Goal: Task Accomplishment & Management: Manage account settings

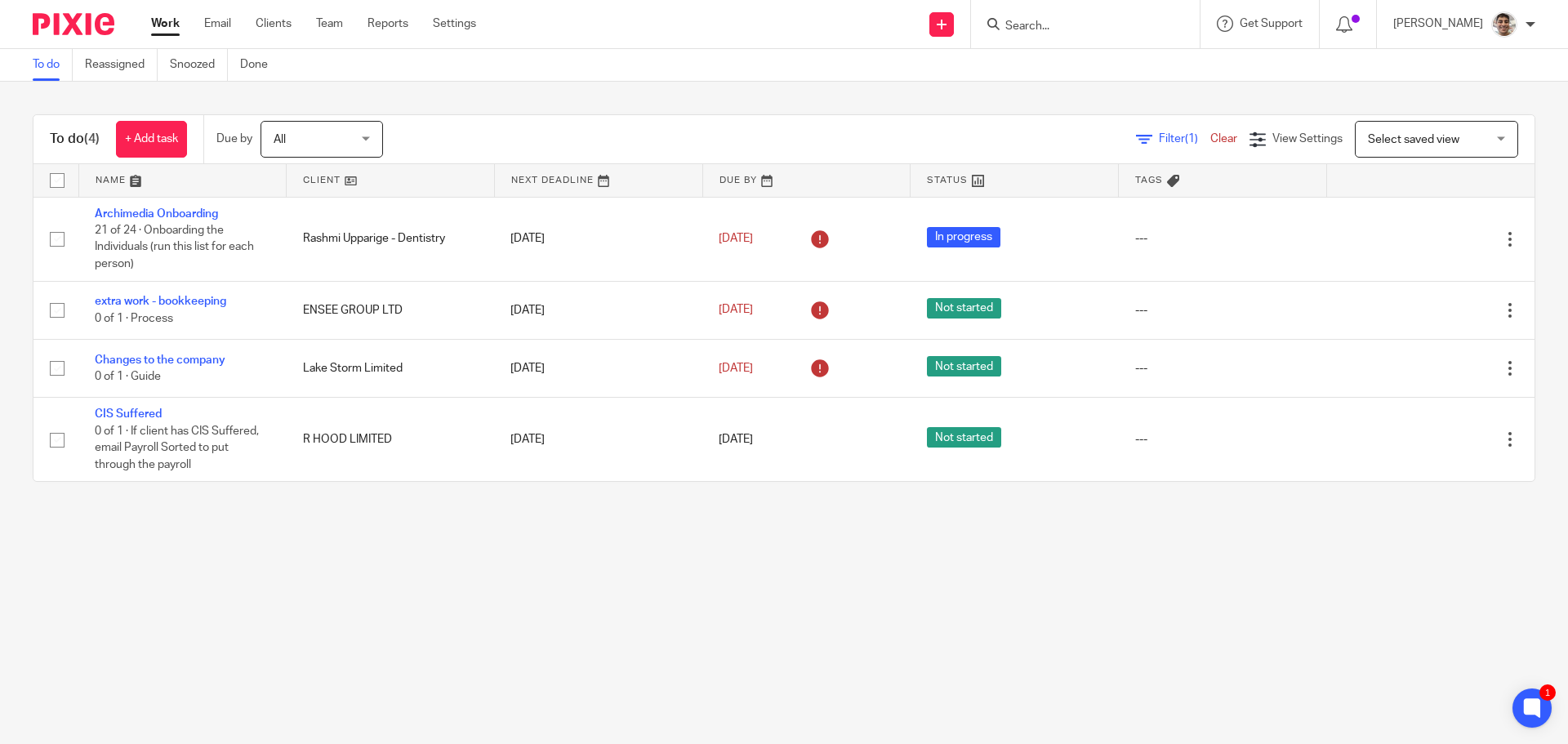
click at [1080, 25] on input "Search" at bounding box center [1077, 26] width 147 height 15
type input "fac"
click at [1078, 63] on link at bounding box center [1138, 70] width 276 height 38
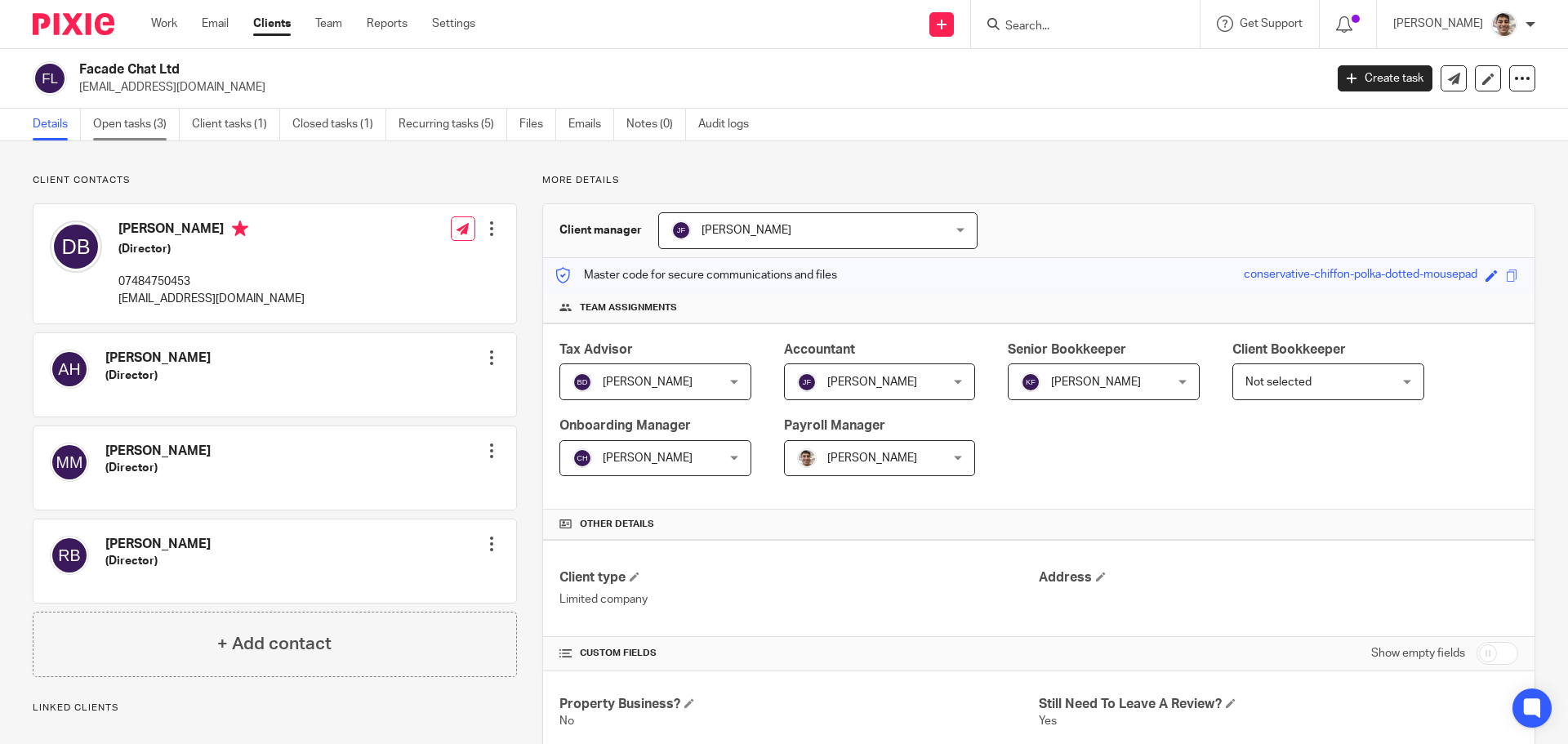
click at [107, 112] on link "Open tasks (3)" at bounding box center [136, 124] width 86 height 32
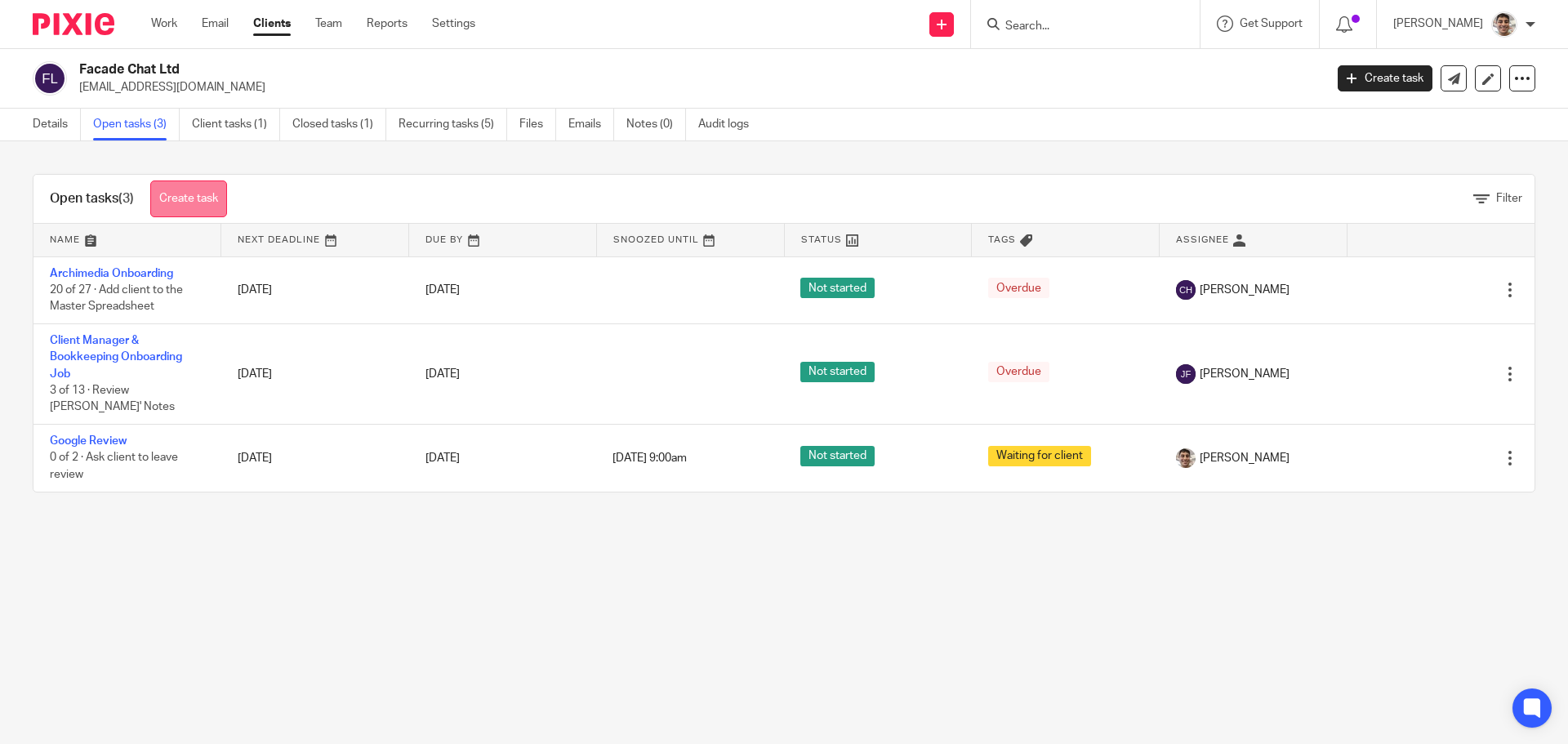
click at [179, 193] on link "Create task" at bounding box center [188, 199] width 77 height 37
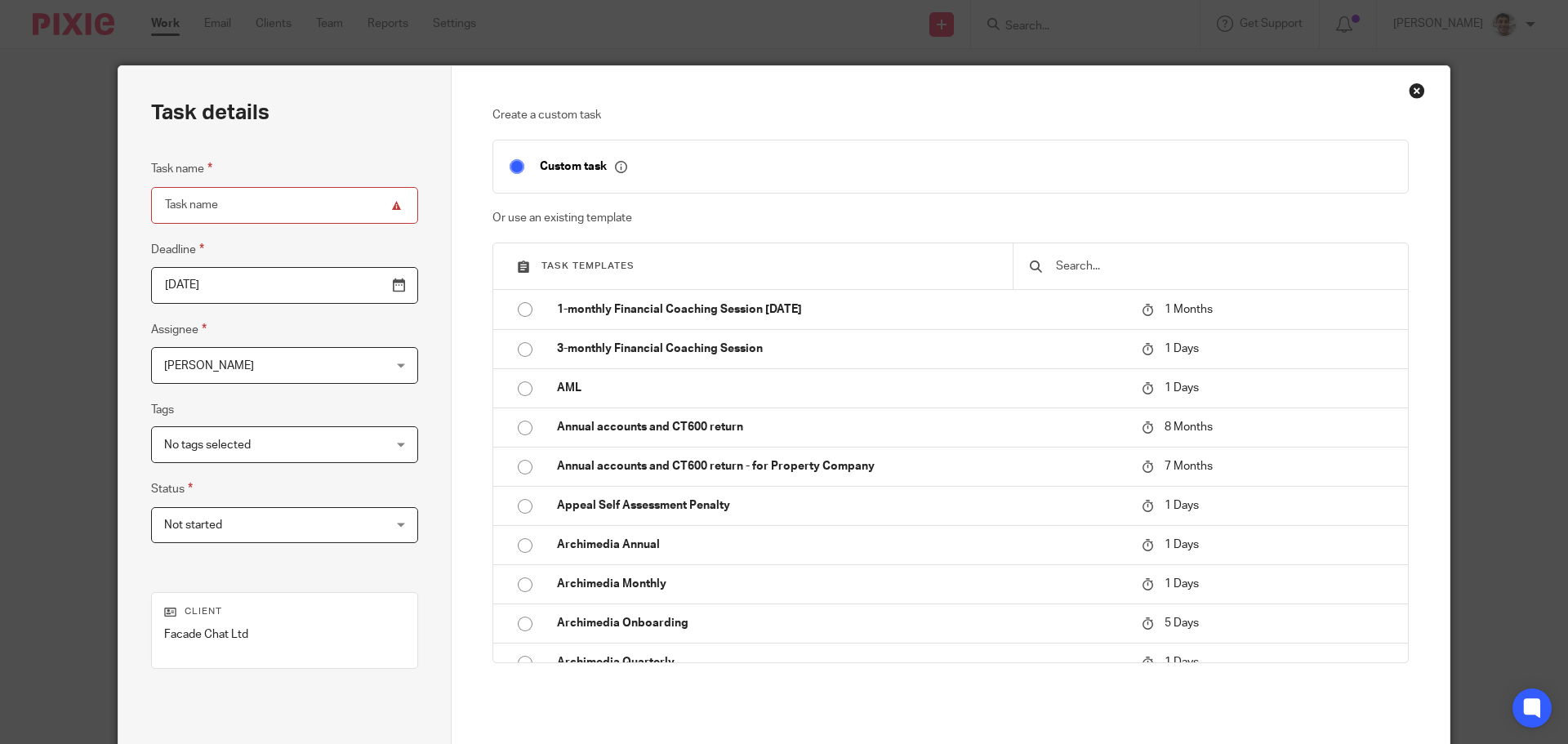
click at [1164, 273] on input "text" at bounding box center [1223, 266] width 337 height 18
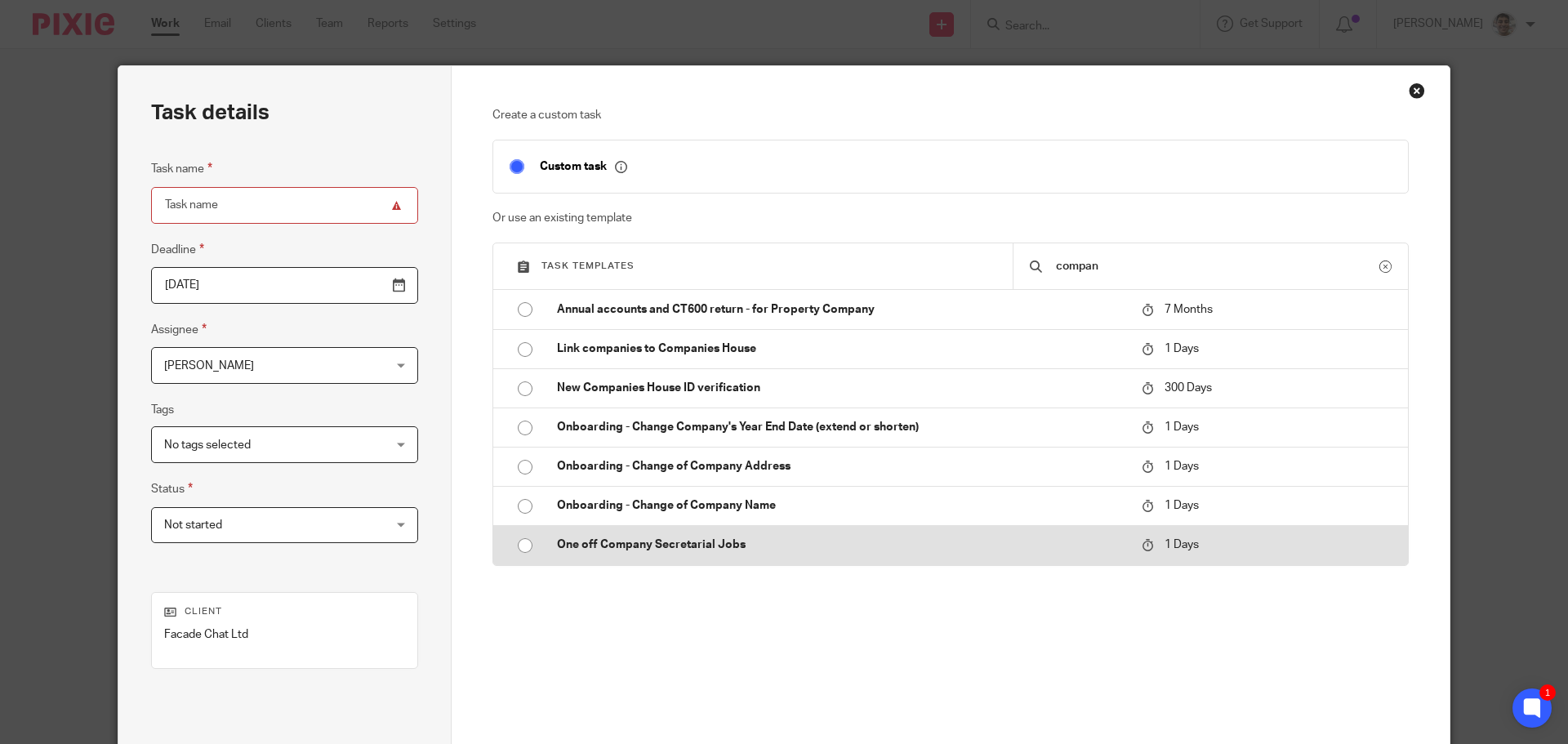
type input "compan"
click at [675, 547] on p "One off Company Secretarial Jobs" at bounding box center [842, 544] width 569 height 17
type input "2025-08-21"
type input "One off Company Secretarial Jobs"
checkbox input "false"
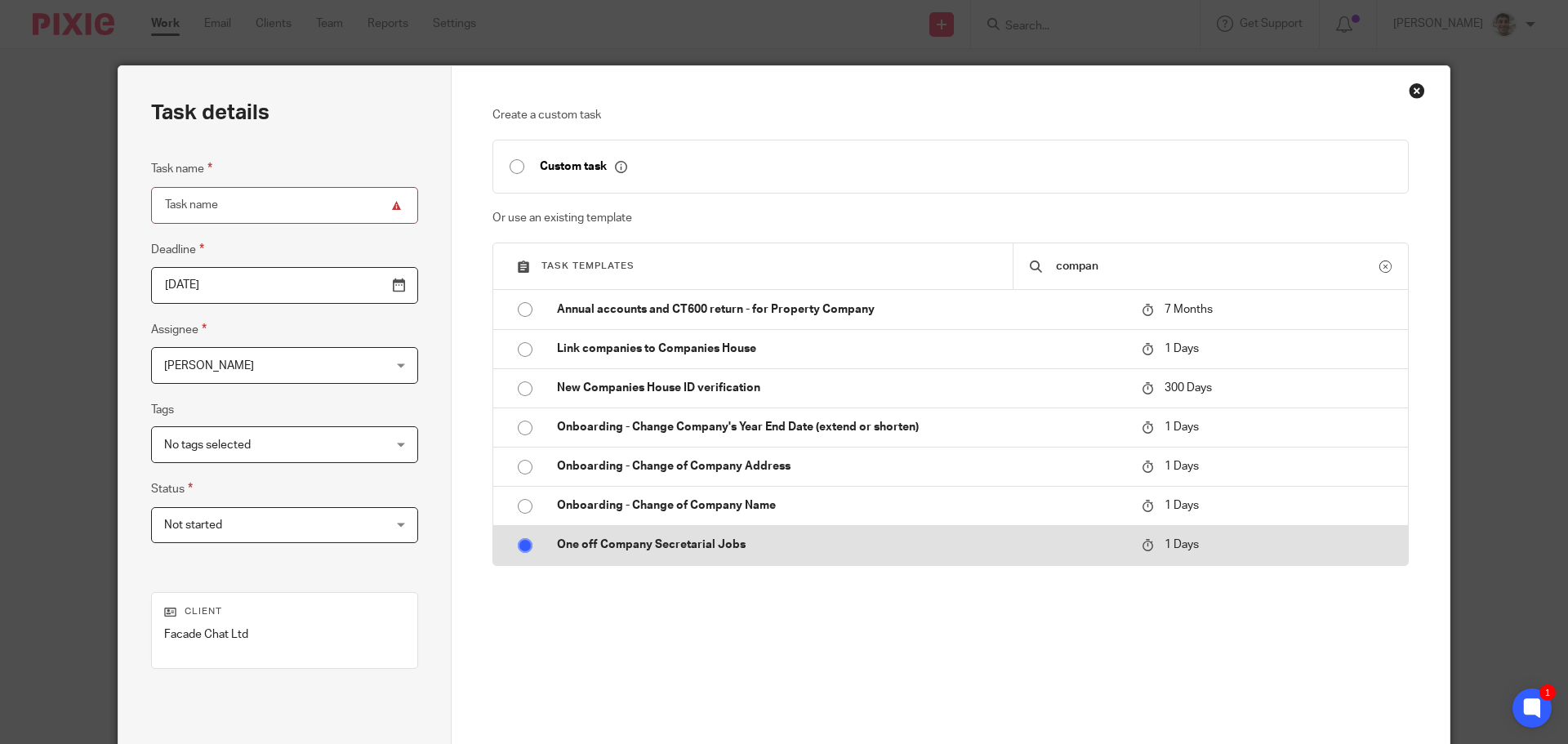
radio input "true"
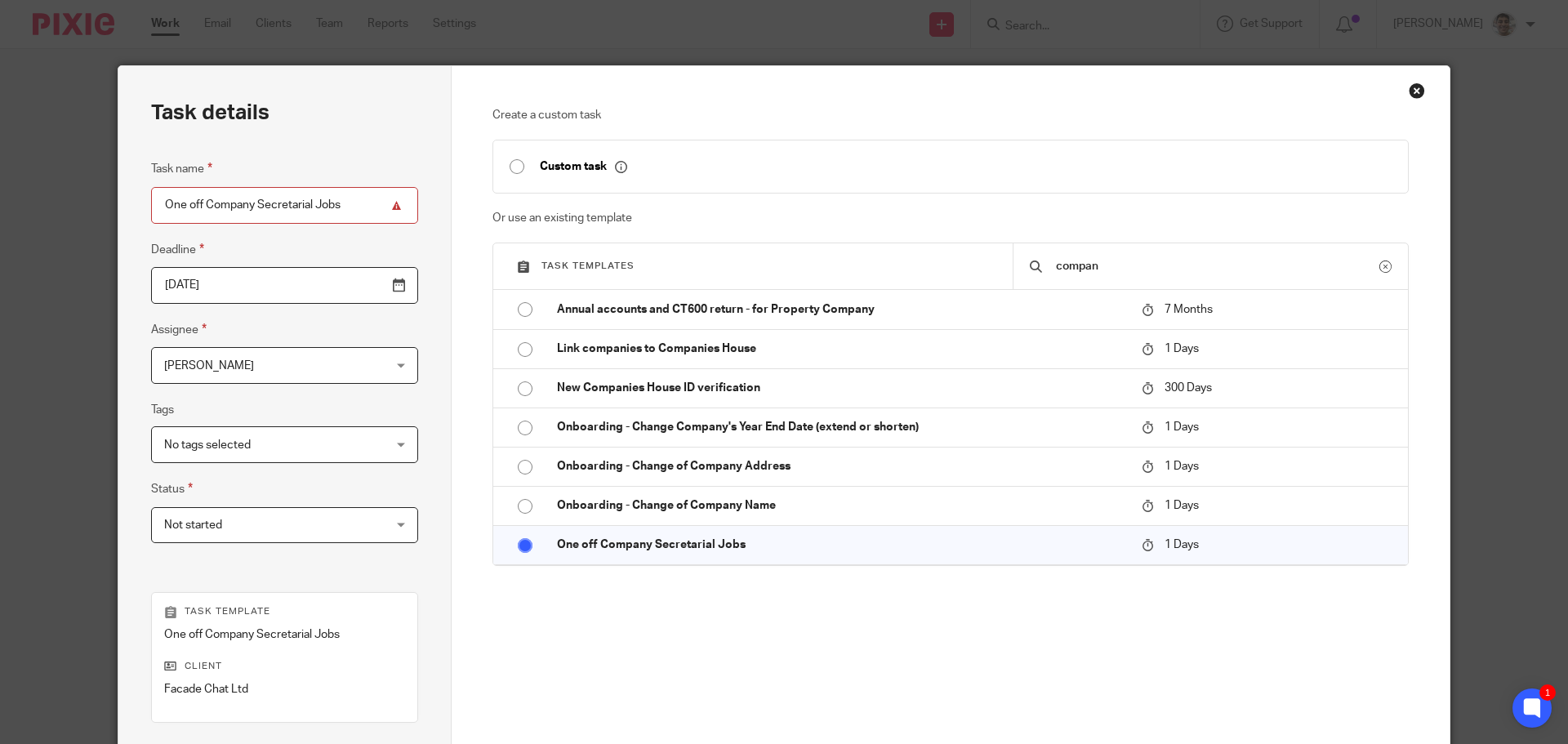
scroll to position [221, 0]
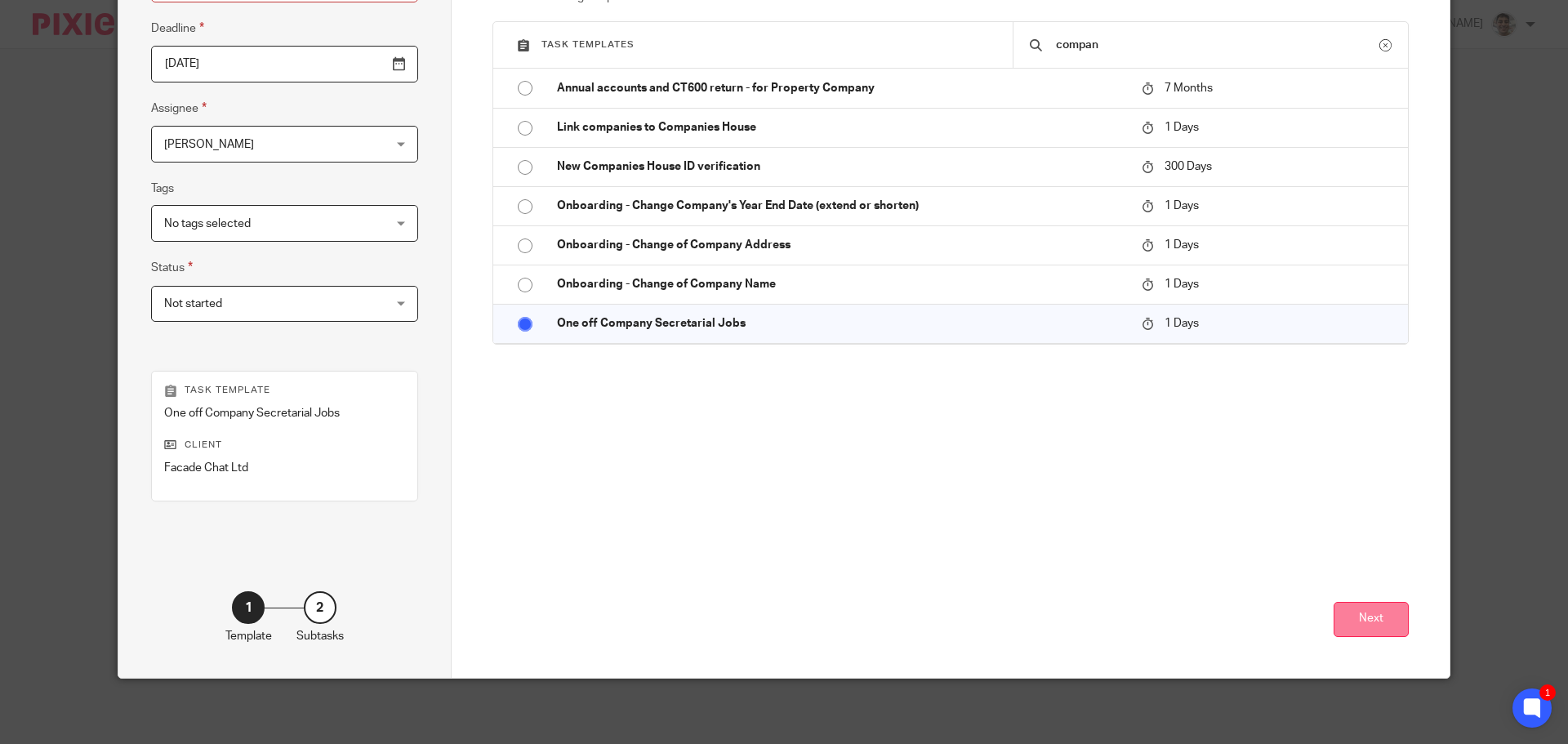
click at [1345, 627] on button "Next" at bounding box center [1371, 620] width 75 height 35
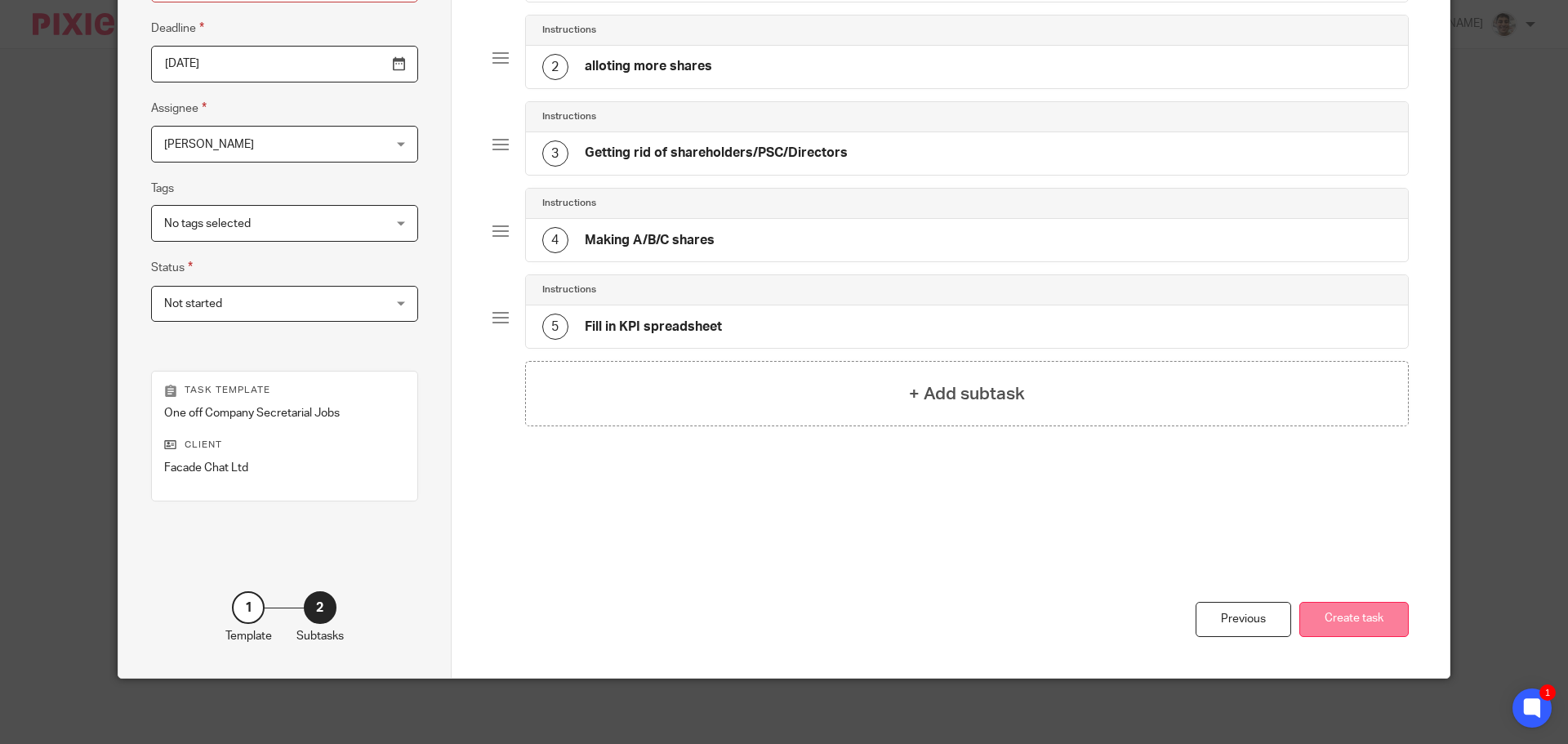
click at [1367, 614] on button "Create task" at bounding box center [1354, 620] width 109 height 35
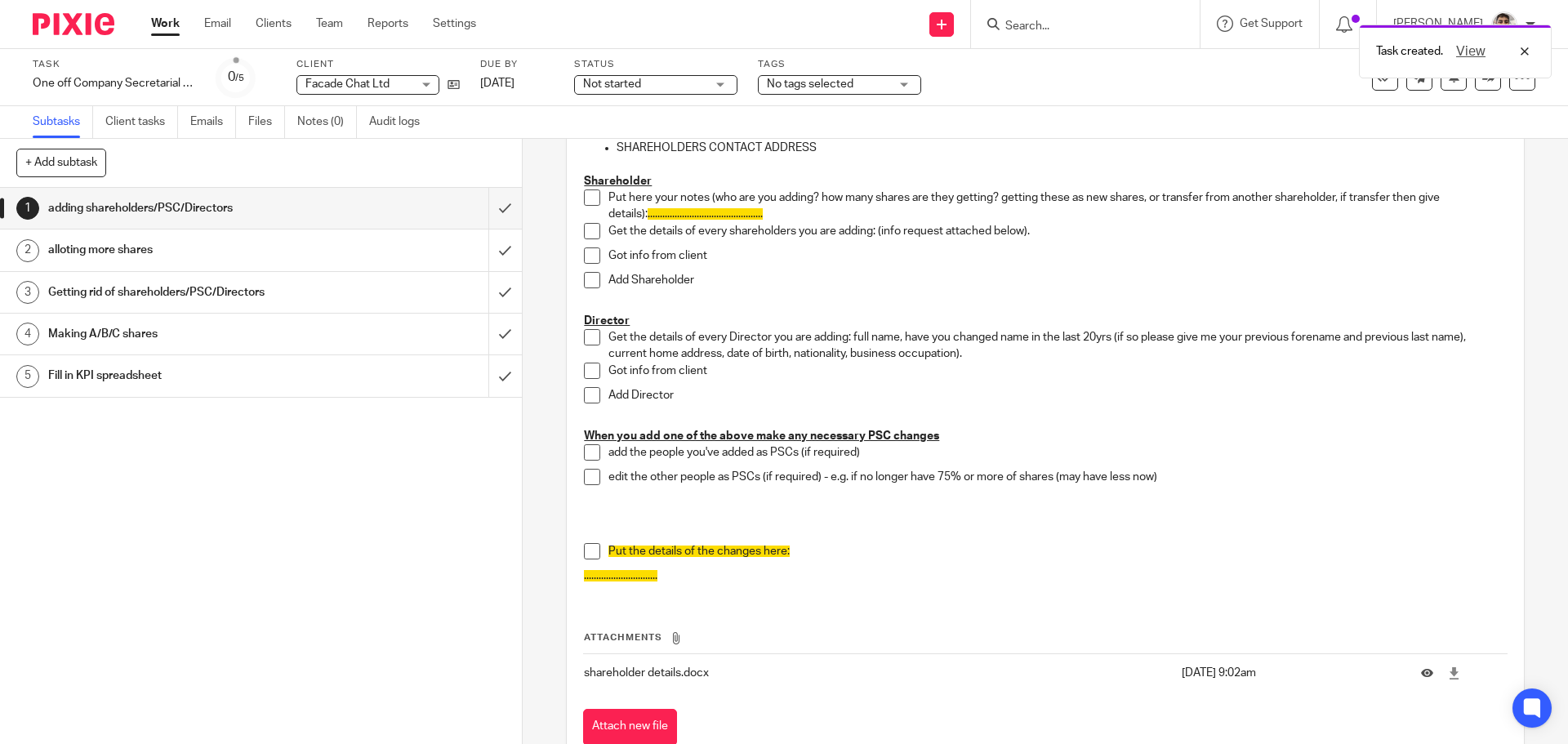
scroll to position [108, 0]
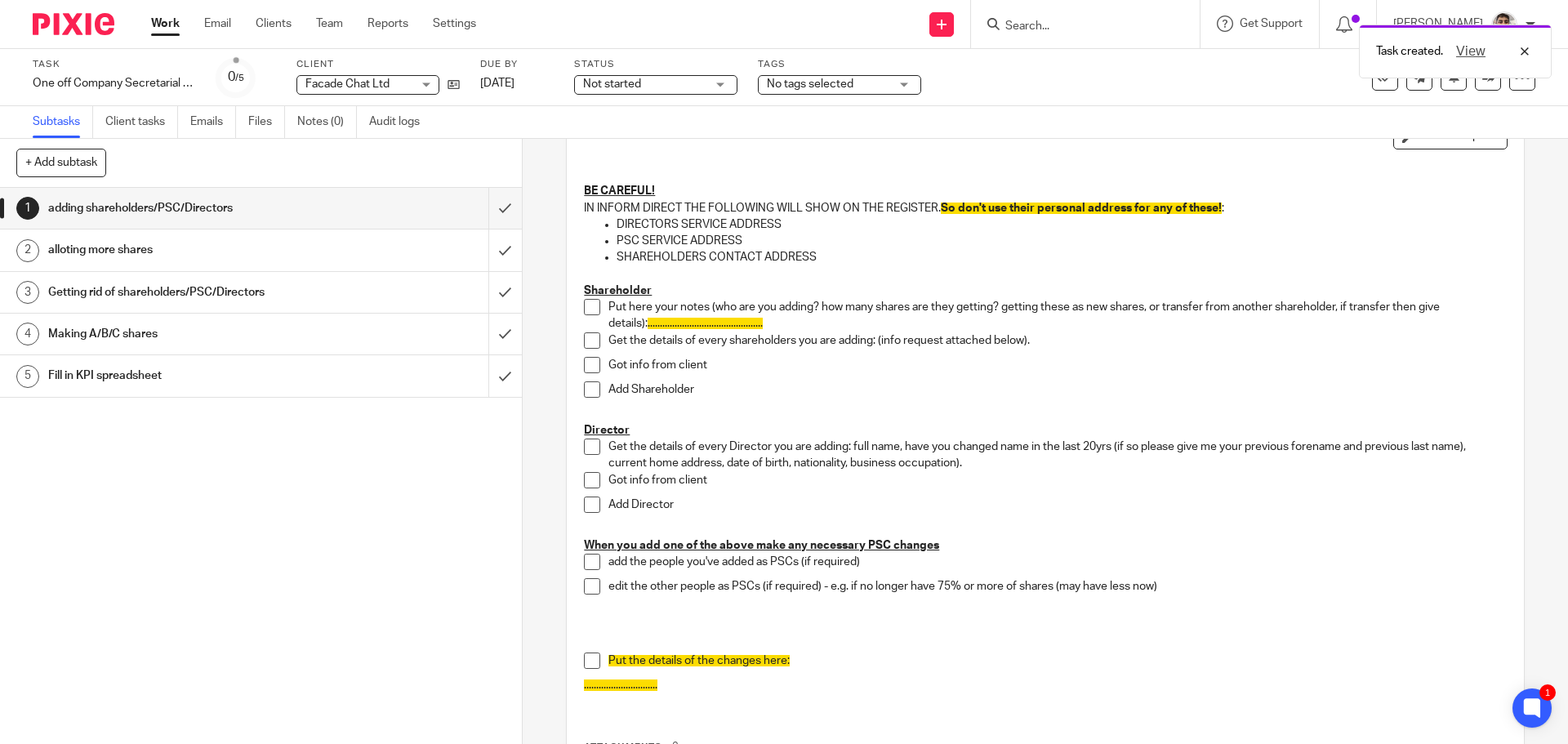
click at [585, 450] on span at bounding box center [592, 446] width 17 height 17
click at [584, 480] on span at bounding box center [592, 480] width 17 height 17
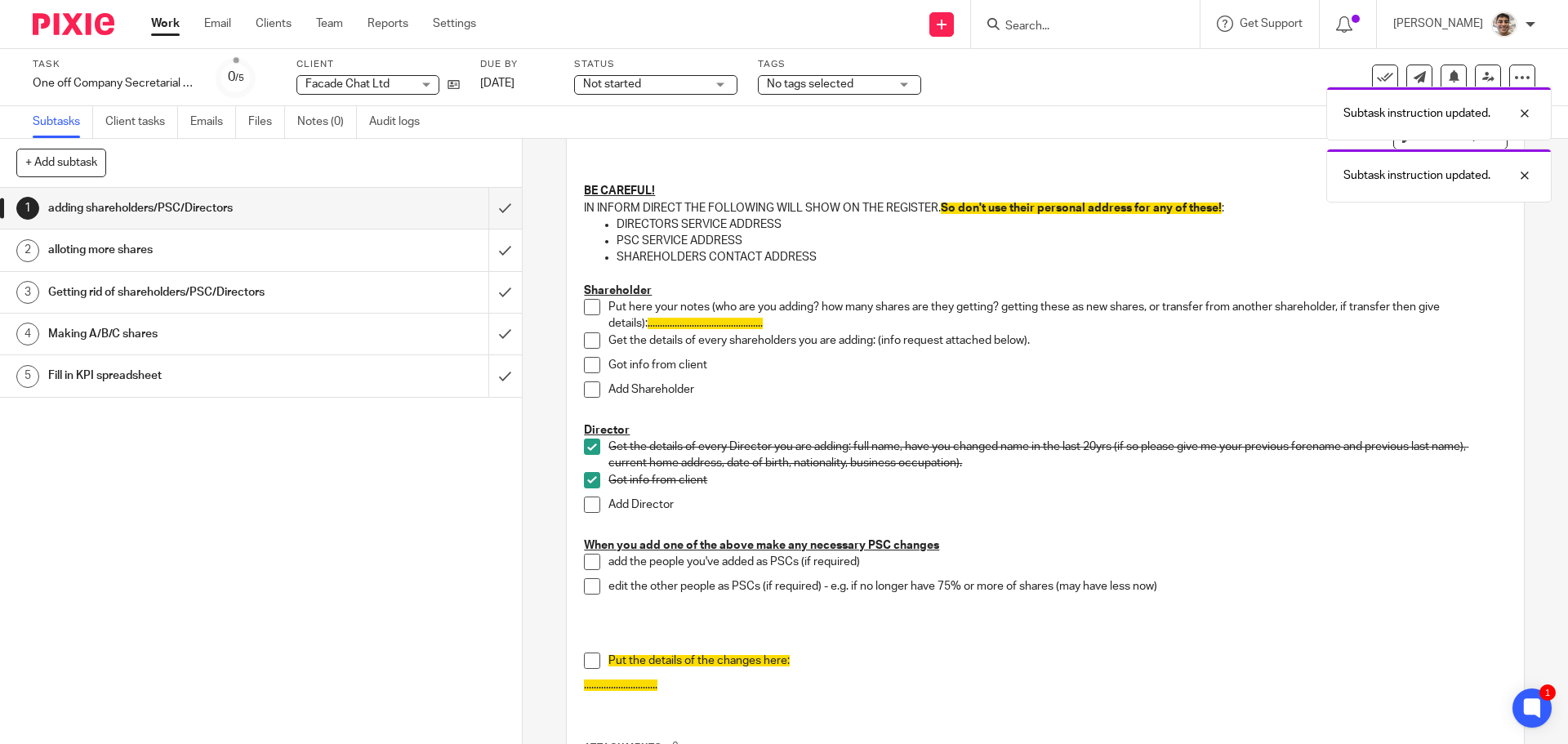
click at [590, 512] on span at bounding box center [592, 505] width 17 height 17
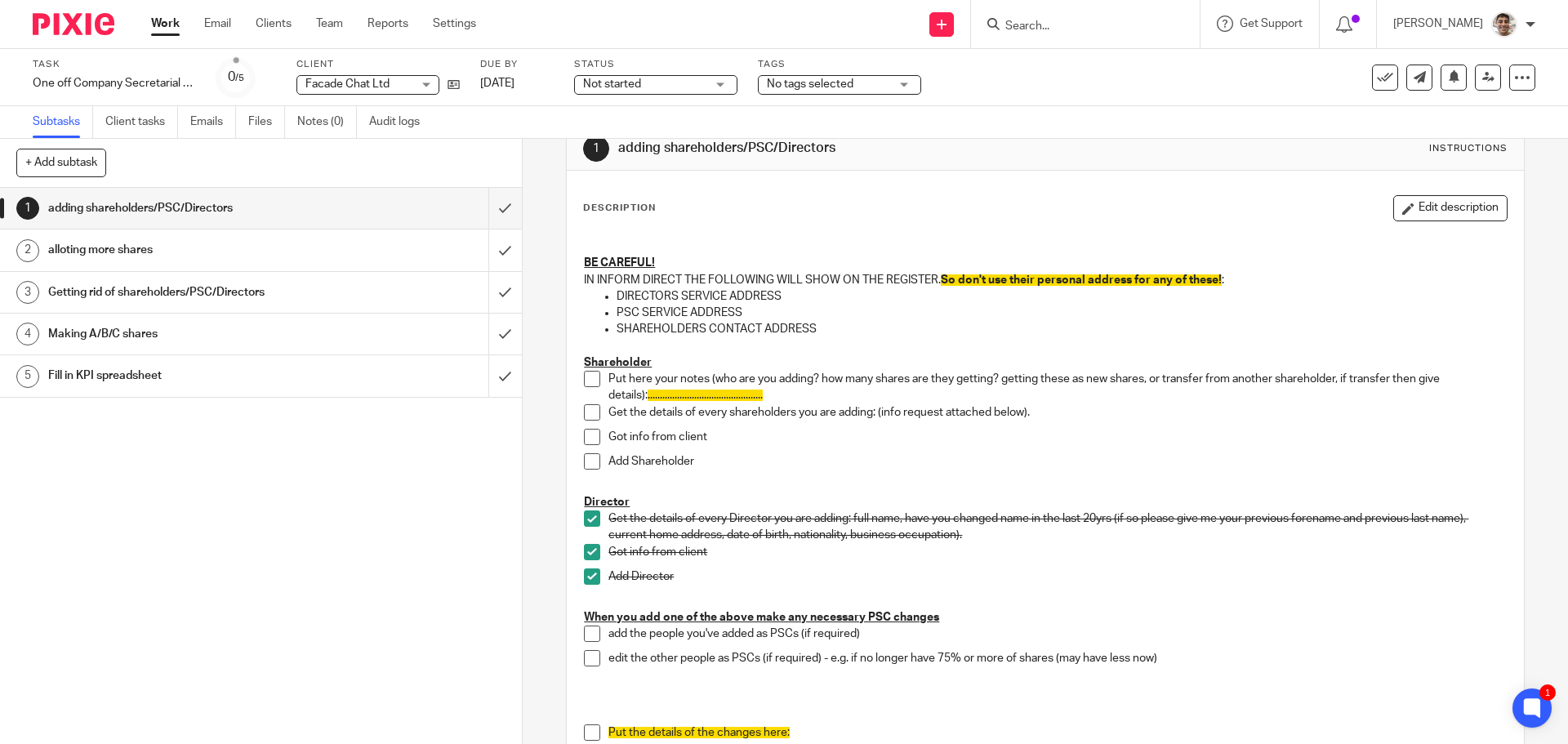
scroll to position [0, 0]
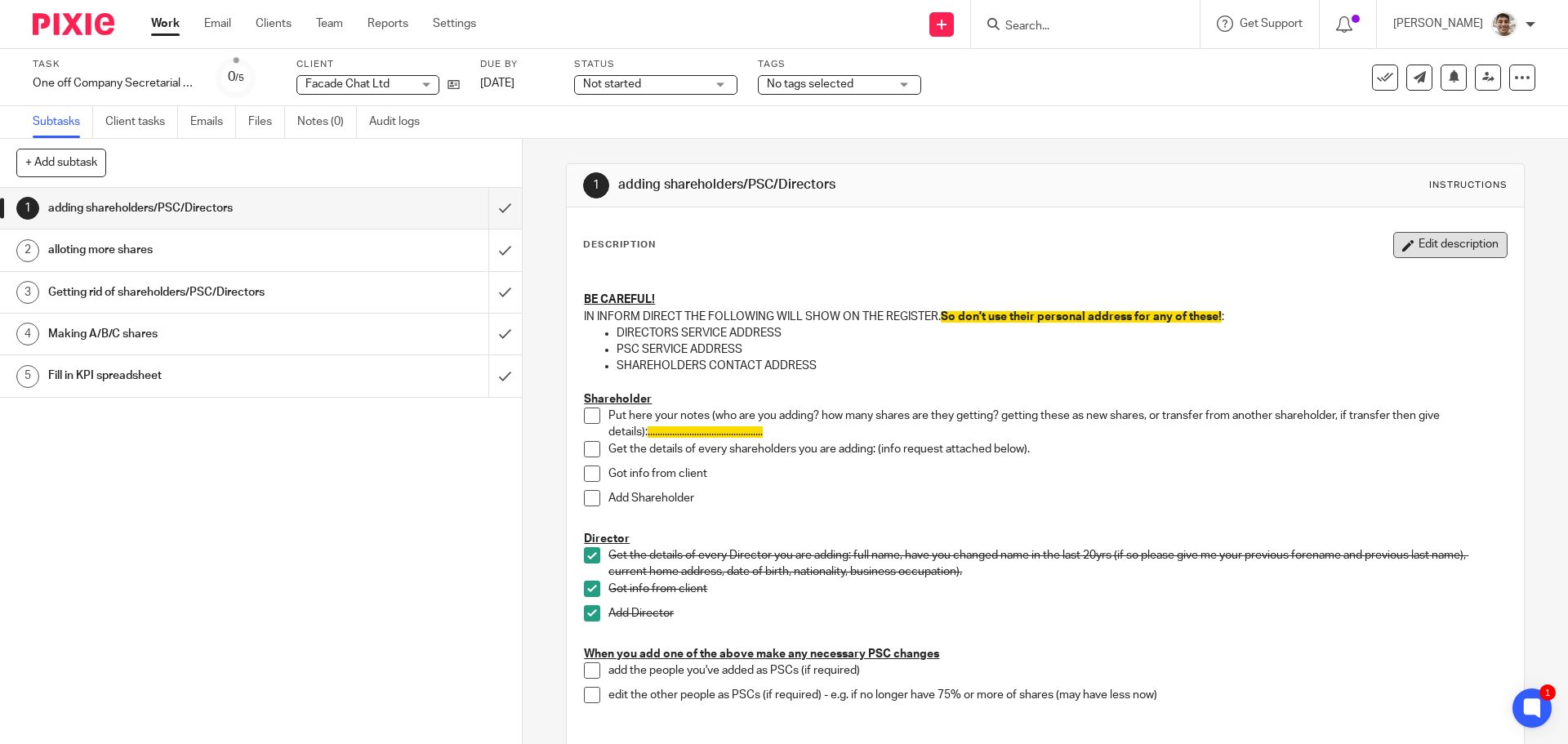
click at [1415, 245] on button "Edit description" at bounding box center [1451, 245] width 114 height 26
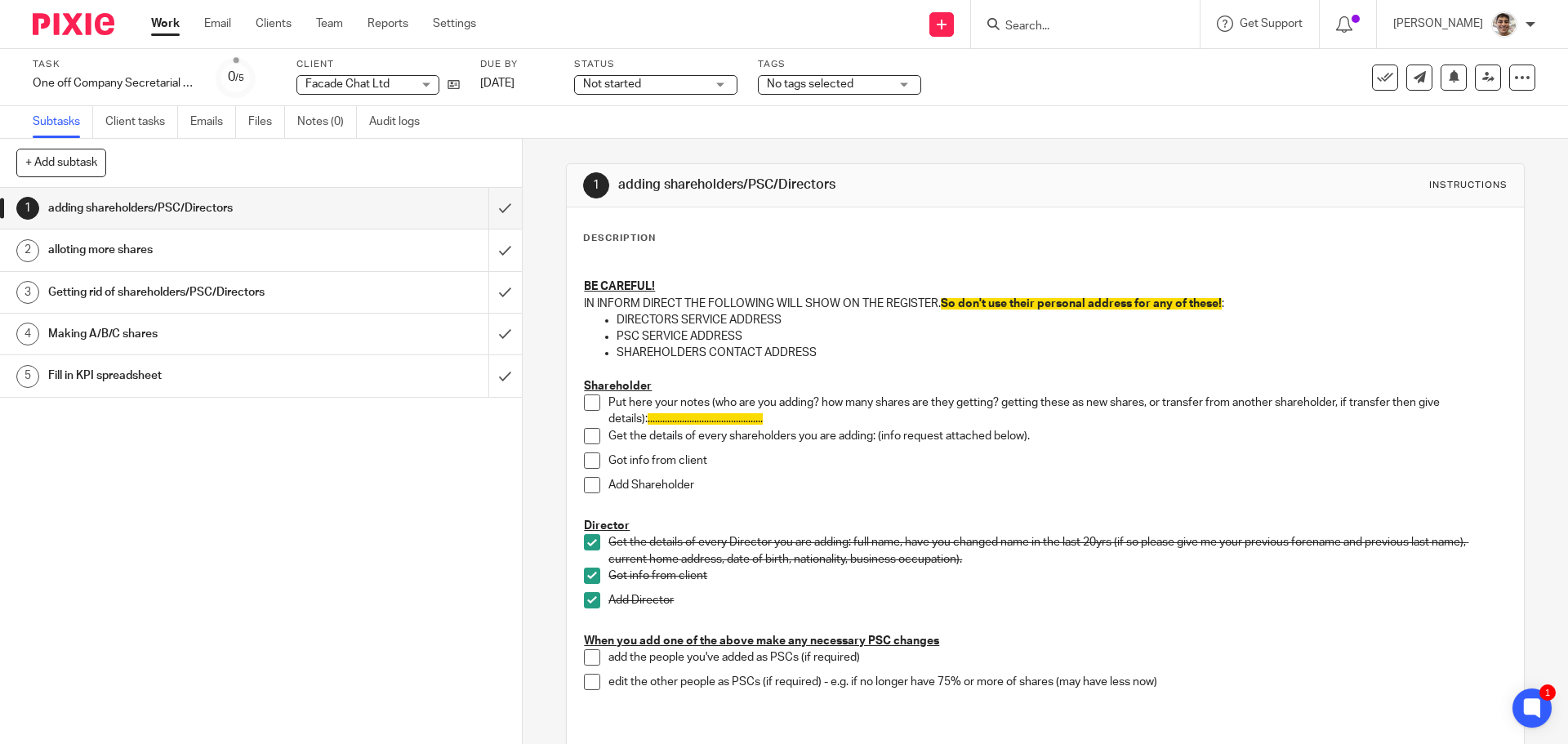
click at [986, 412] on p "Put here your notes (who are you adding? how many shares are they getting? gett…" at bounding box center [1057, 411] width 898 height 33
drag, startPoint x: 833, startPoint y: 416, endPoint x: 604, endPoint y: 424, distance: 229.1
click at [608, 424] on p "Put here your notes (who are you adding? how many shares are they getting? gett…" at bounding box center [1057, 411] width 898 height 33
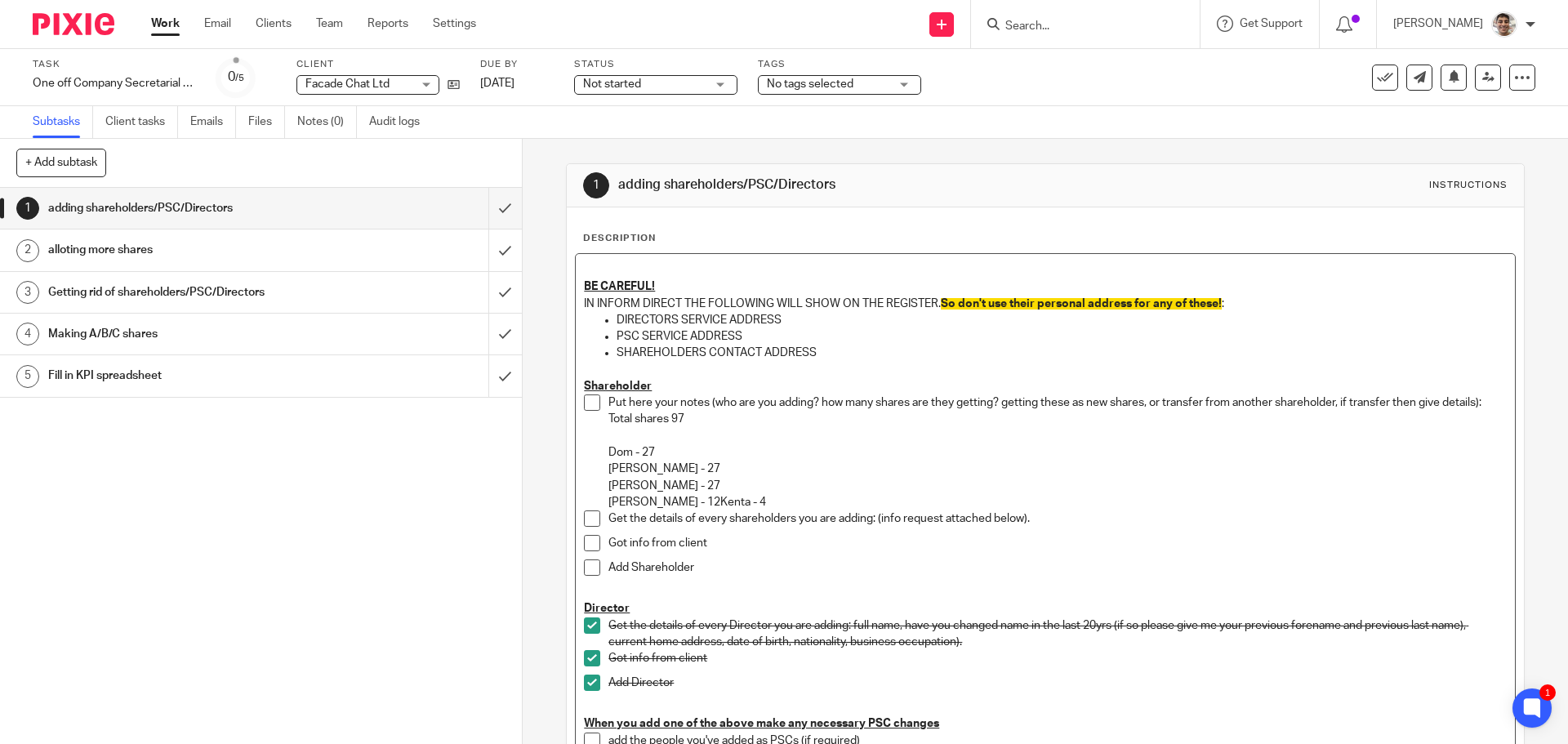
click at [696, 432] on p "Put here your notes (who are you adding? how many shares are they getting? gett…" at bounding box center [1057, 453] width 898 height 116
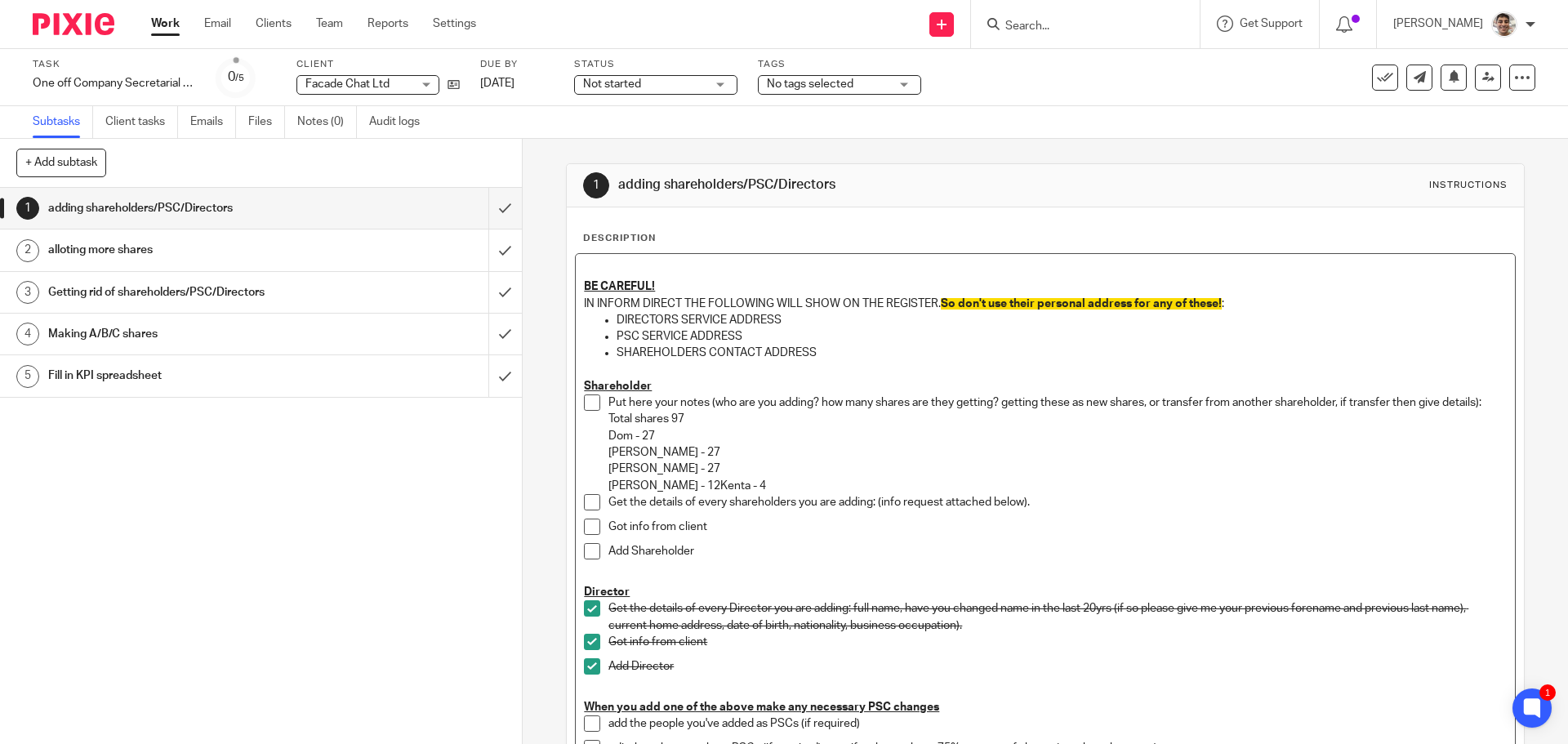
click at [757, 482] on p "Put here your notes (who are you adding? how many shares are they getting? gett…" at bounding box center [1057, 444] width 898 height 99
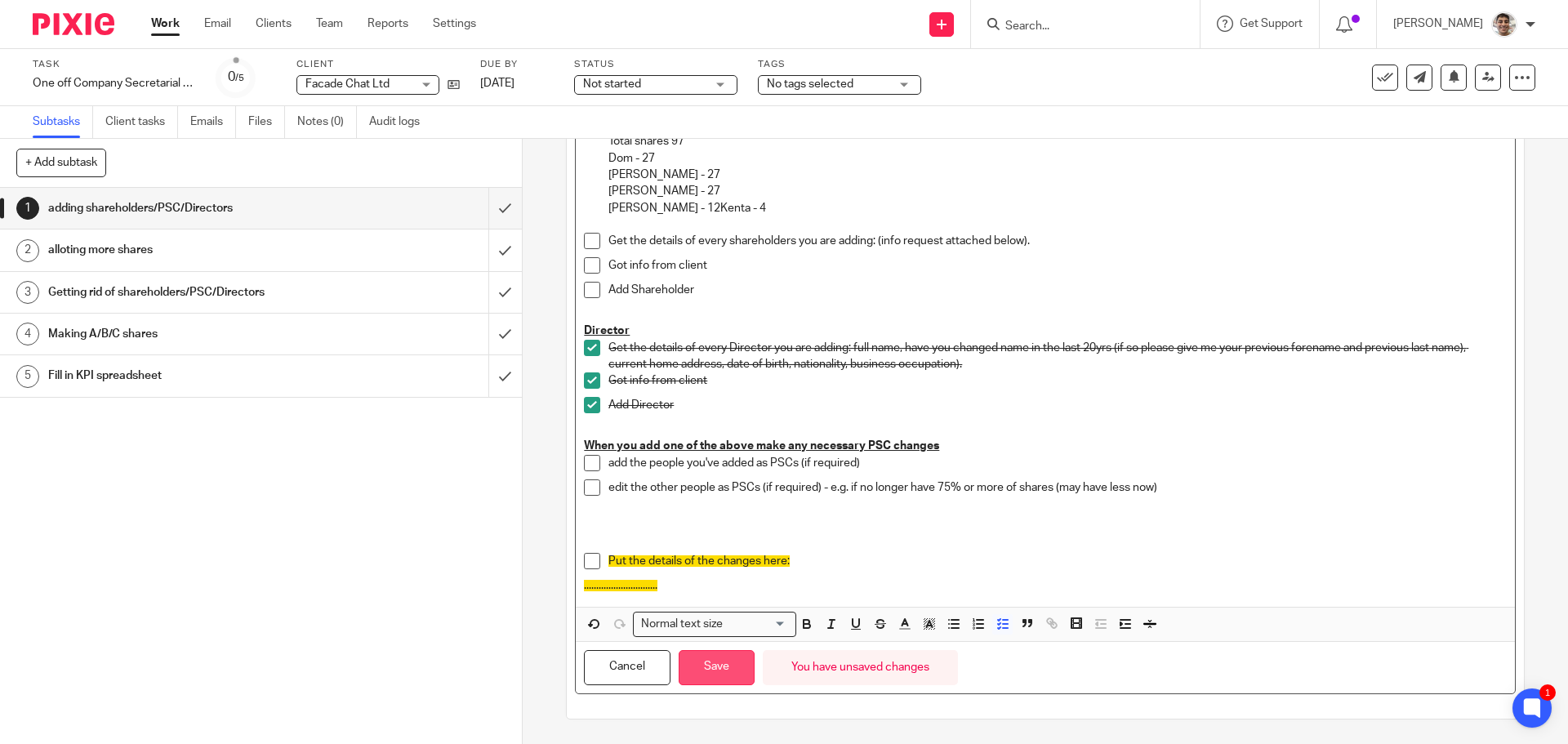
click at [718, 659] on button "Save" at bounding box center [717, 667] width 76 height 35
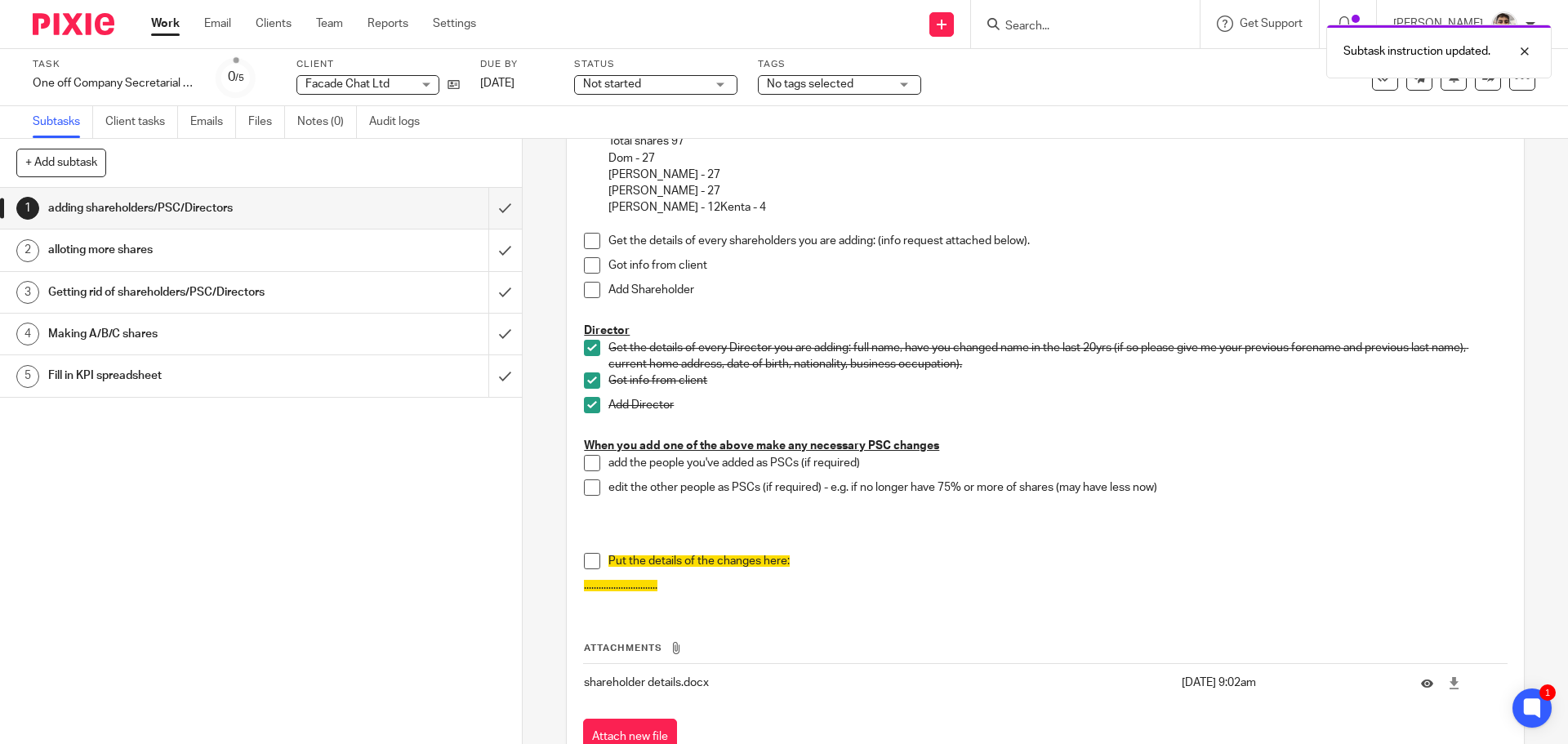
scroll to position [352, 0]
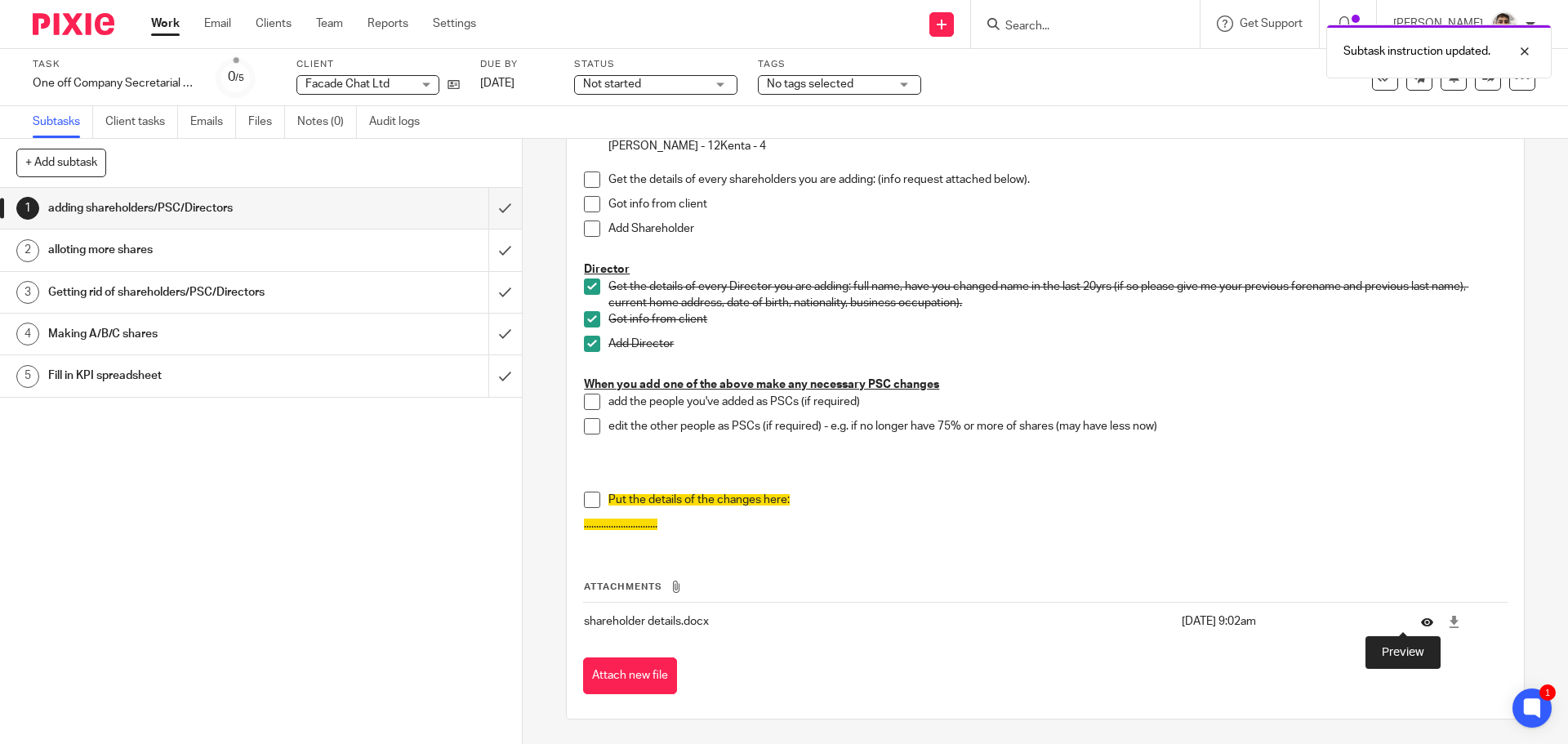
click at [1421, 619] on icon at bounding box center [1427, 622] width 12 height 12
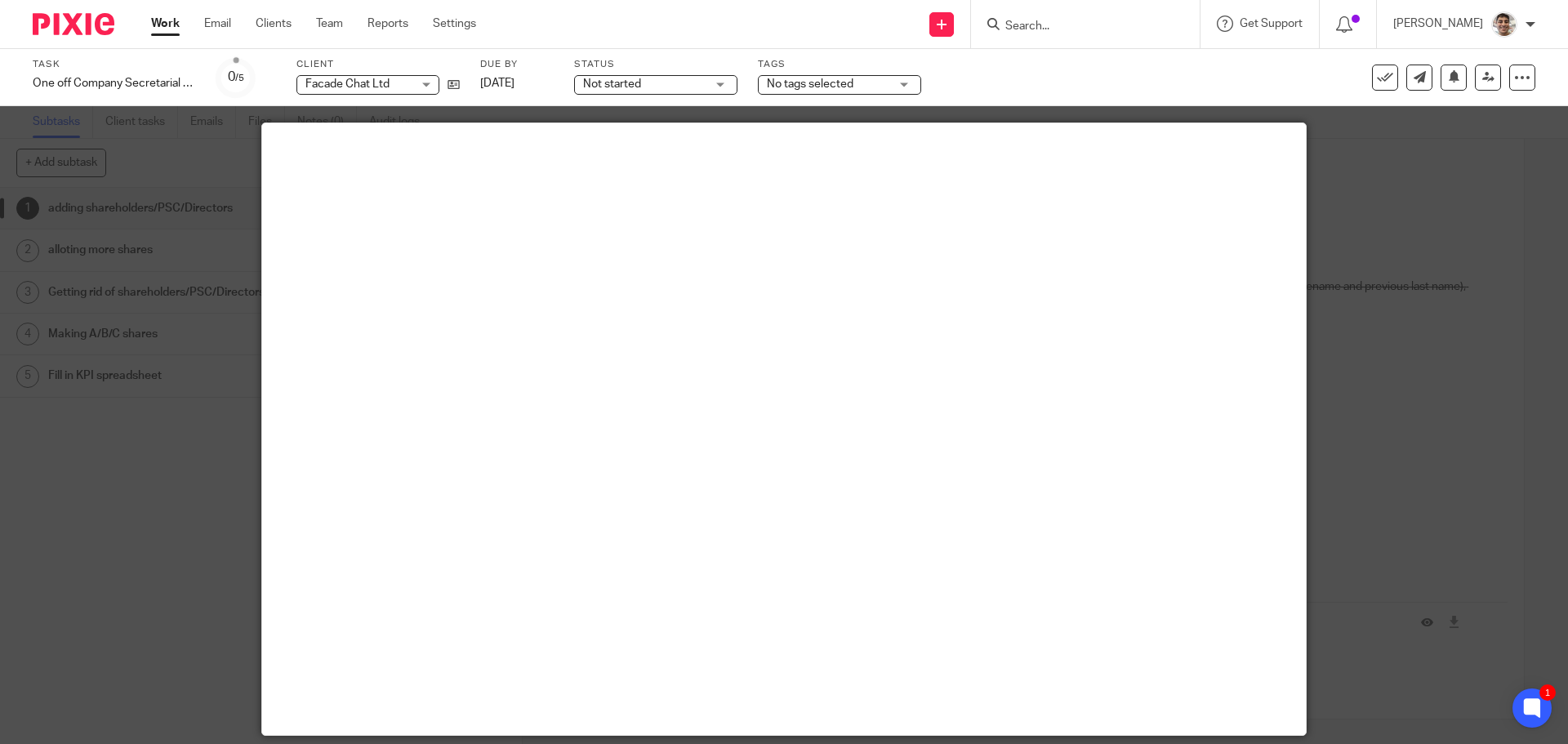
click at [1397, 348] on div at bounding box center [784, 372] width 1568 height 744
click at [1395, 507] on div at bounding box center [784, 372] width 1568 height 744
click at [1467, 528] on div at bounding box center [784, 372] width 1568 height 744
click at [1403, 575] on div at bounding box center [784, 372] width 1568 height 744
click at [1404, 570] on div at bounding box center [784, 372] width 1568 height 744
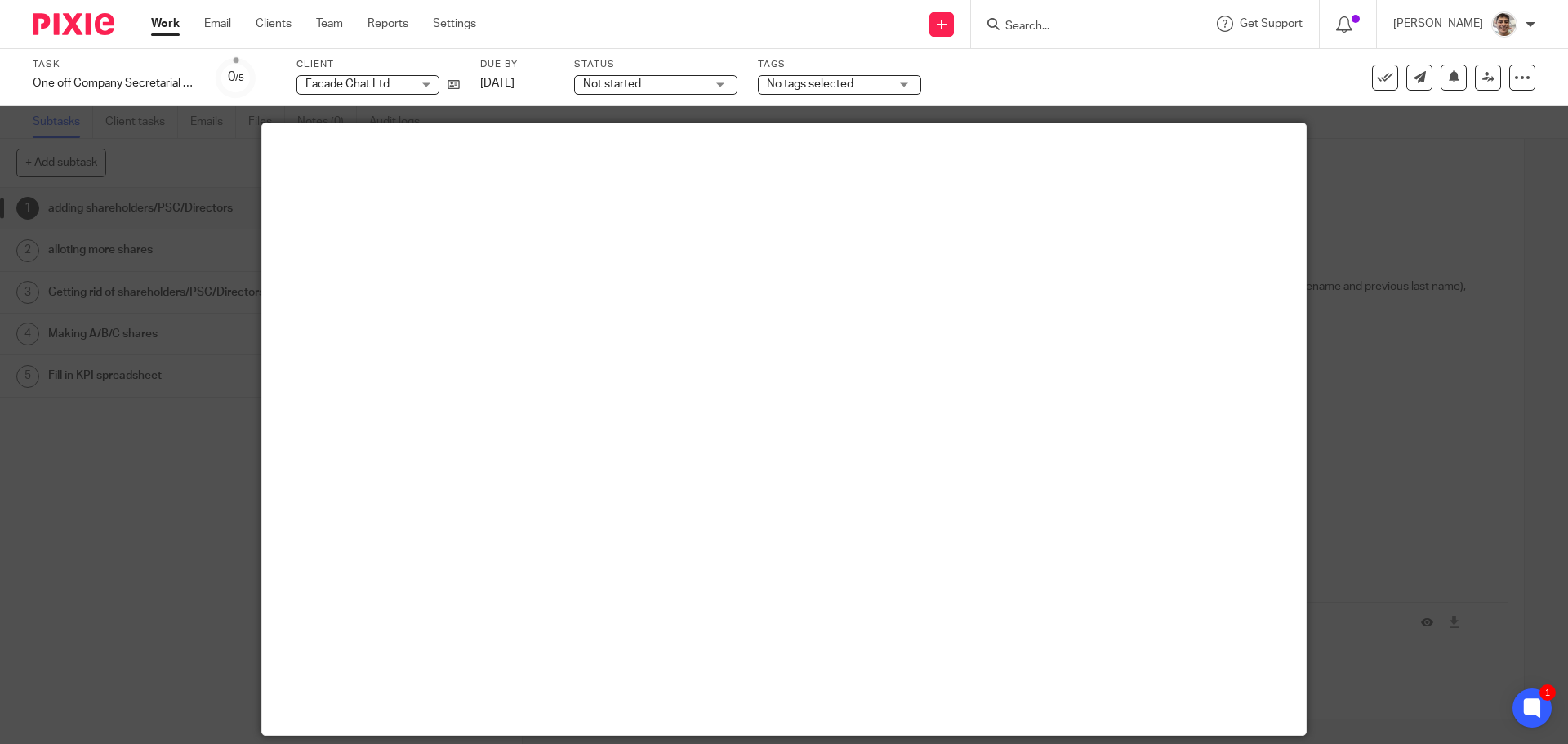
click at [1419, 461] on div at bounding box center [784, 372] width 1568 height 744
click at [1424, 438] on div at bounding box center [784, 372] width 1568 height 744
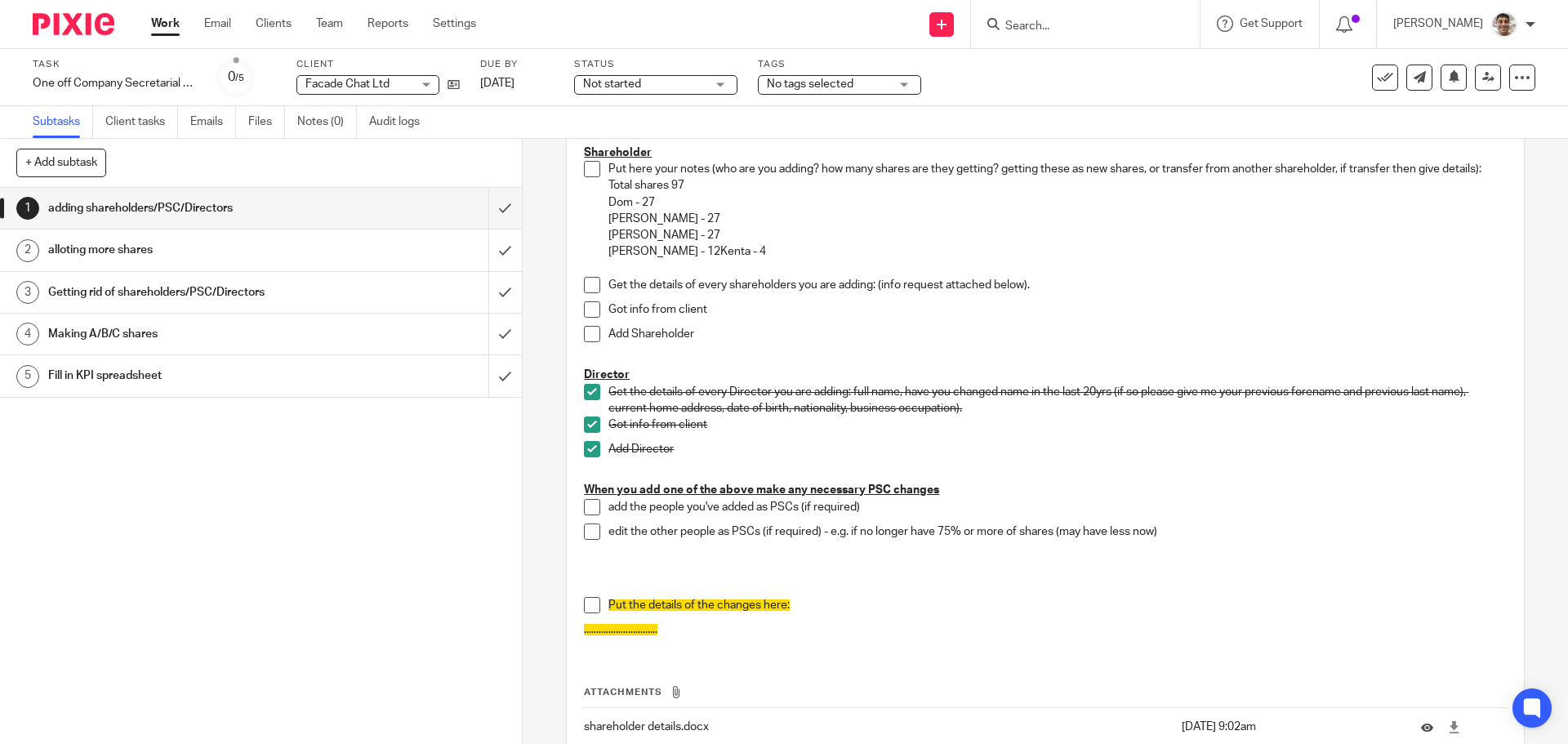
scroll to position [352, 0]
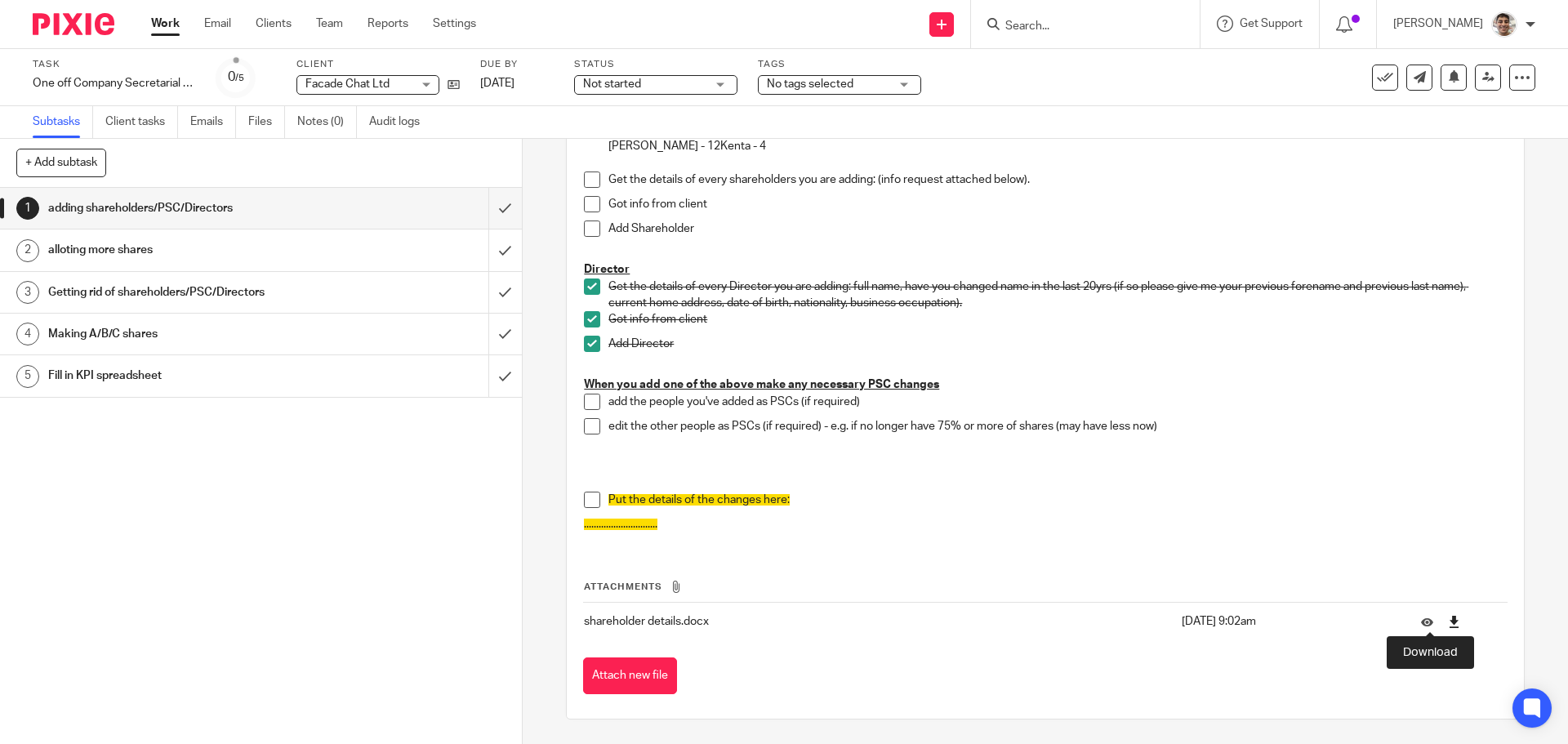
click at [1448, 622] on icon at bounding box center [1454, 622] width 12 height 12
click at [453, 85] on icon at bounding box center [453, 85] width 12 height 12
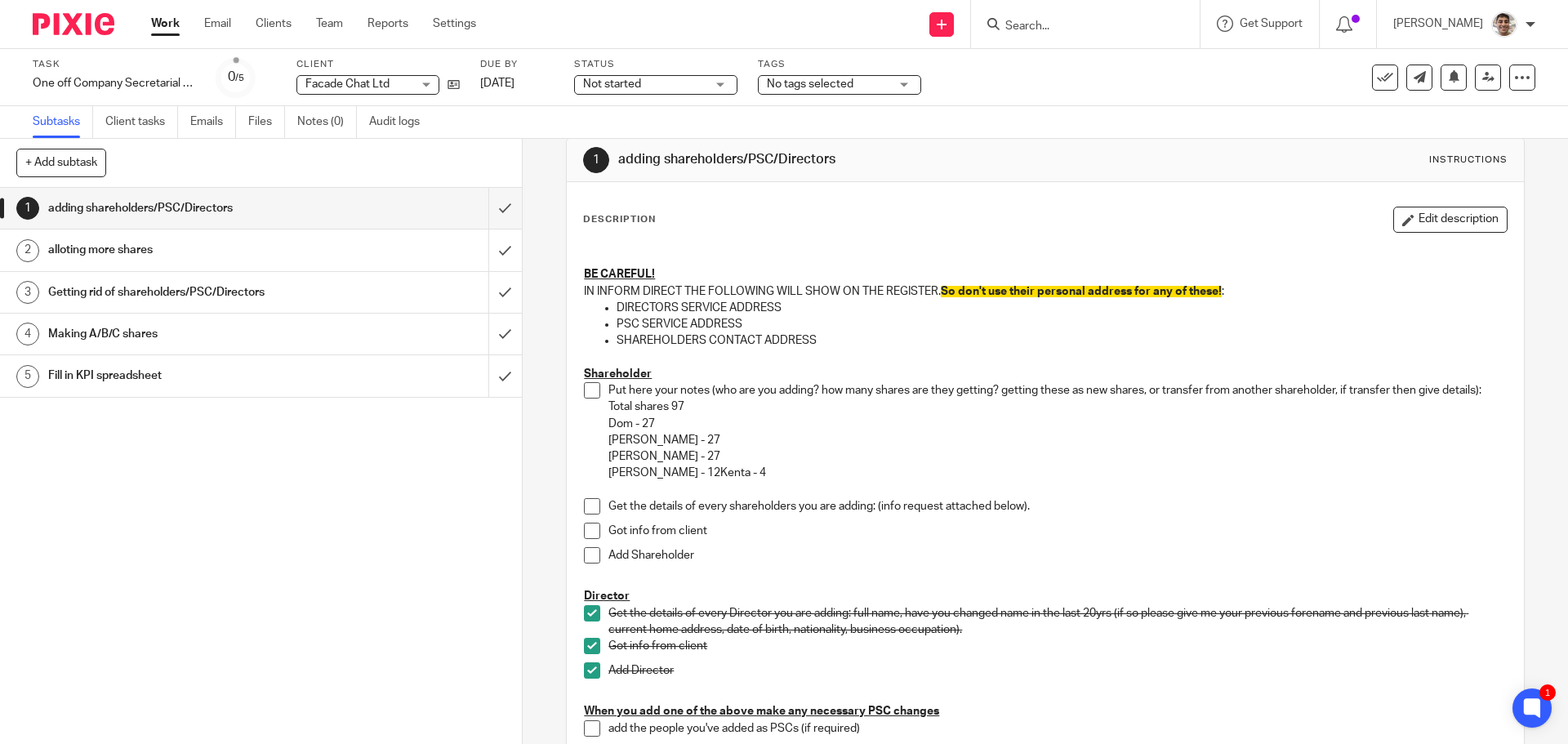
click at [587, 390] on span at bounding box center [592, 390] width 17 height 17
click at [1440, 217] on button "Edit description" at bounding box center [1451, 220] width 114 height 26
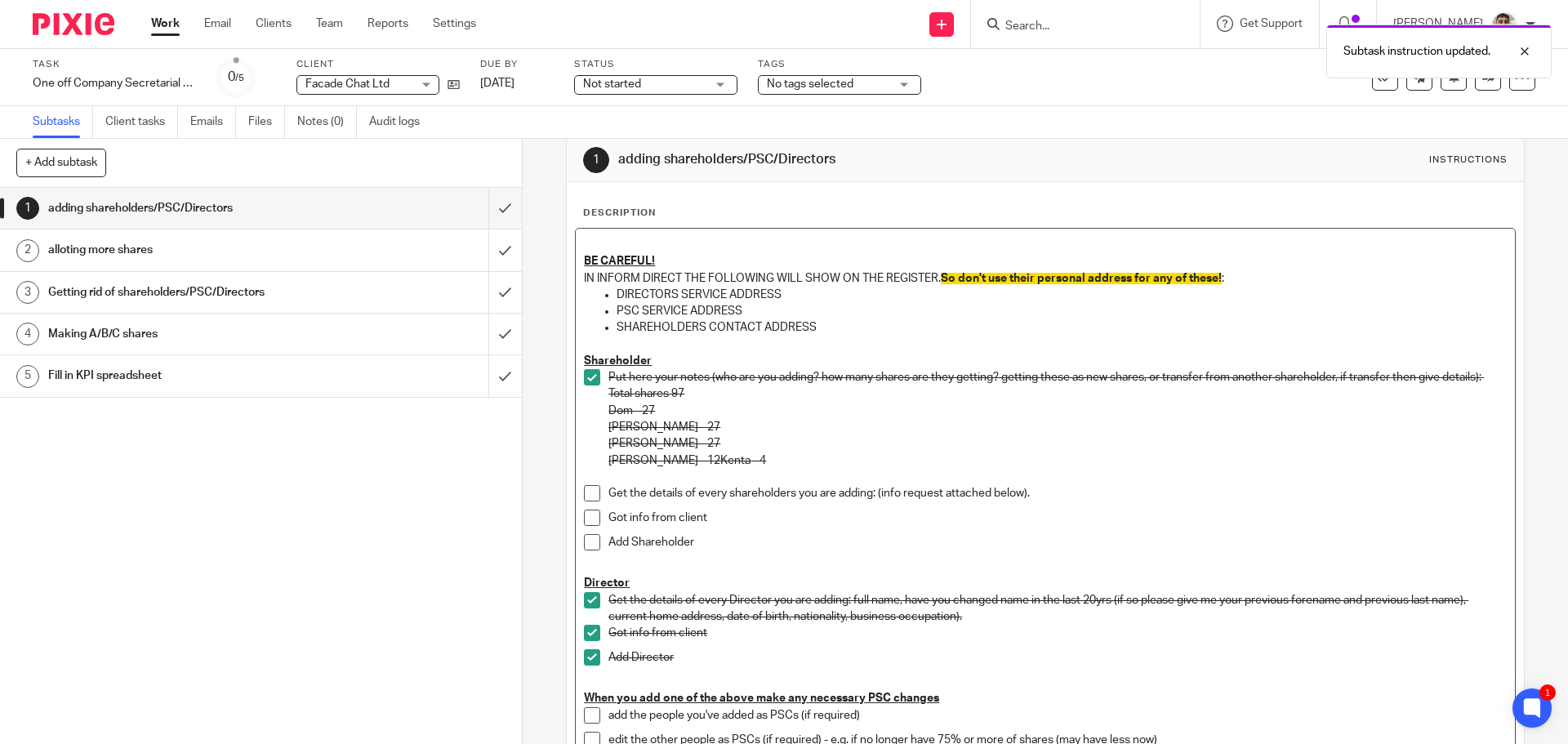
click at [1047, 496] on p "Get the details of every shareholders you are adding: (info request attached be…" at bounding box center [1057, 493] width 898 height 17
drag, startPoint x: 1187, startPoint y: 497, endPoint x: 1030, endPoint y: 501, distance: 157.1
click at [1030, 501] on p "Get the details of every shareholders you are adding: (info request attached be…" at bounding box center [1057, 493] width 898 height 17
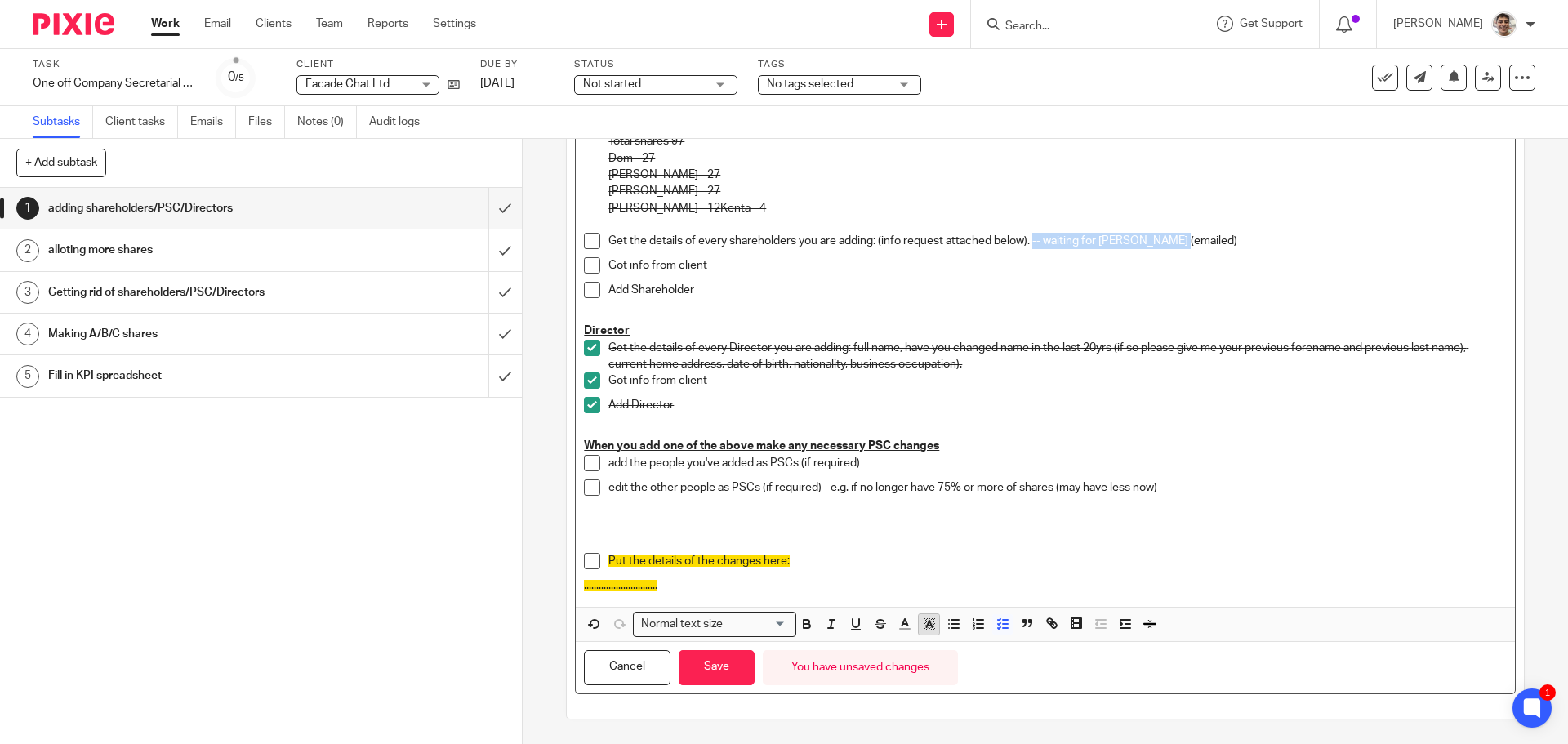
click at [927, 618] on icon "button" at bounding box center [929, 623] width 15 height 15
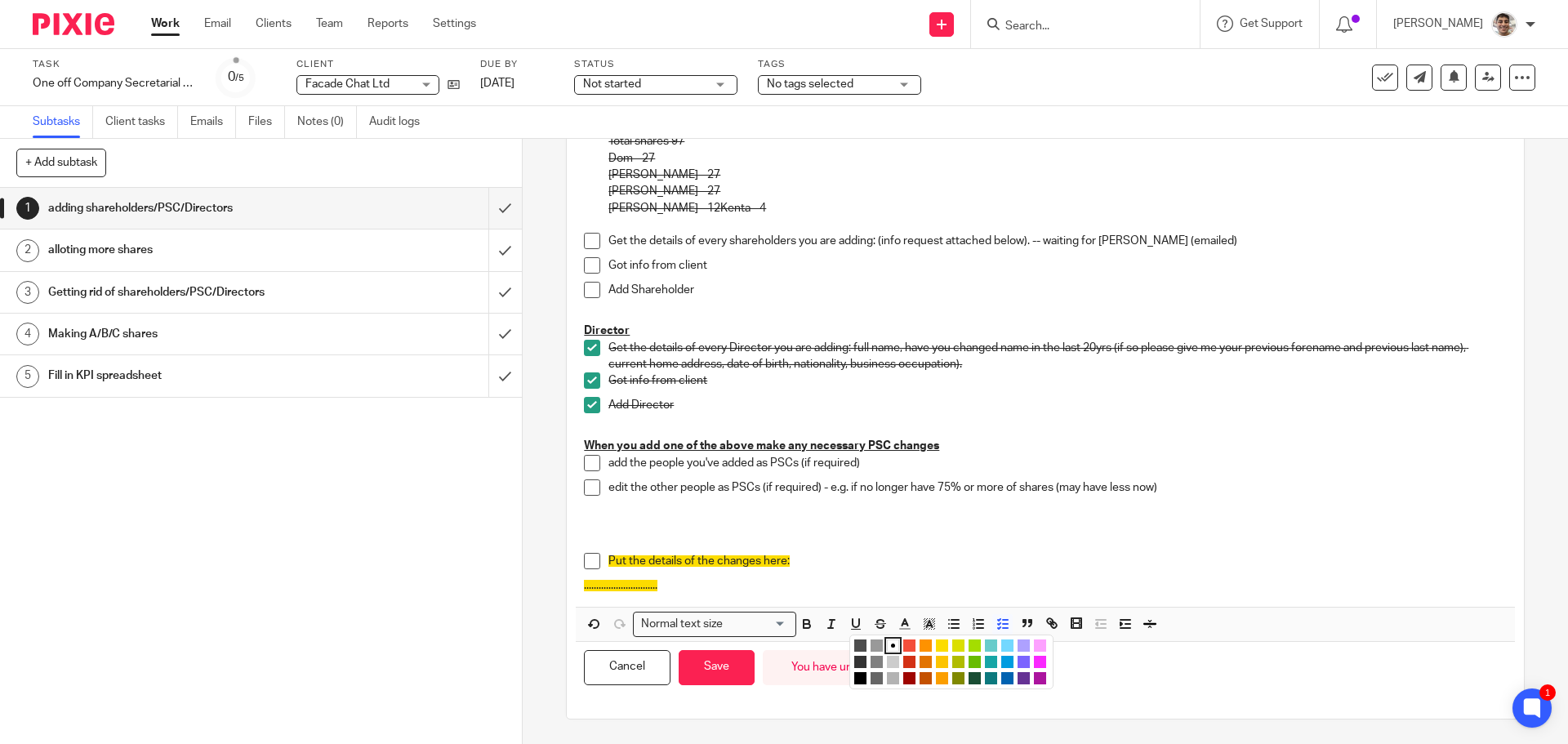
click at [936, 644] on li "color:#FCDC00" at bounding box center [942, 645] width 12 height 12
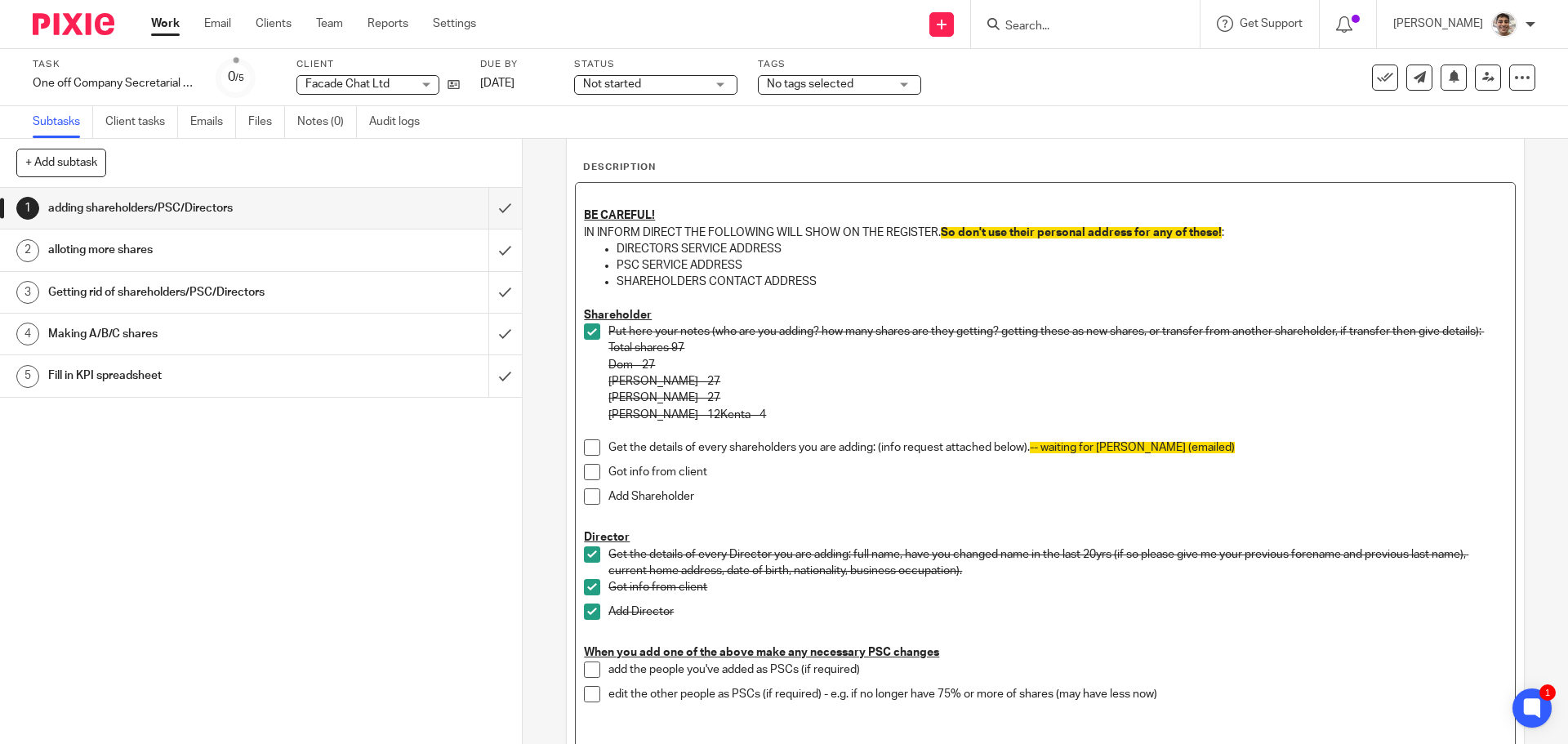
scroll to position [60, 0]
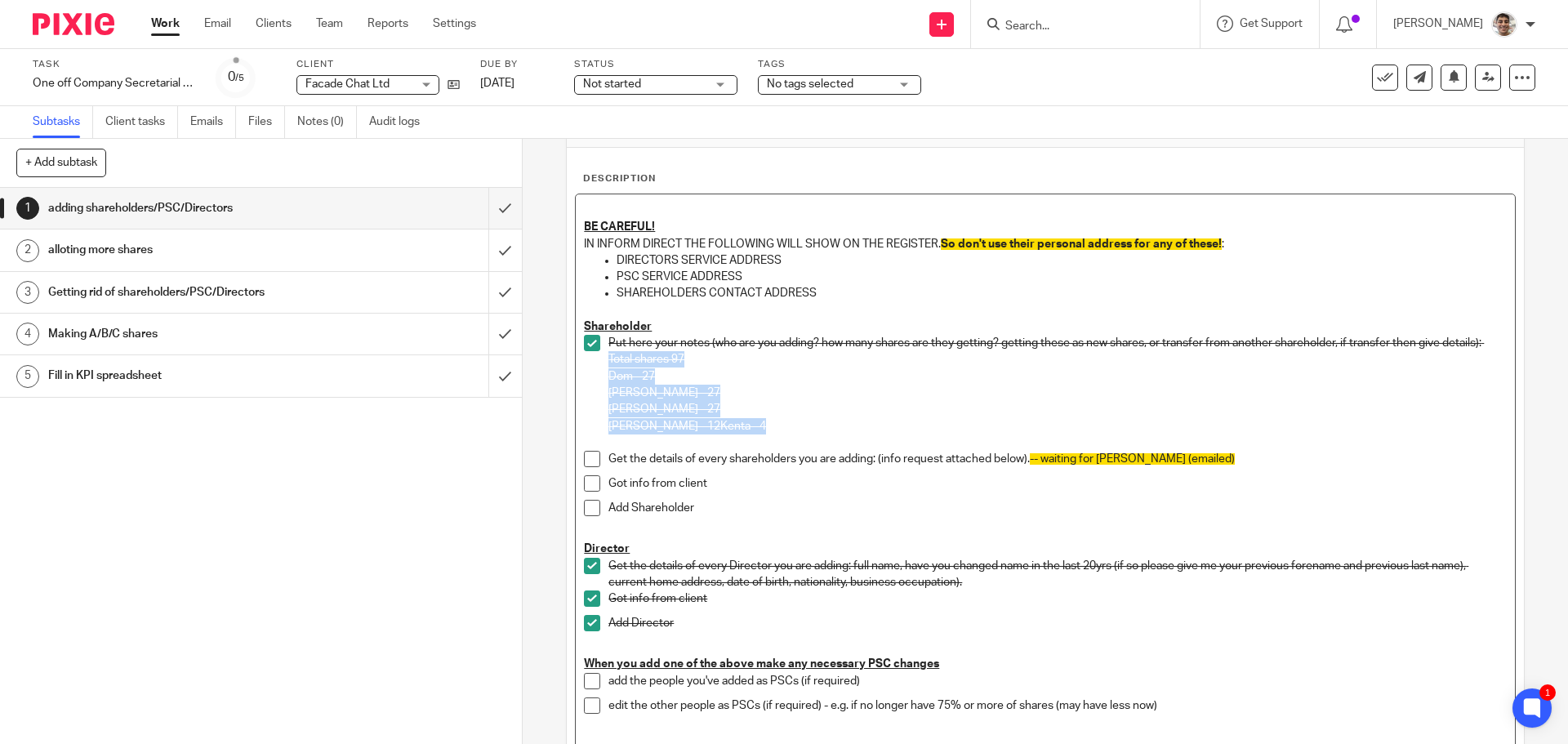
drag, startPoint x: 715, startPoint y: 424, endPoint x: 595, endPoint y: 362, distance: 135.1
click at [595, 362] on li "Put here your notes (who are you adding? how many shares are they getting? gett…" at bounding box center [1044, 393] width 922 height 116
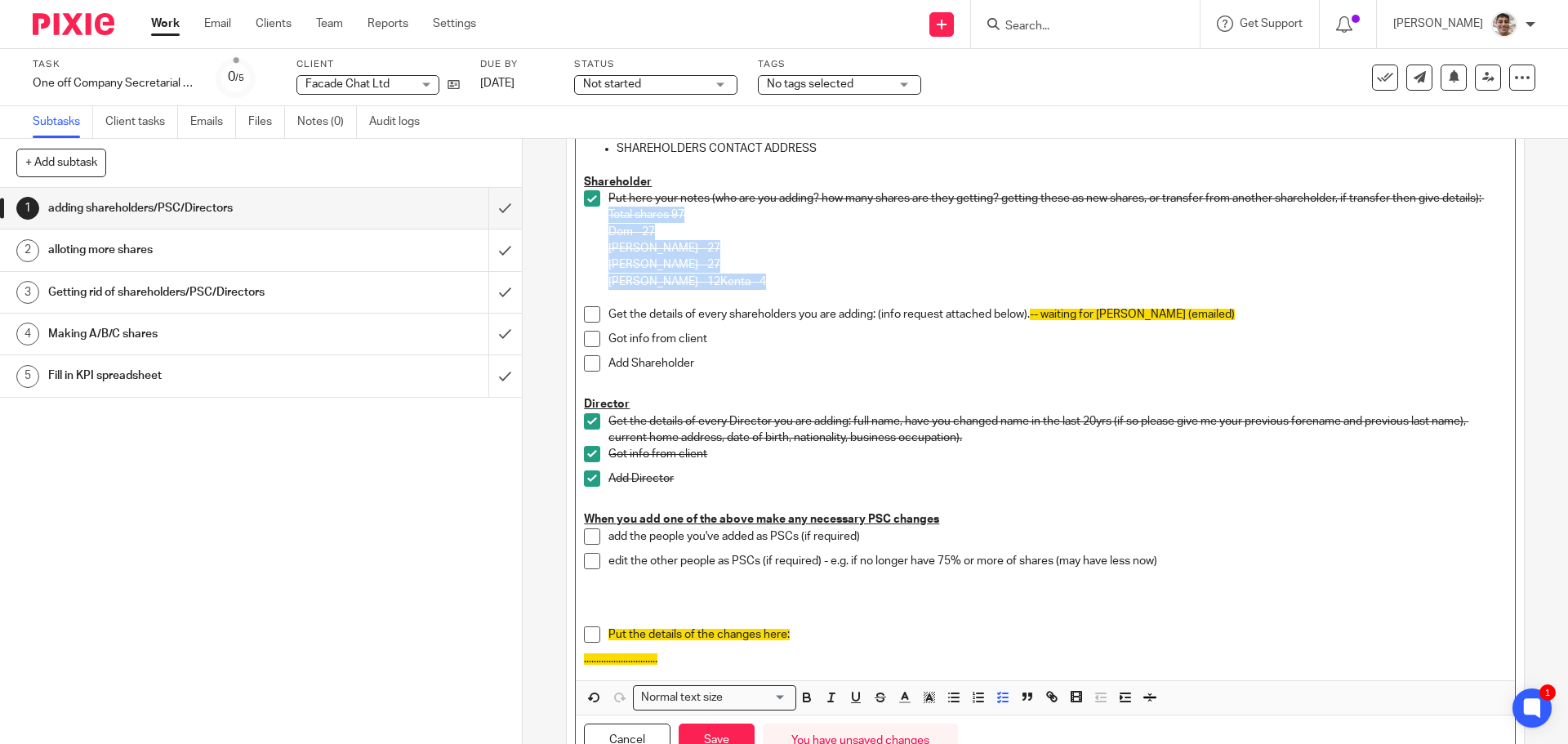
scroll to position [277, 0]
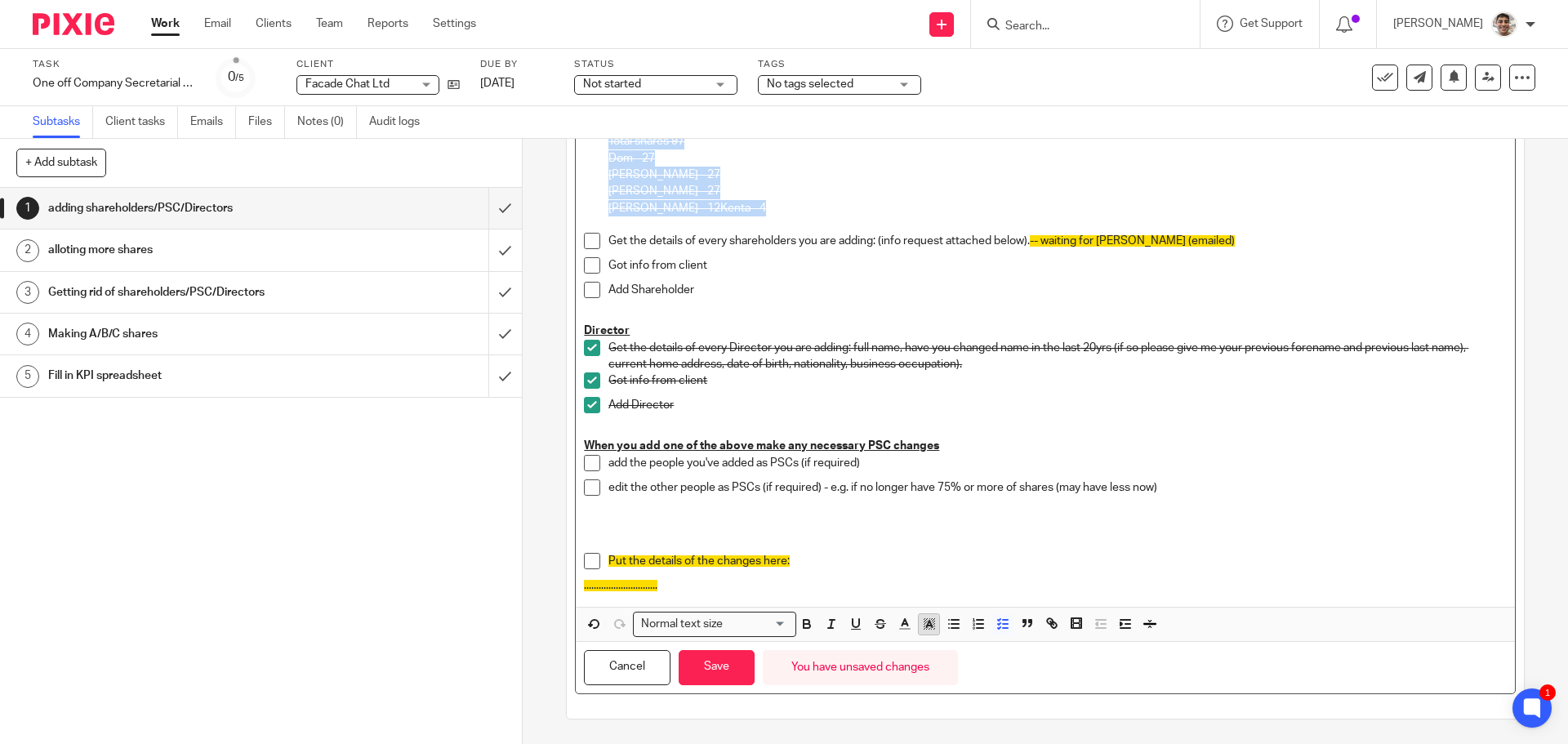
click at [927, 623] on icon "button" at bounding box center [929, 623] width 15 height 15
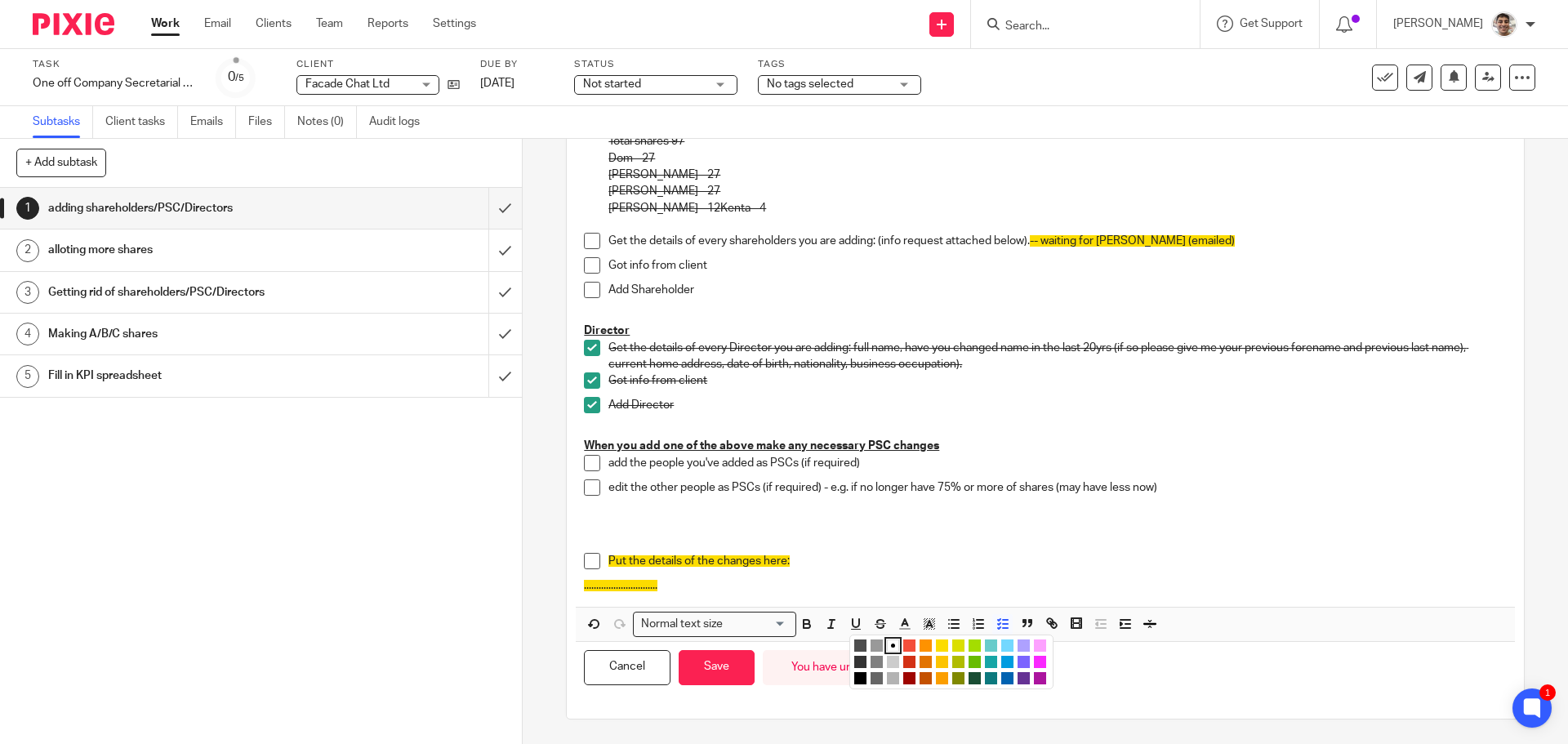
click at [939, 642] on li "color:#FCDC00" at bounding box center [942, 645] width 12 height 12
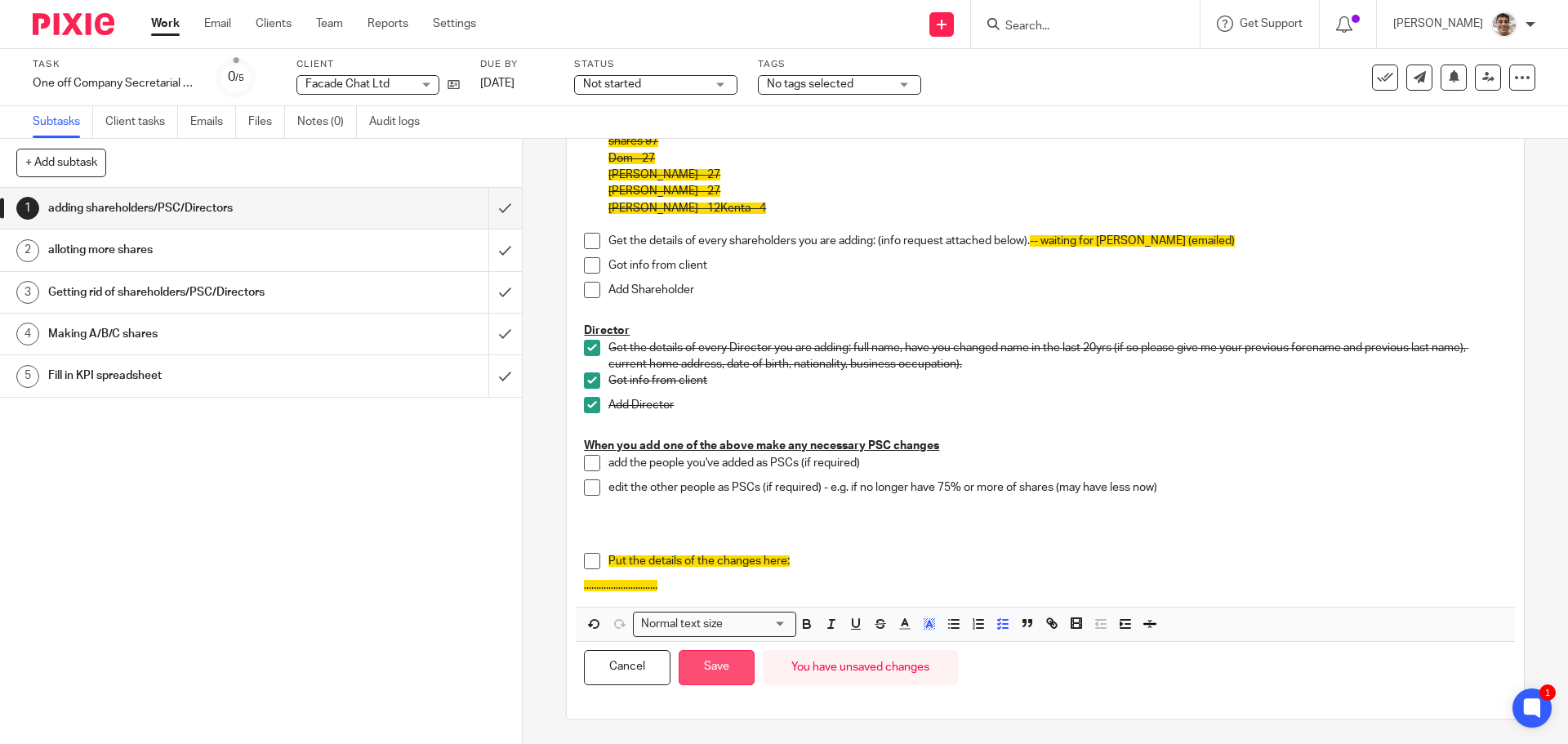
click at [718, 672] on button "Save" at bounding box center [717, 667] width 76 height 35
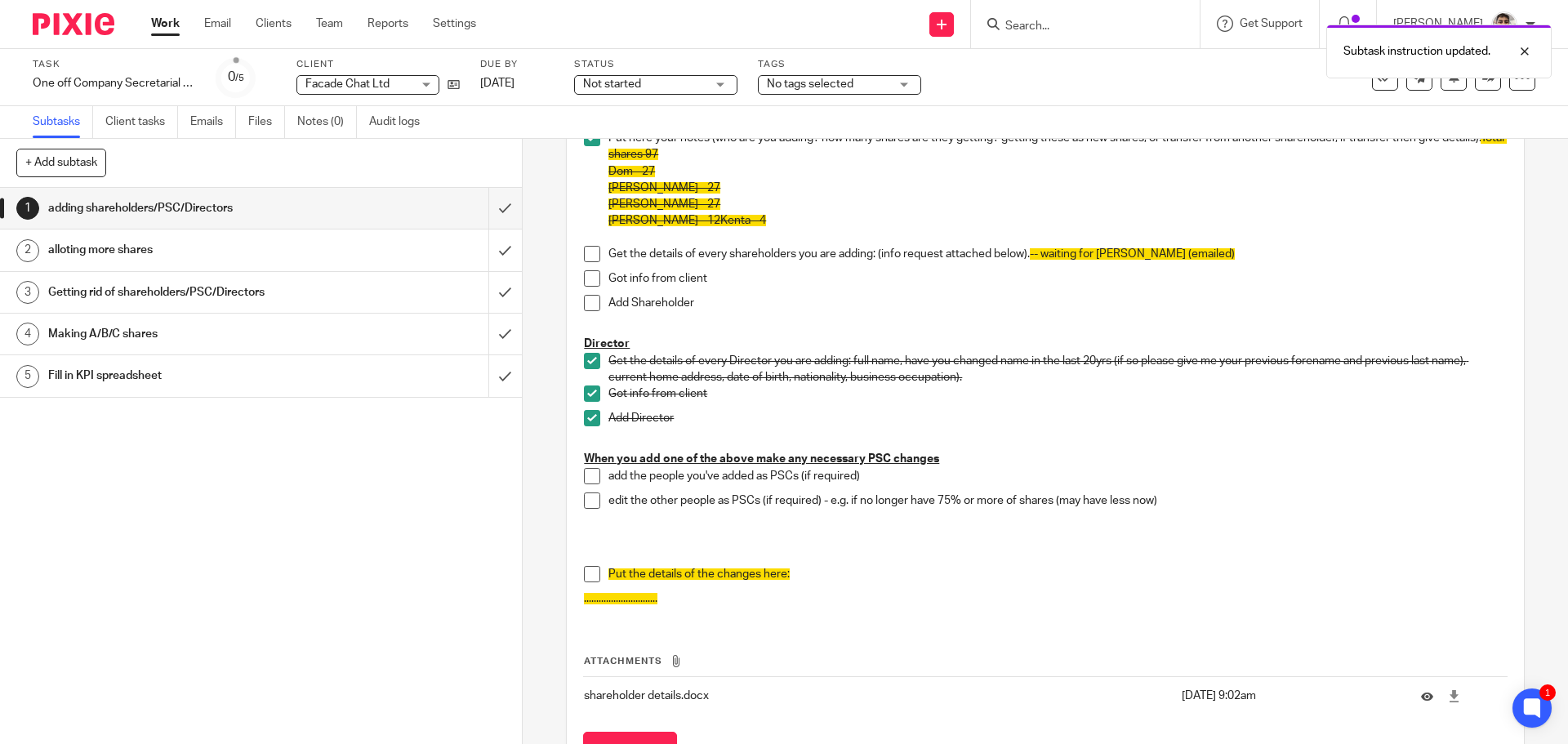
scroll to position [291, 0]
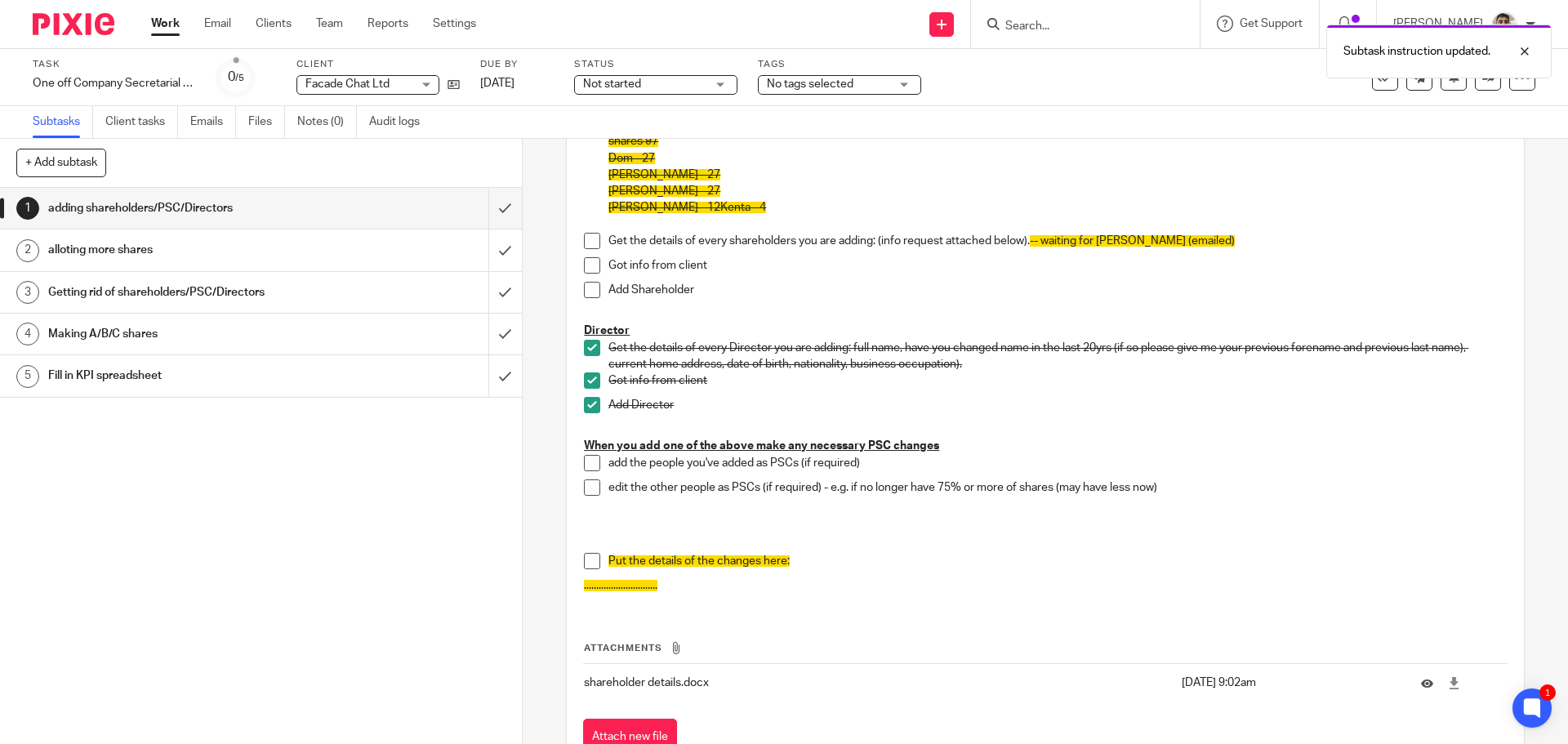
click at [585, 559] on span at bounding box center [592, 561] width 17 height 17
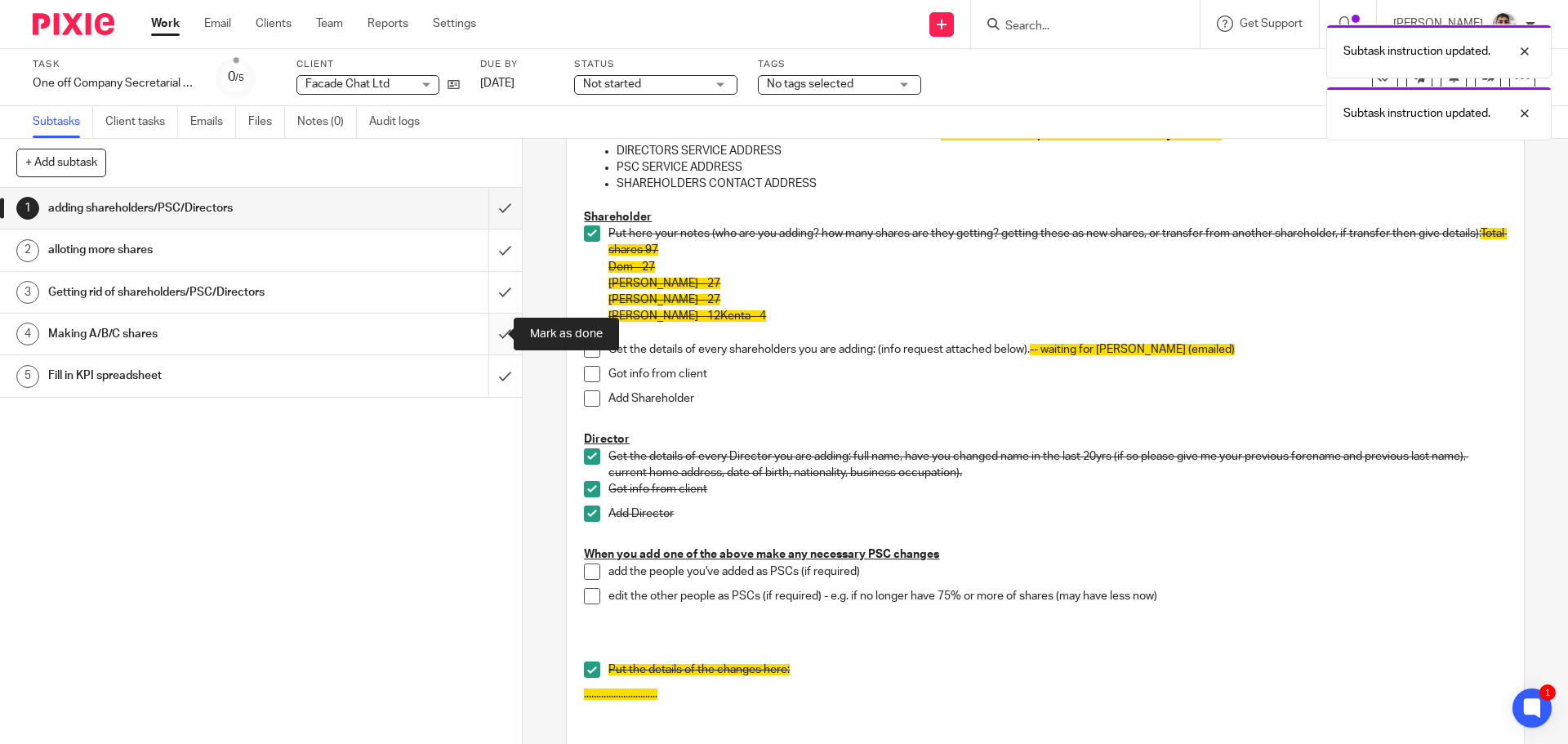
click at [481, 333] on input "submit" at bounding box center [261, 334] width 522 height 41
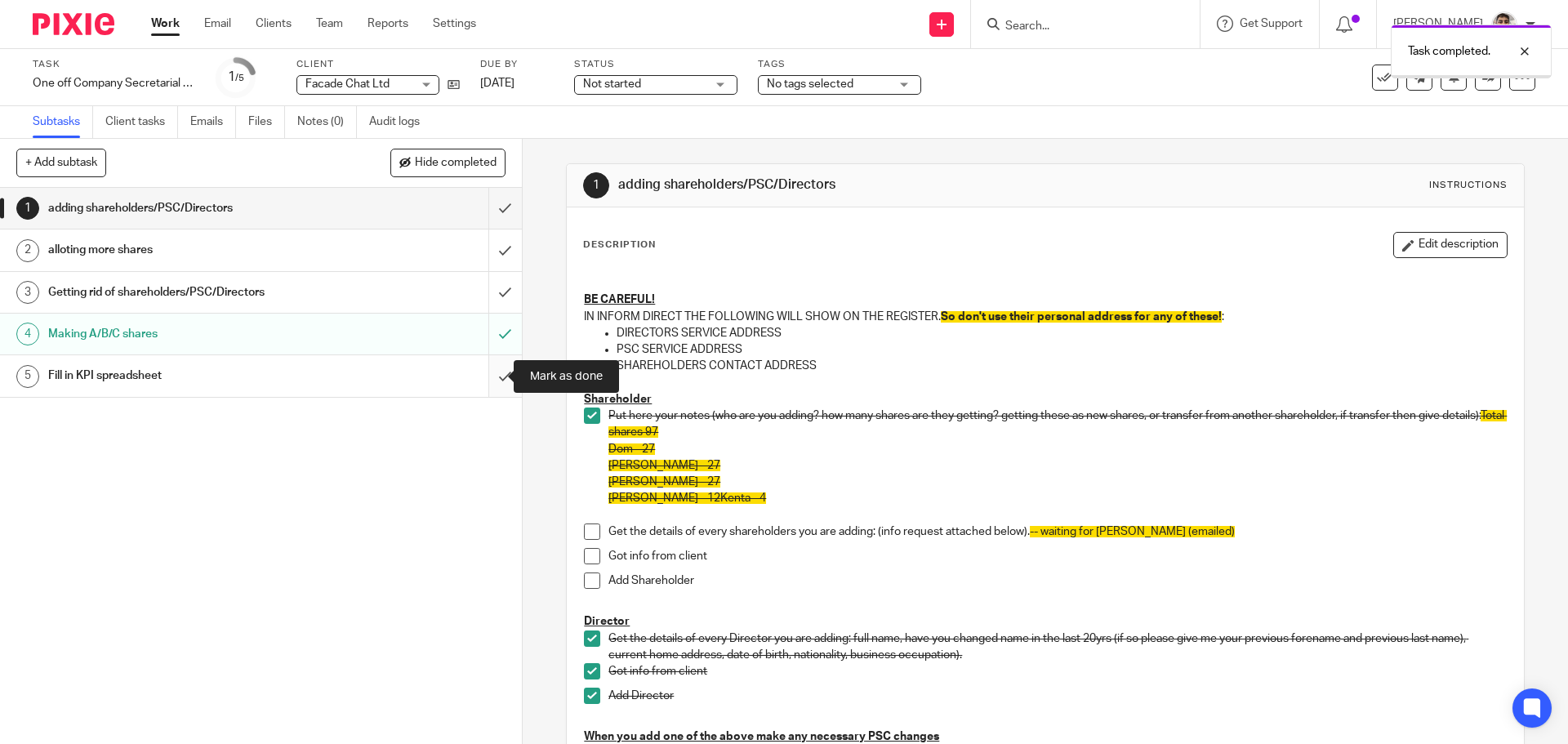
click at [486, 380] on input "submit" at bounding box center [261, 376] width 522 height 41
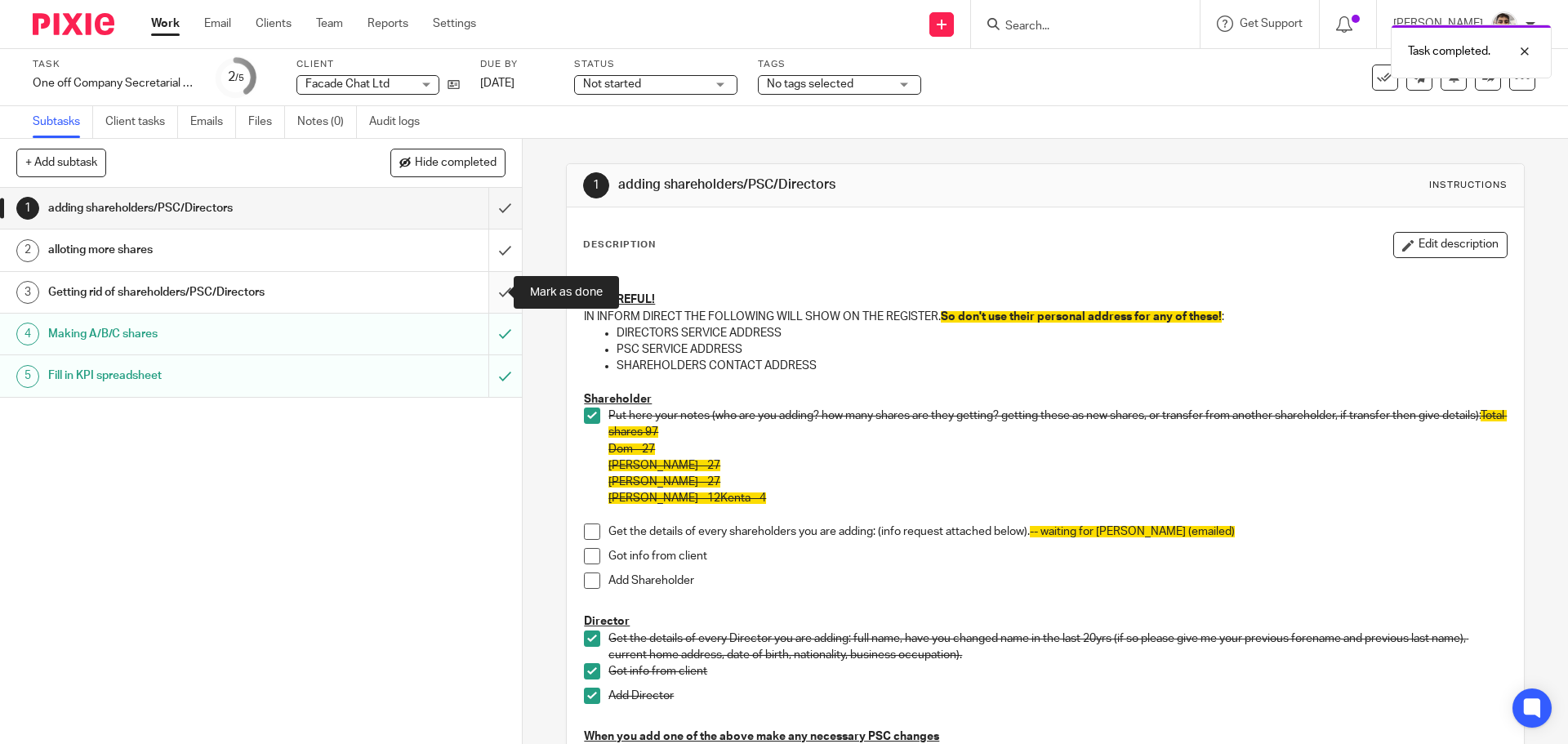
click at [487, 291] on input "submit" at bounding box center [261, 292] width 522 height 41
click at [245, 249] on h1 "alloting more shares" at bounding box center [189, 250] width 283 height 25
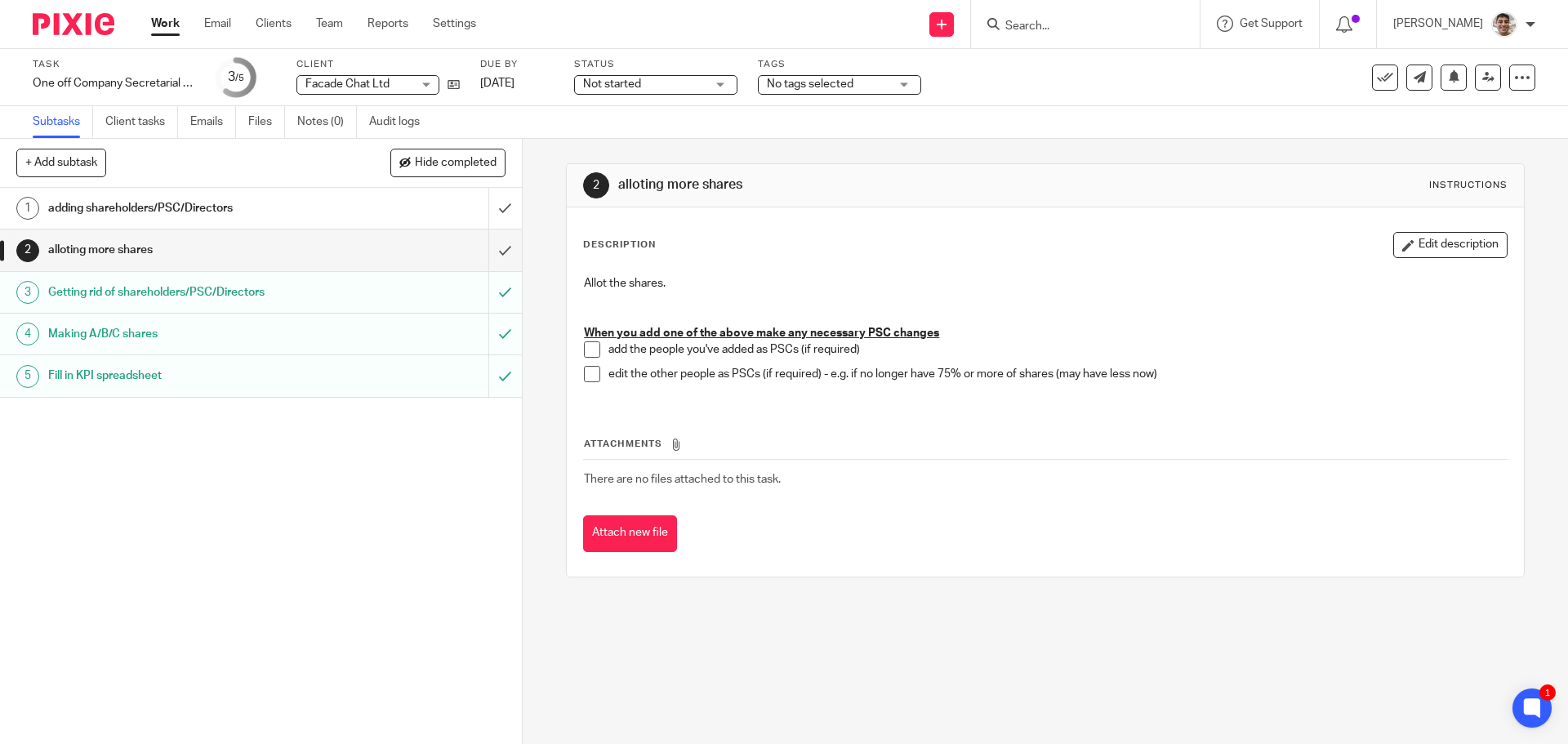
click at [208, 211] on h1 "adding shareholders/PSC/Directors" at bounding box center [189, 209] width 283 height 25
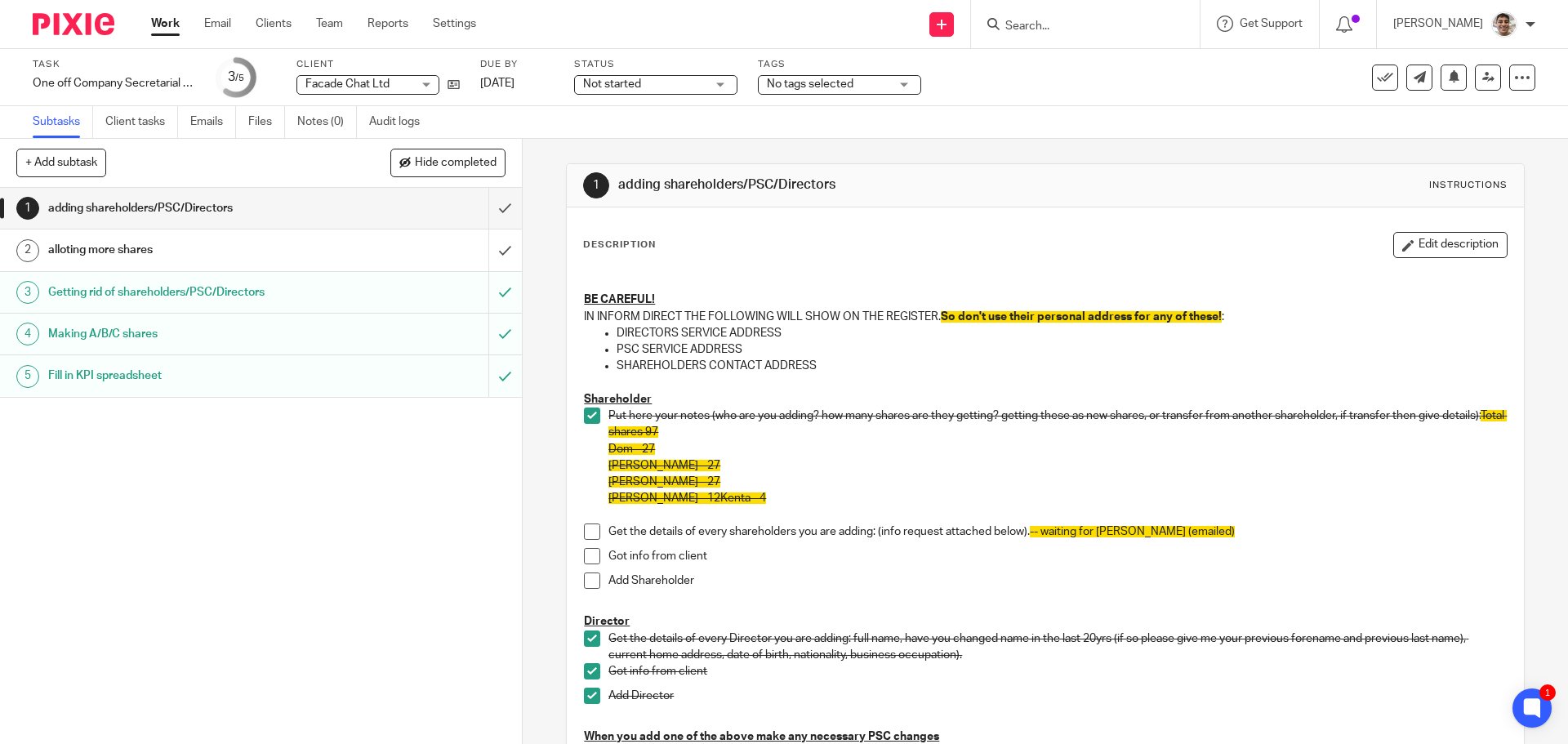
click at [950, 428] on p "Put here your notes (who are you adding? how many shares are they getting? gett…" at bounding box center [1057, 457] width 898 height 99
click at [1448, 80] on icon at bounding box center [1454, 77] width 12 height 12
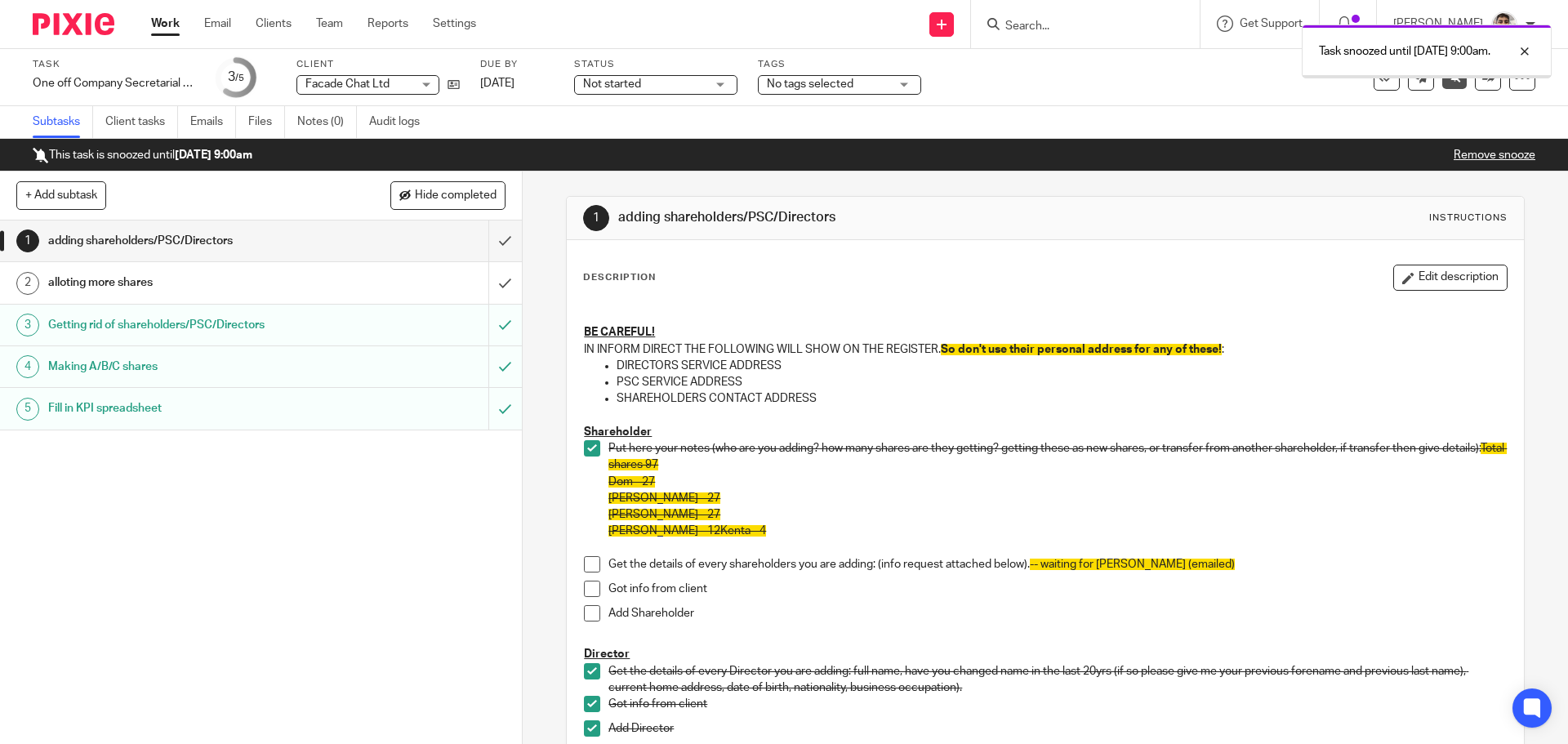
click at [163, 22] on link "Work" at bounding box center [166, 24] width 28 height 17
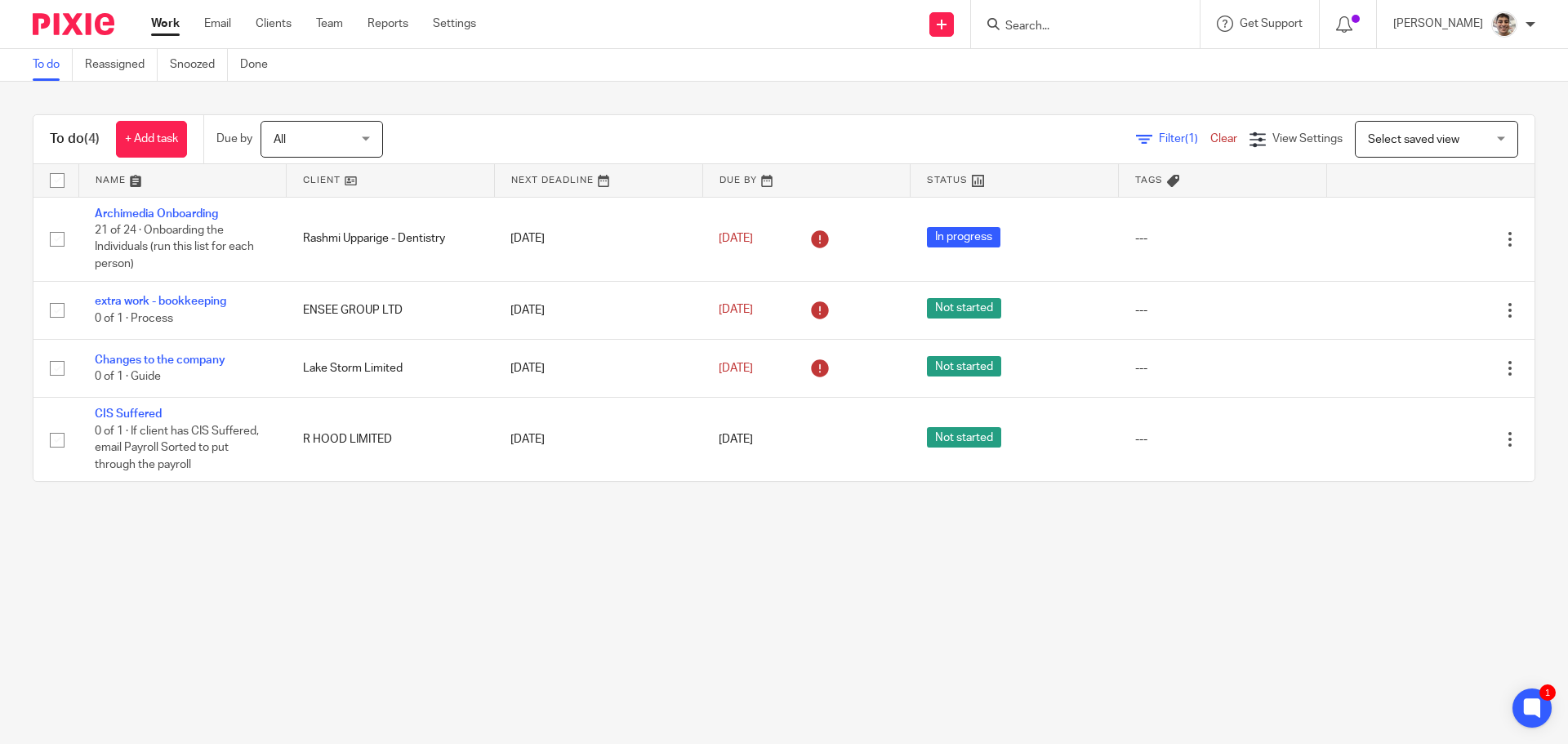
click at [1059, 26] on input "Search" at bounding box center [1077, 26] width 147 height 15
type input "aspir"
click at [1078, 56] on link at bounding box center [1138, 70] width 276 height 38
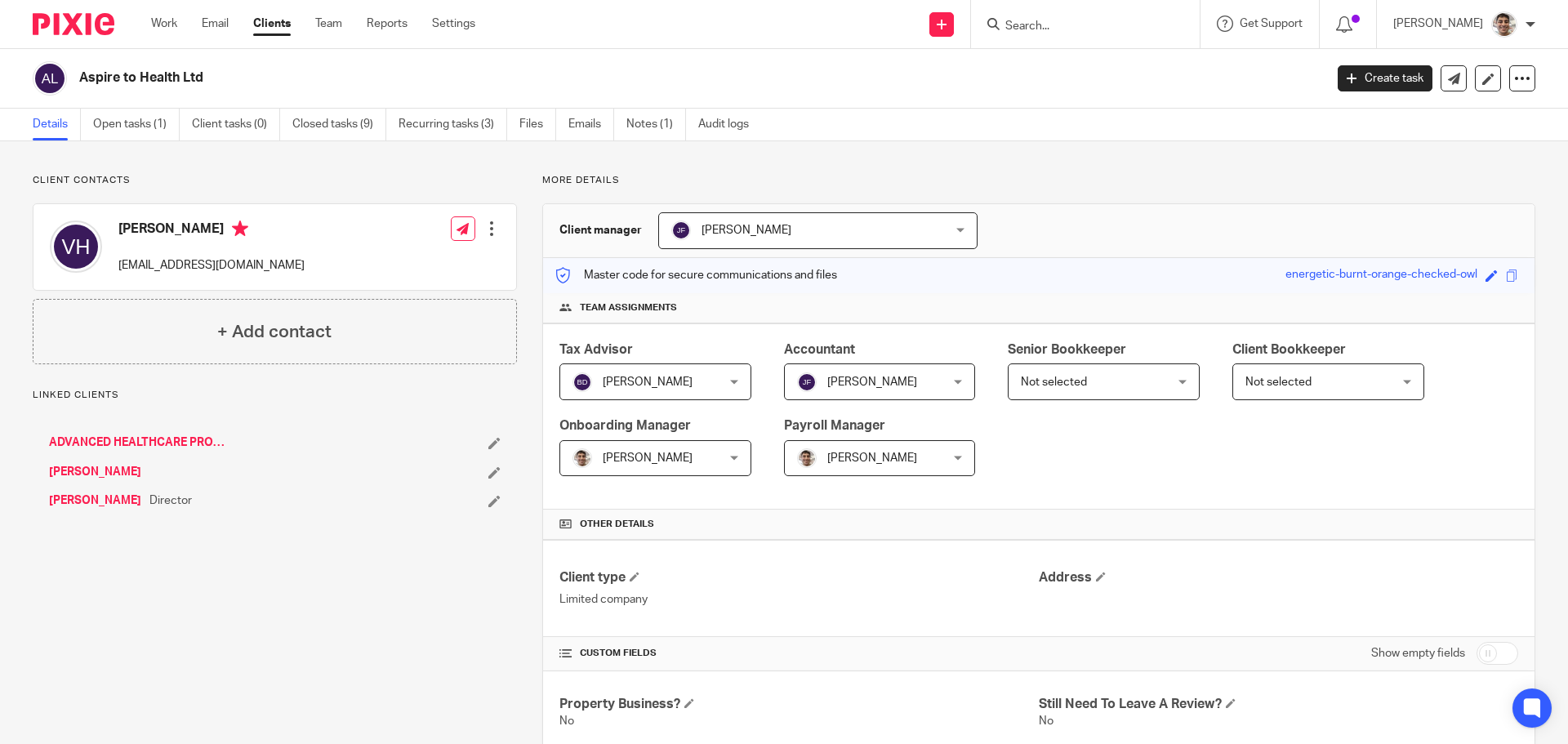
click at [152, 129] on link "Open tasks (1)" at bounding box center [136, 124] width 86 height 32
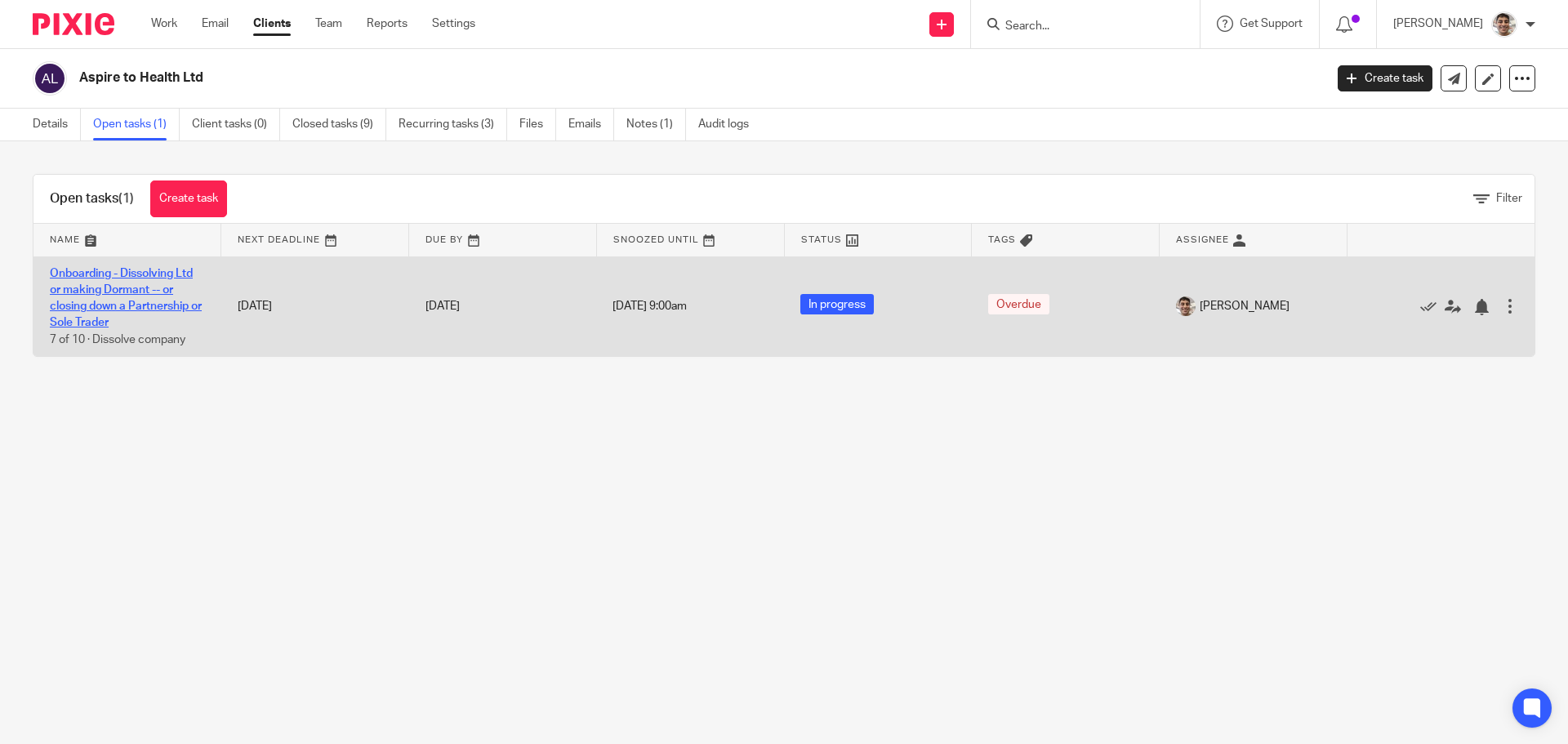
click at [143, 304] on link "Onboarding - Dissolving Ltd or making Dormant -- or closing down a Partnership …" at bounding box center [126, 298] width 152 height 62
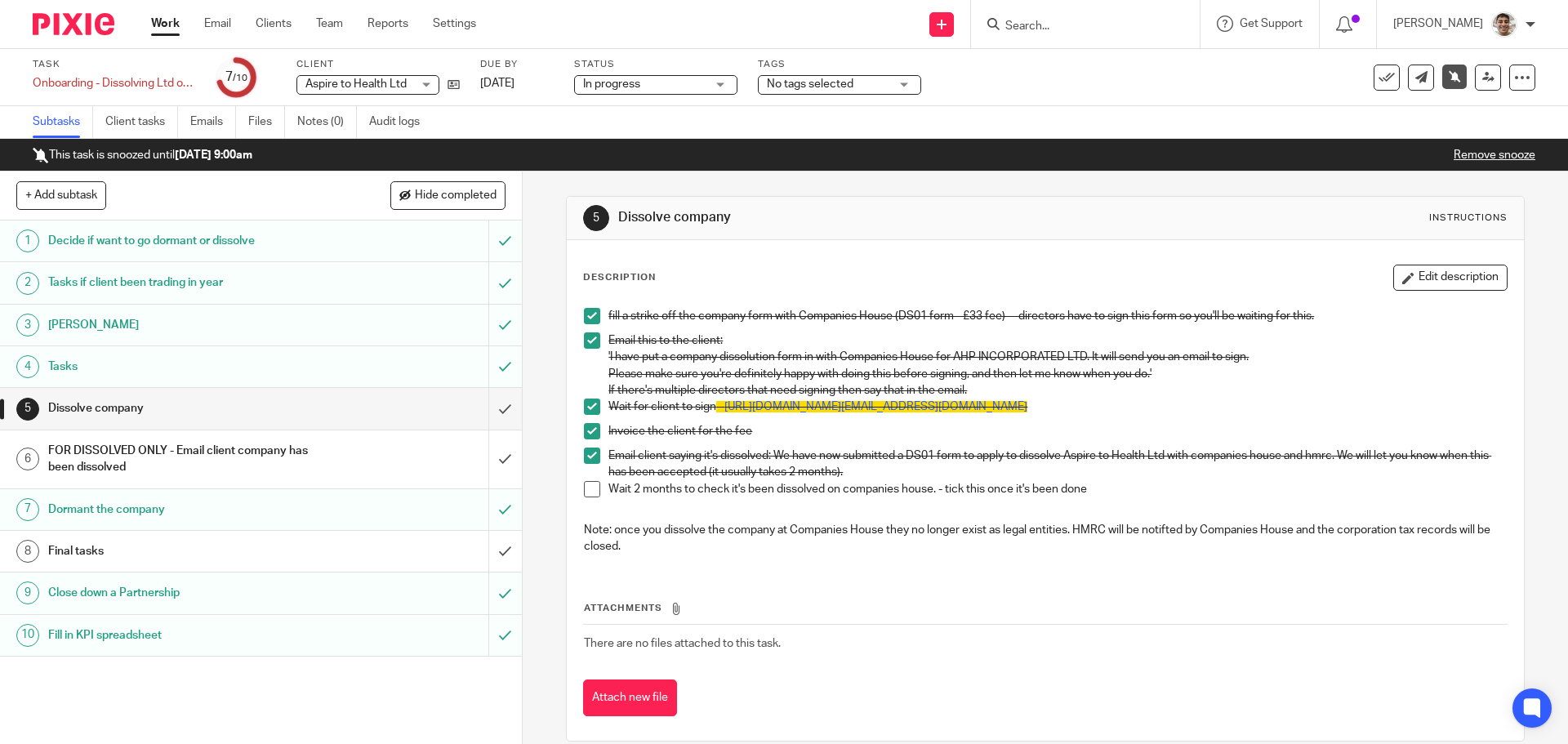
click at [590, 489] on span at bounding box center [592, 489] width 17 height 17
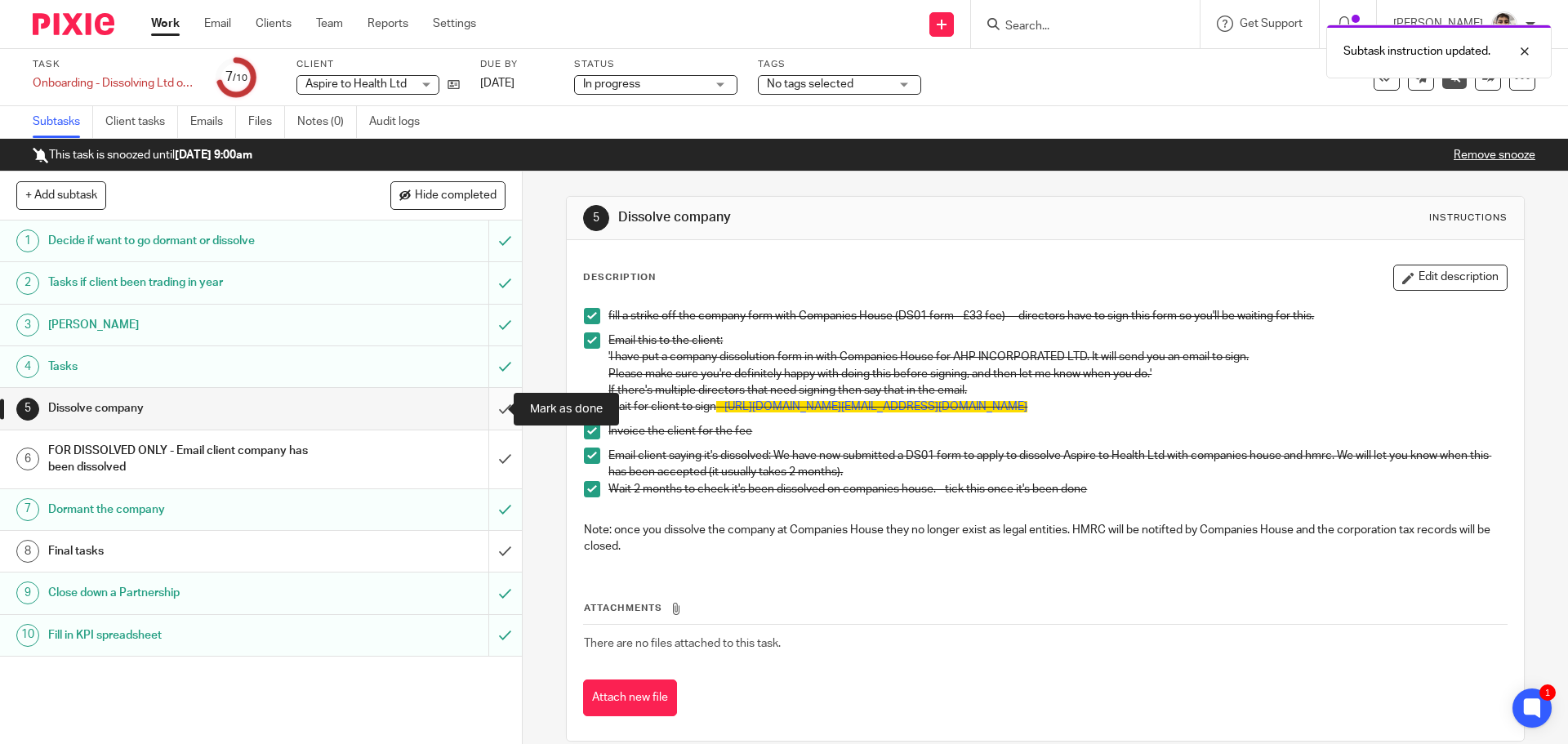
click at [482, 403] on input "submit" at bounding box center [261, 409] width 522 height 41
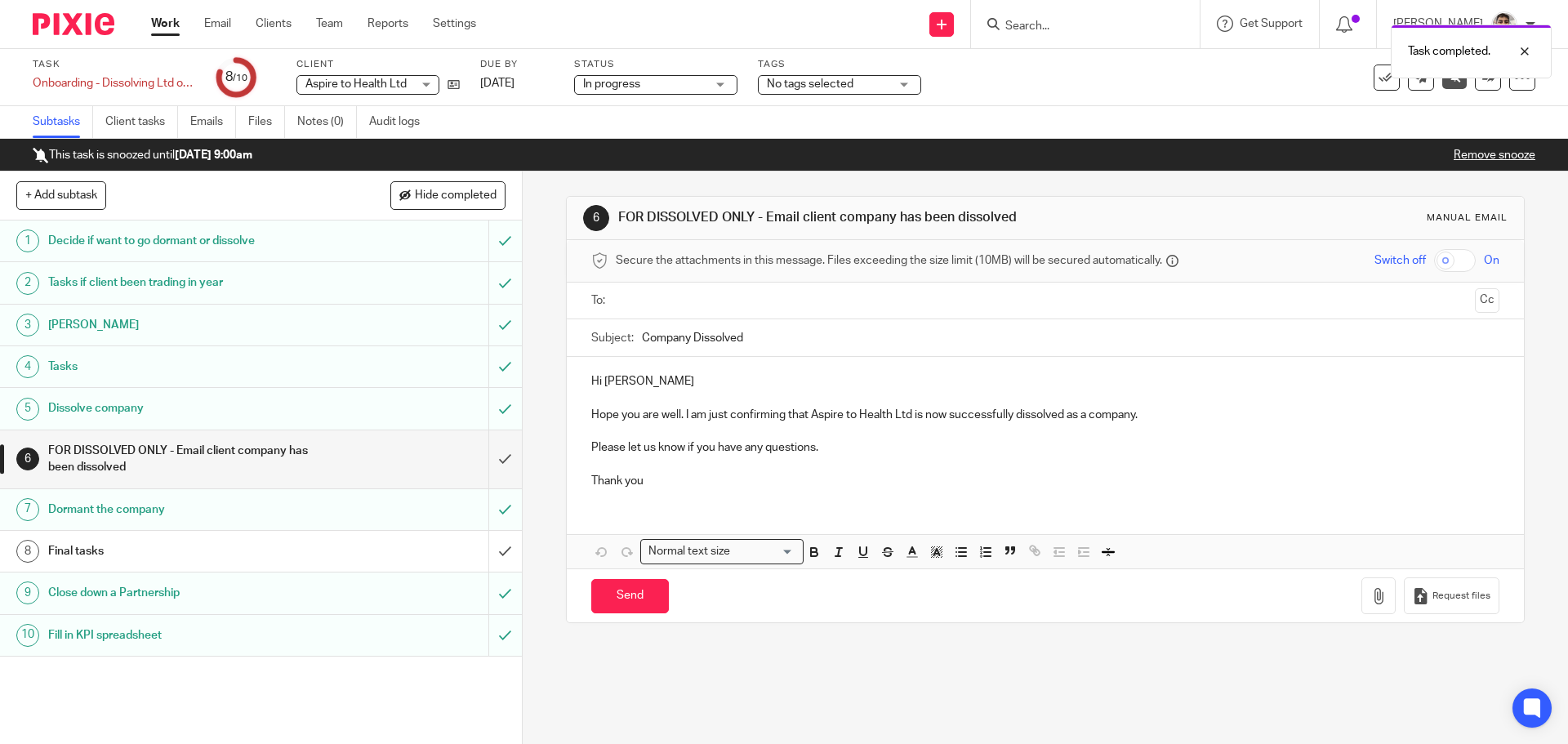
click at [817, 310] on input "text" at bounding box center [1044, 300] width 846 height 18
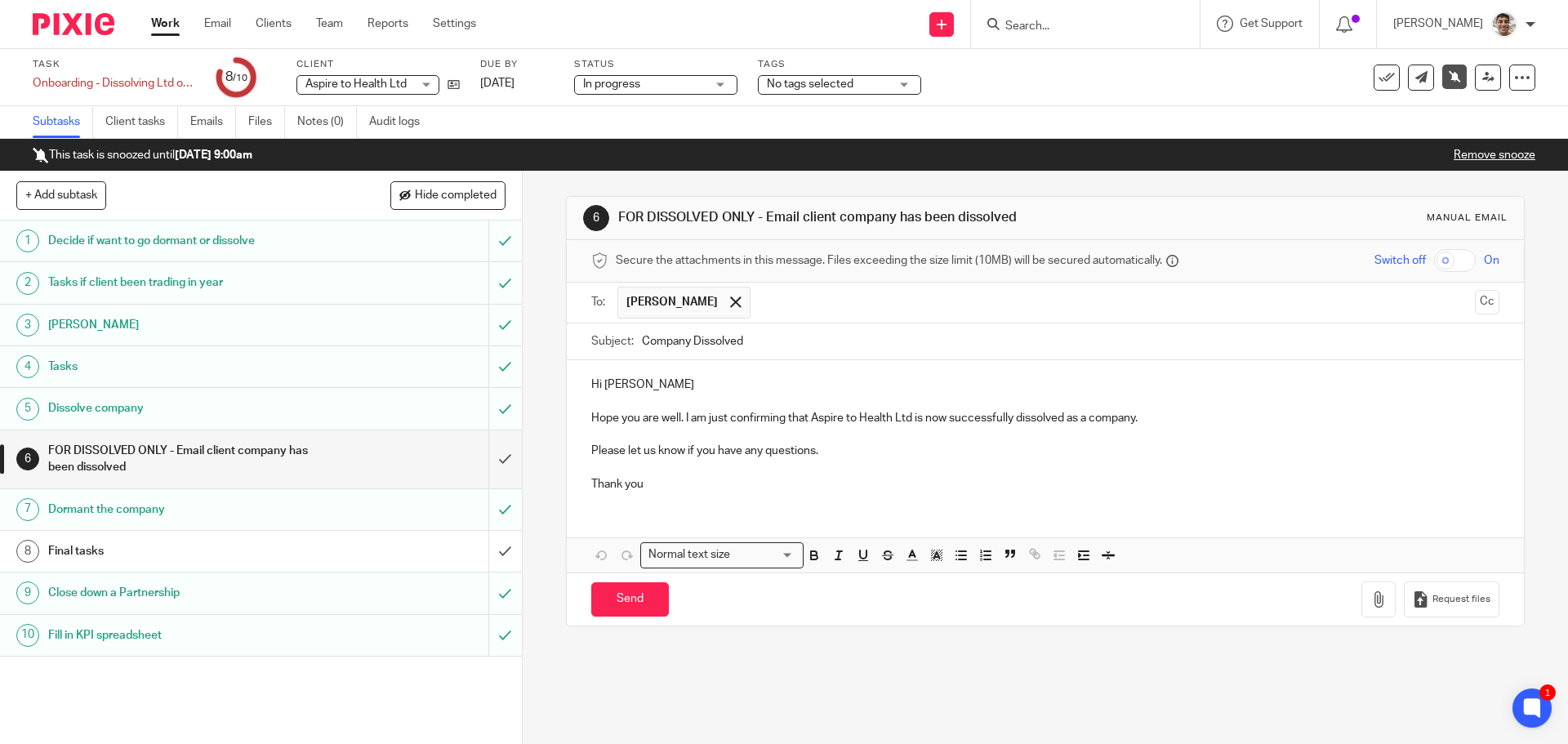
click at [600, 386] on p "Hi Vanessa" at bounding box center [1045, 385] width 908 height 17
drag, startPoint x: 683, startPoint y: 419, endPoint x: 565, endPoint y: 424, distance: 118.1
click at [567, 424] on div "Hi Freya and Vanessa Hope you are well. I am just confirming that Aspire to Hea…" at bounding box center [1045, 432] width 956 height 144
click at [924, 412] on p "I am just confirming that Aspire to Health Ltd is now successfully dissolved as…" at bounding box center [1045, 418] width 908 height 17
click at [885, 420] on p "I am just confirming that Aspire to Health Ltd is now successfully dissolved as…" at bounding box center [1045, 418] width 908 height 17
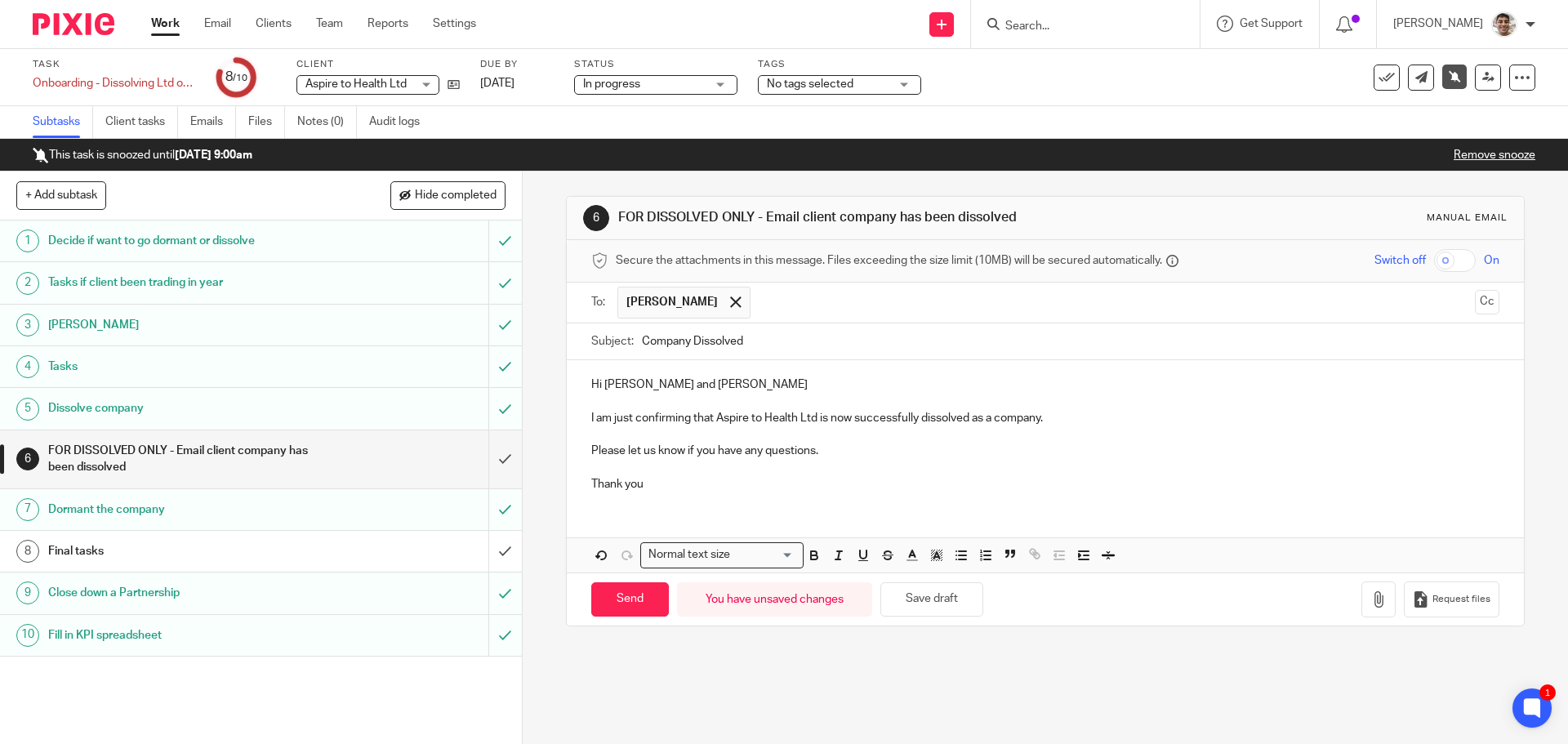
click at [1035, 412] on p "I am just confirming that Aspire to Health Ltd is now successfully dissolved as…" at bounding box center [1045, 418] width 908 height 17
click at [1168, 421] on p "I am just confirming that Aspire to Health Ltd is now successfully dissolved as…" at bounding box center [1045, 418] width 908 height 17
click at [843, 454] on p "Please let us know if you have any questions." at bounding box center [1045, 451] width 908 height 17
click at [784, 482] on p "Thank you" at bounding box center [1045, 484] width 908 height 17
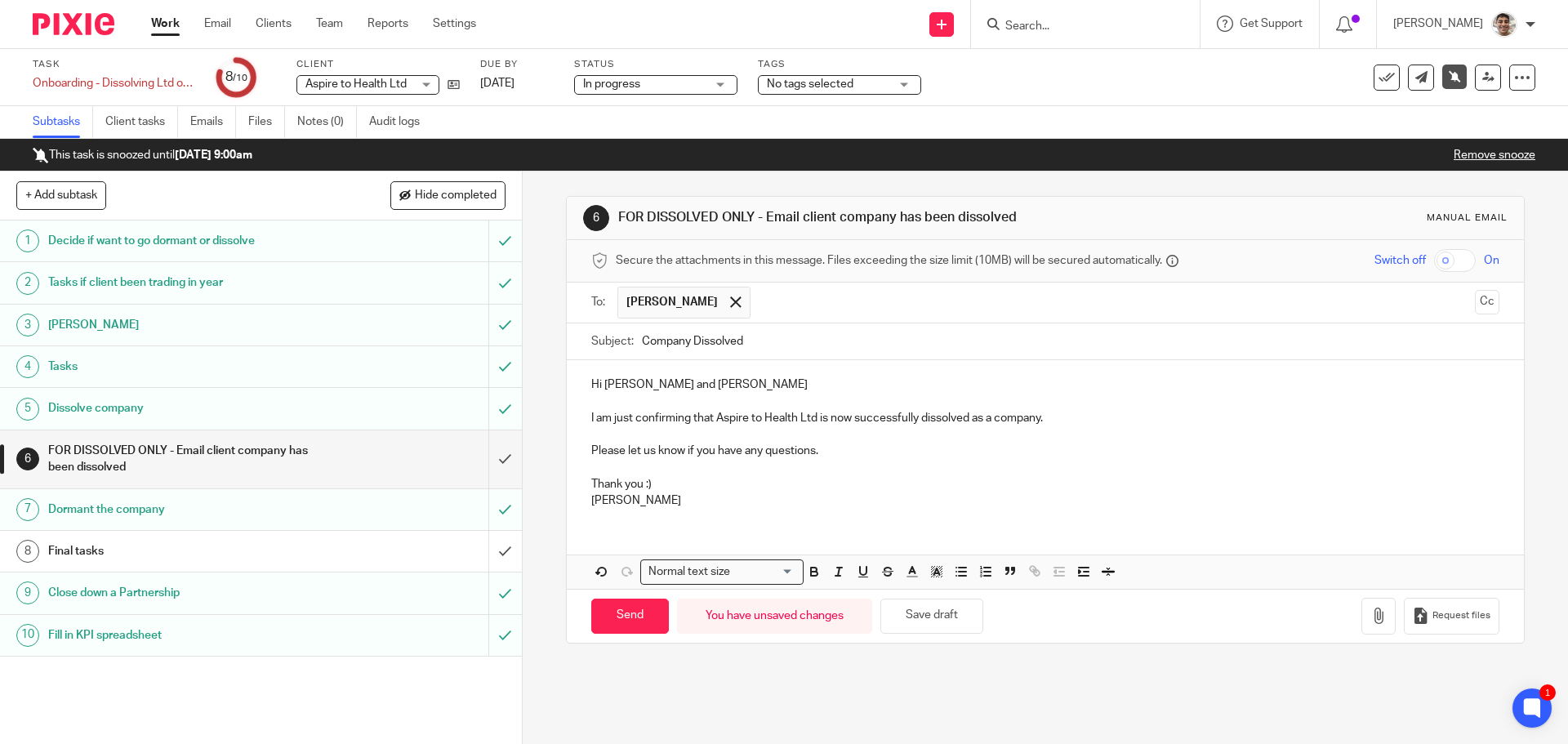
click at [784, 482] on p "Thank you :)" at bounding box center [1045, 484] width 908 height 17
click at [637, 613] on input "Send" at bounding box center [630, 616] width 77 height 35
type input "Sent"
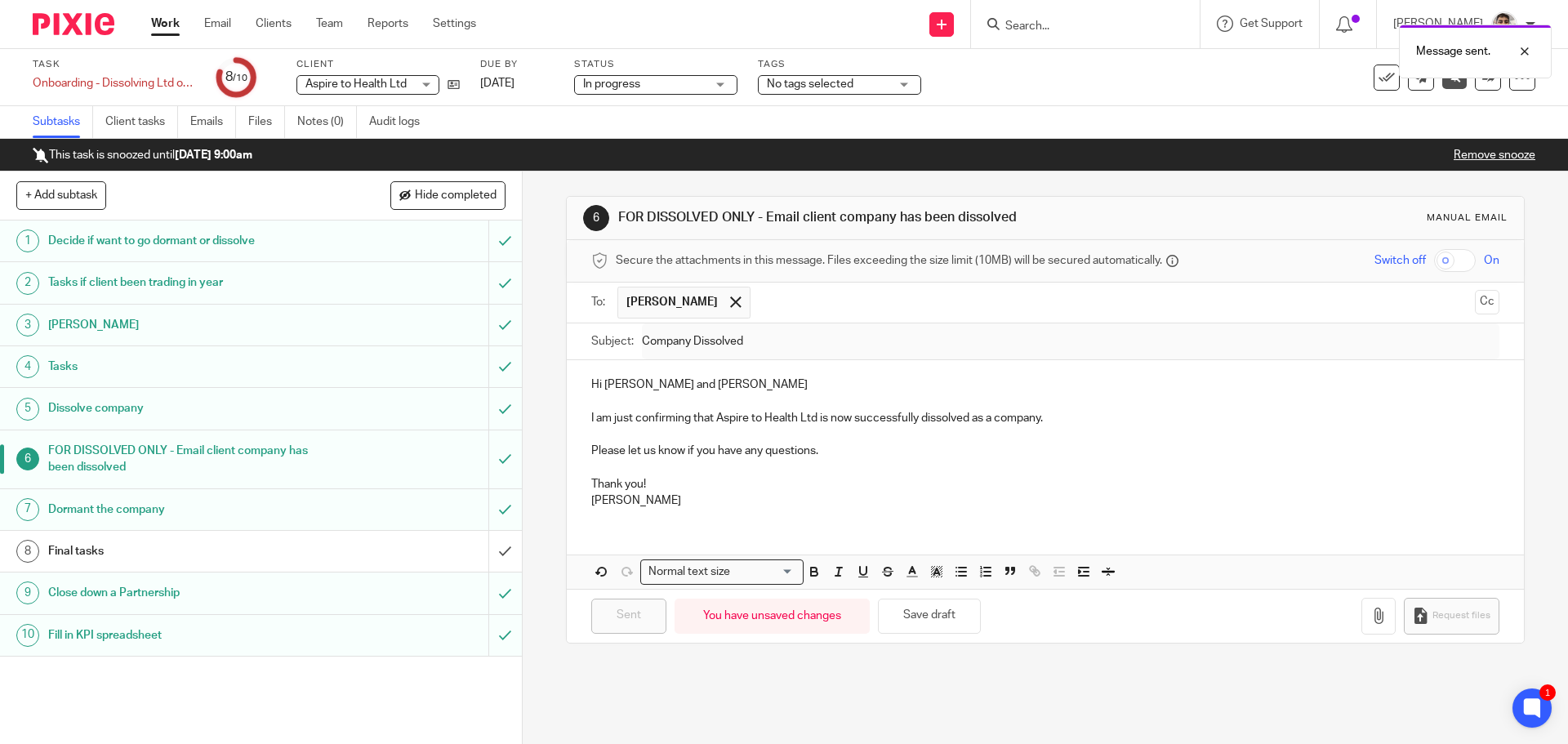
click at [335, 548] on div "Final tasks" at bounding box center [260, 551] width 423 height 25
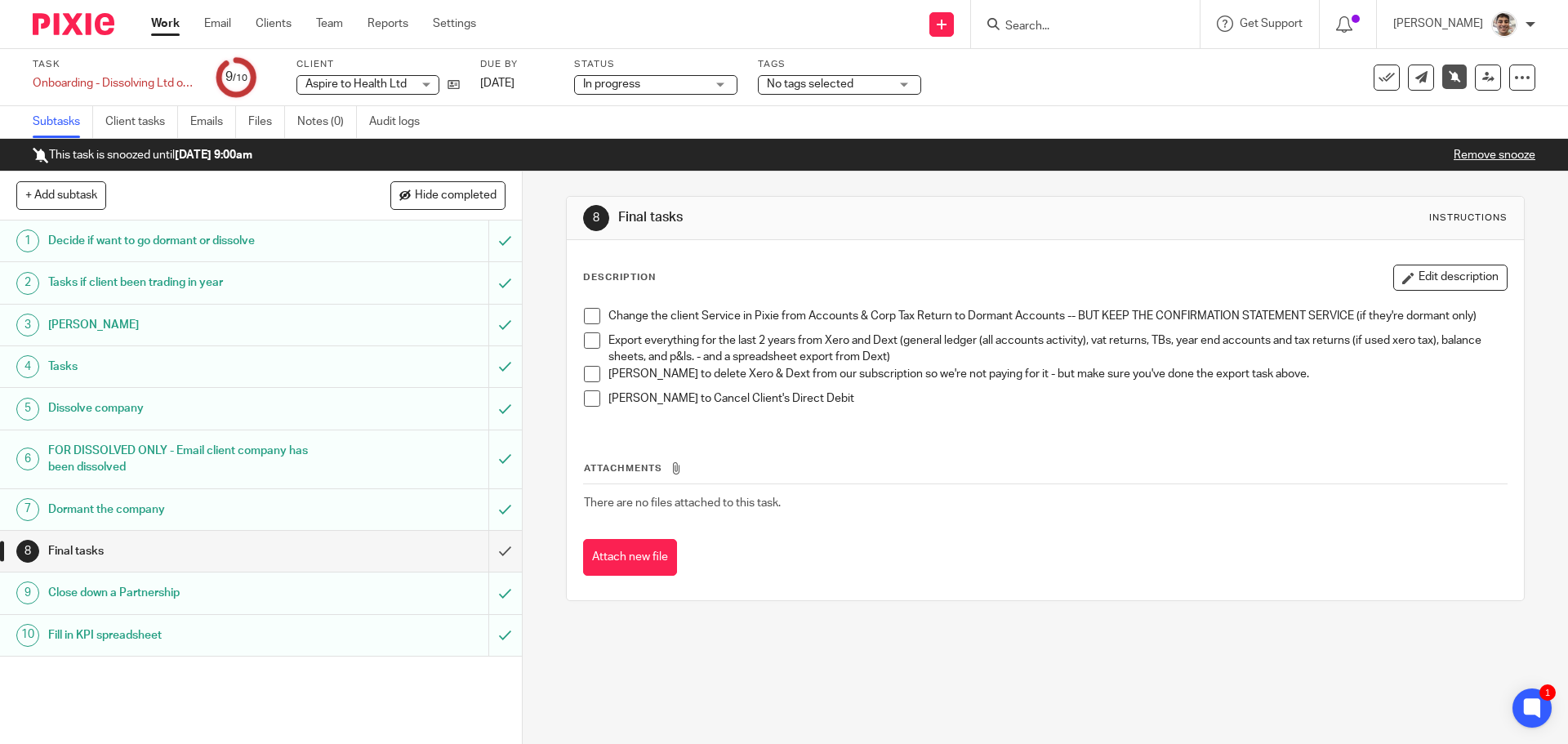
click at [590, 343] on span at bounding box center [592, 341] width 17 height 17
click at [584, 310] on span at bounding box center [592, 316] width 17 height 17
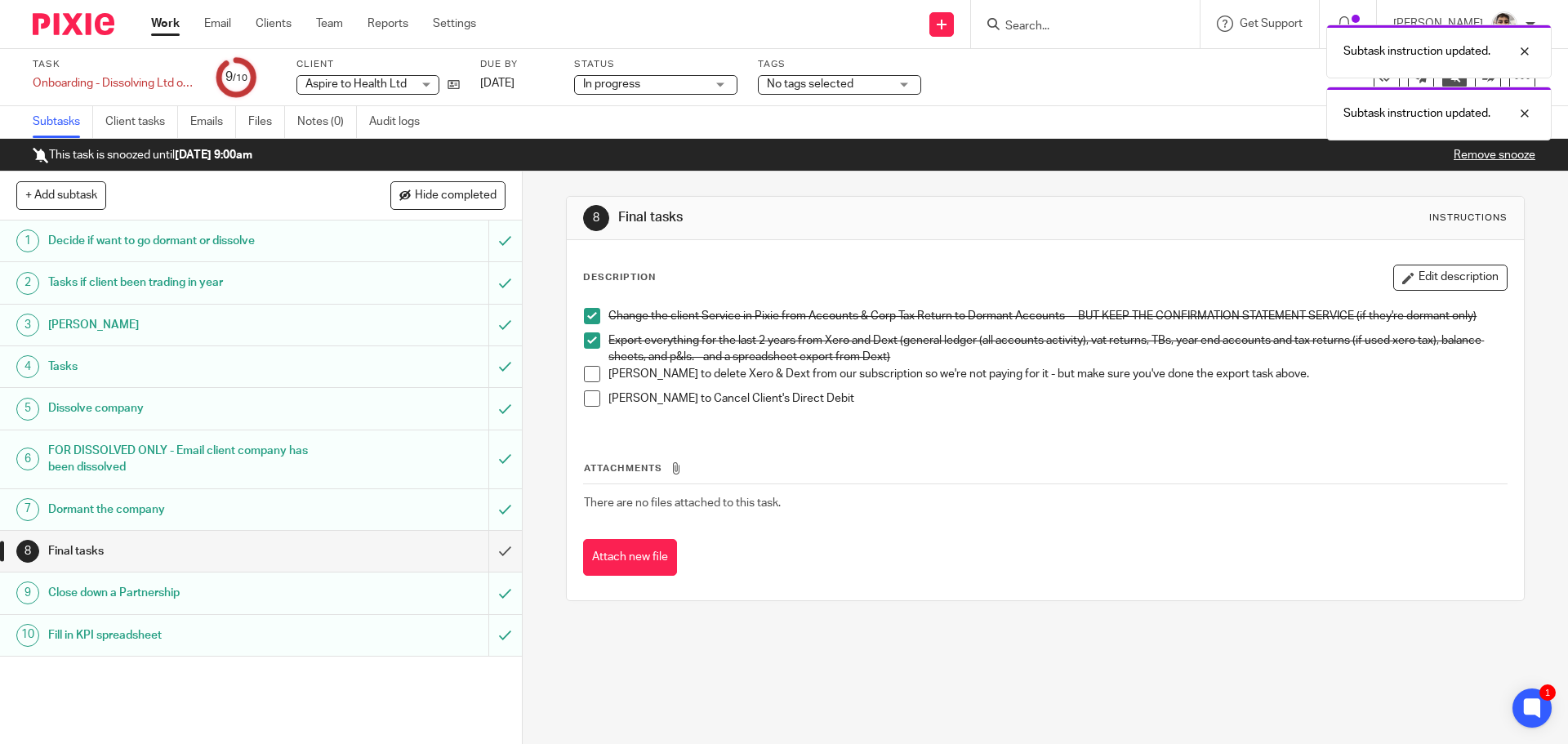
click at [588, 370] on span at bounding box center [592, 374] width 17 height 17
click at [585, 401] on span at bounding box center [592, 398] width 17 height 17
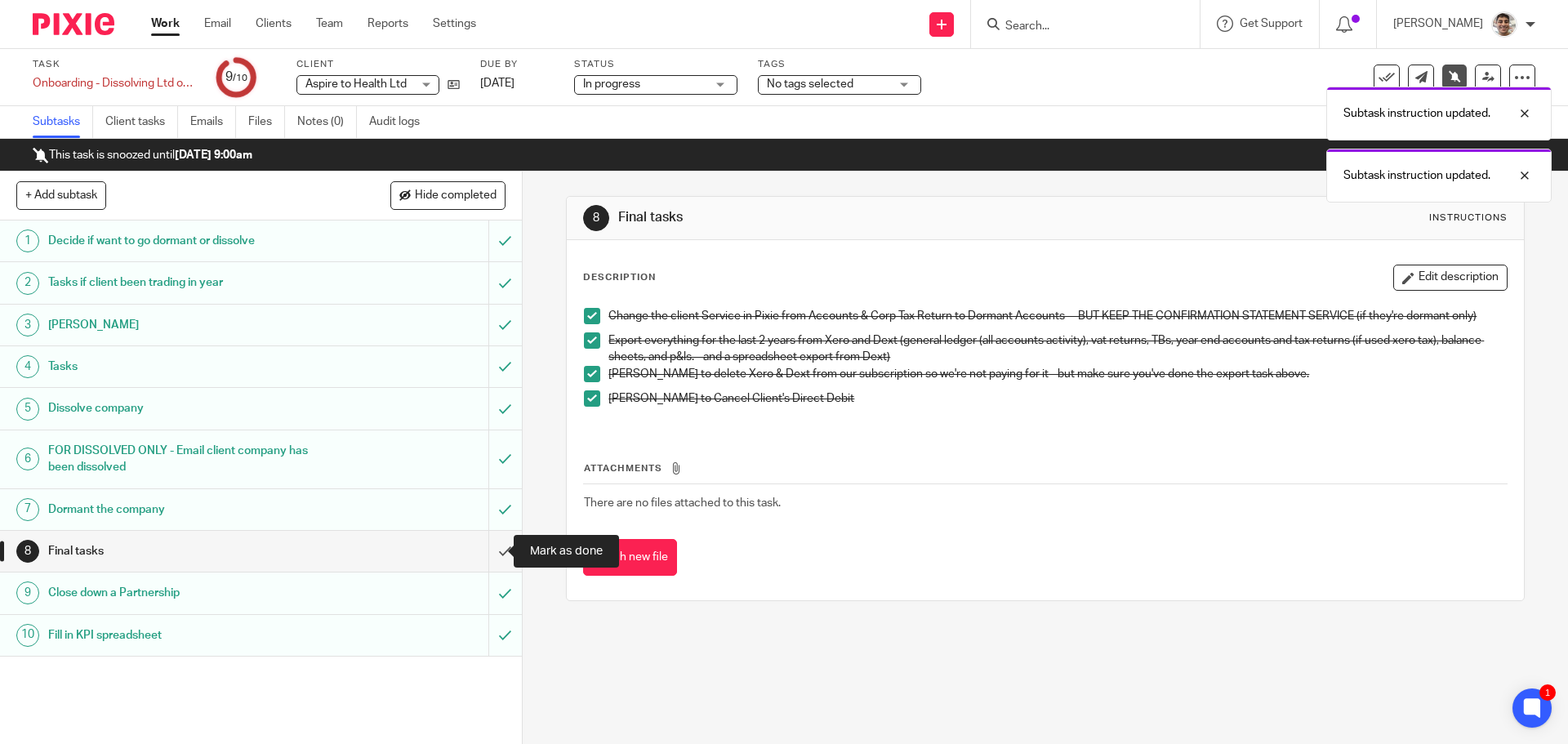
drag, startPoint x: 484, startPoint y: 547, endPoint x: 719, endPoint y: 422, distance: 266.2
click at [490, 541] on input "submit" at bounding box center [261, 551] width 522 height 41
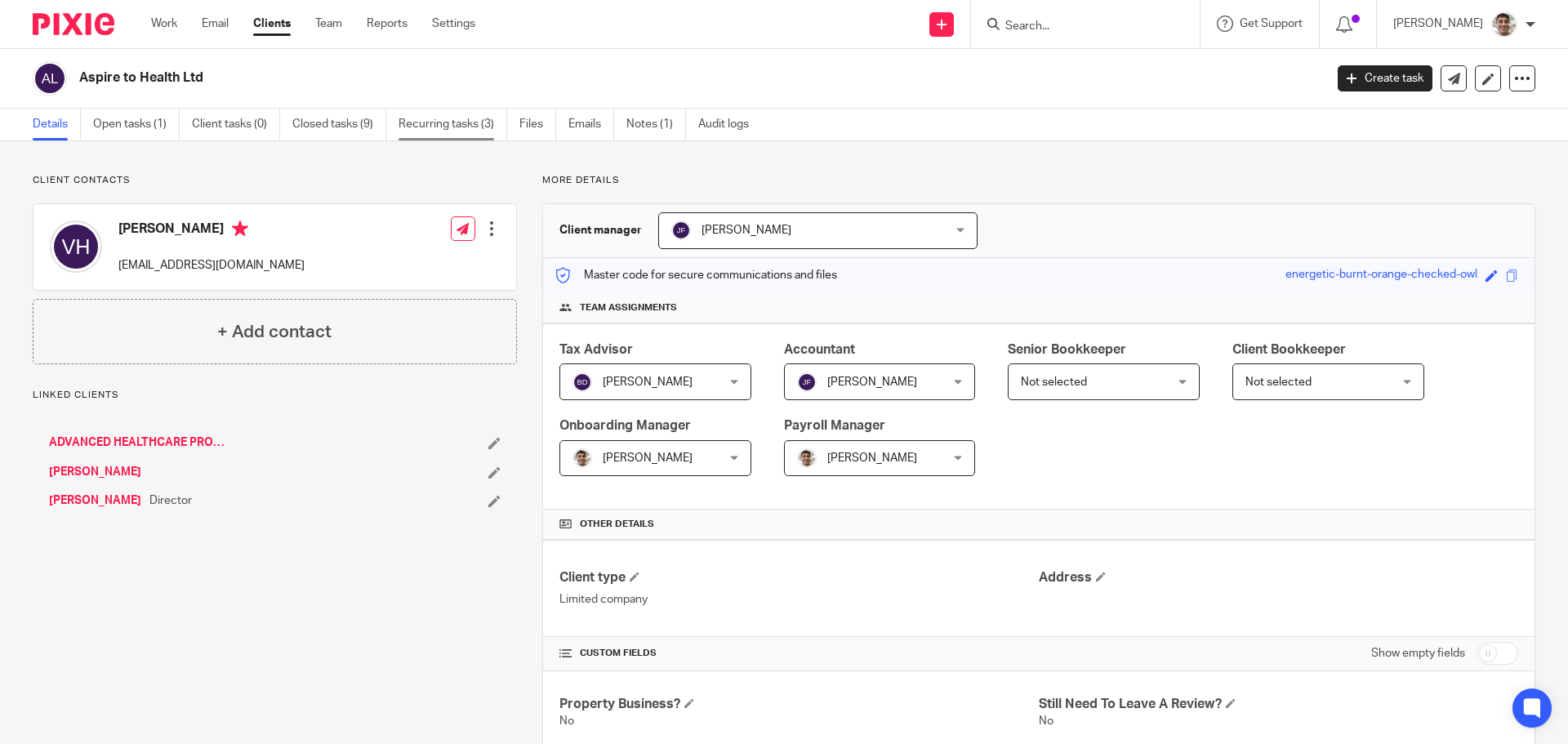
click at [450, 123] on link "Recurring tasks (3)" at bounding box center [453, 124] width 108 height 32
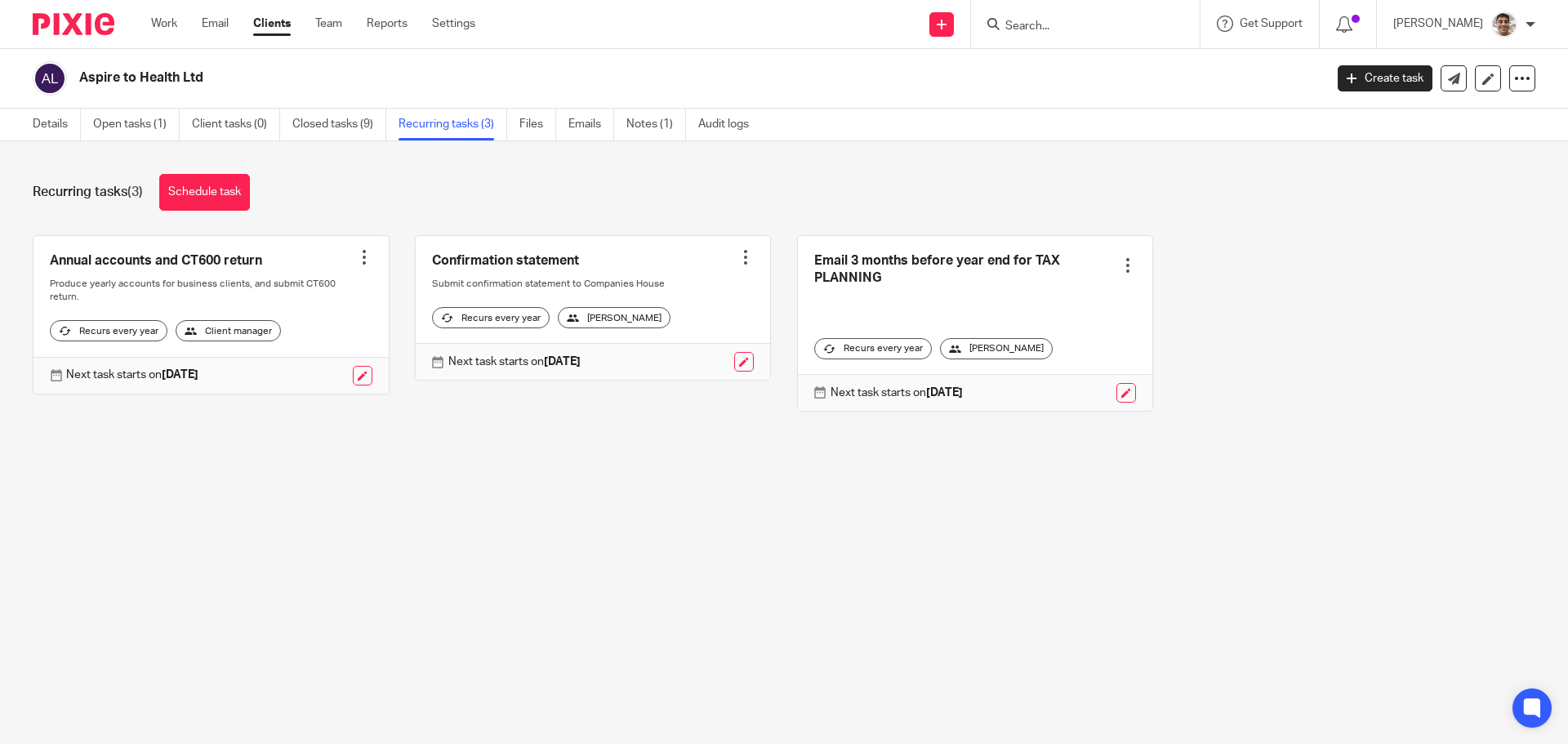
click at [1120, 265] on div at bounding box center [1128, 265] width 17 height 17
click at [1064, 367] on span "Cancel schedule" at bounding box center [1049, 369] width 85 height 11
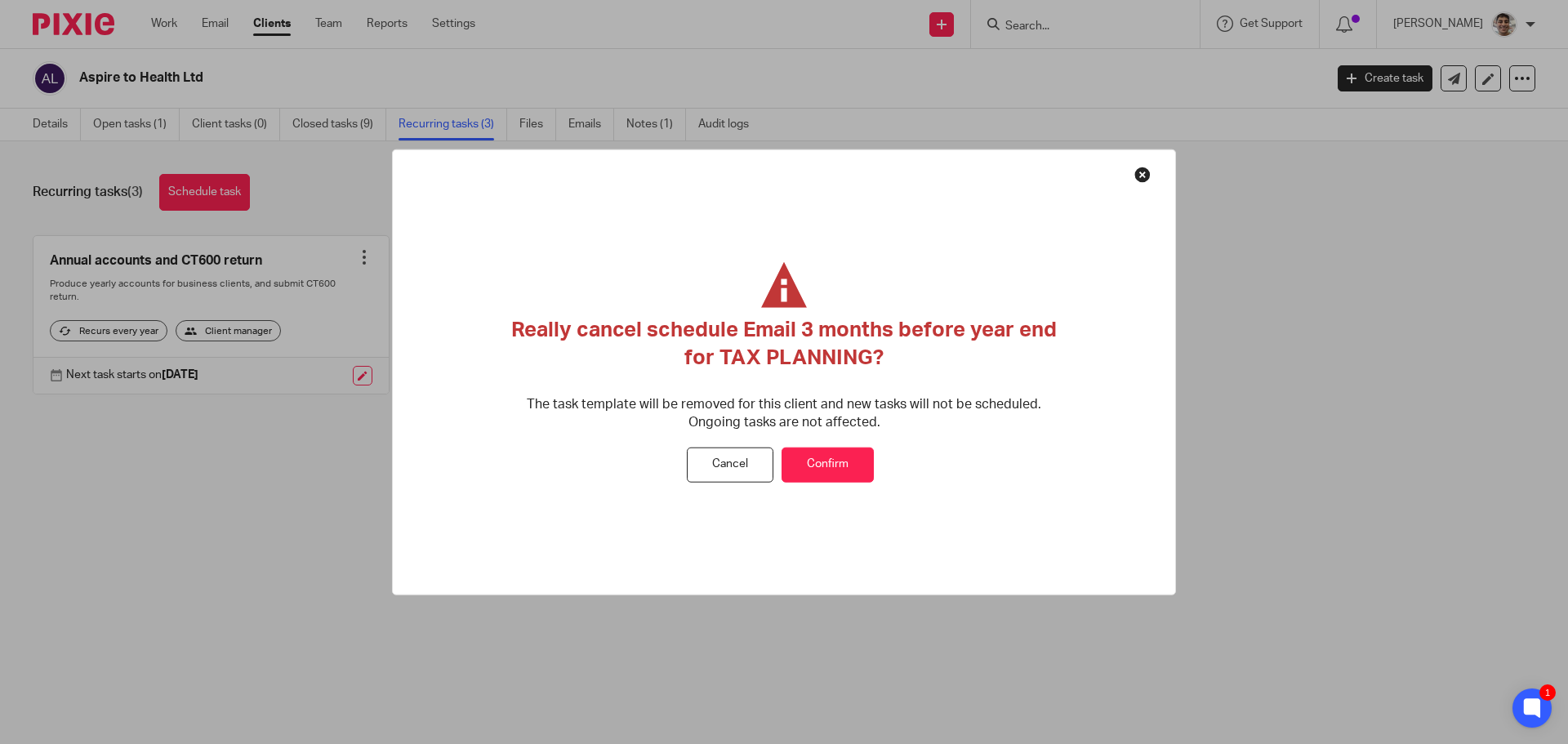
drag, startPoint x: 822, startPoint y: 453, endPoint x: 425, endPoint y: 365, distance: 406.6
click at [821, 453] on button "Confirm" at bounding box center [828, 465] width 92 height 35
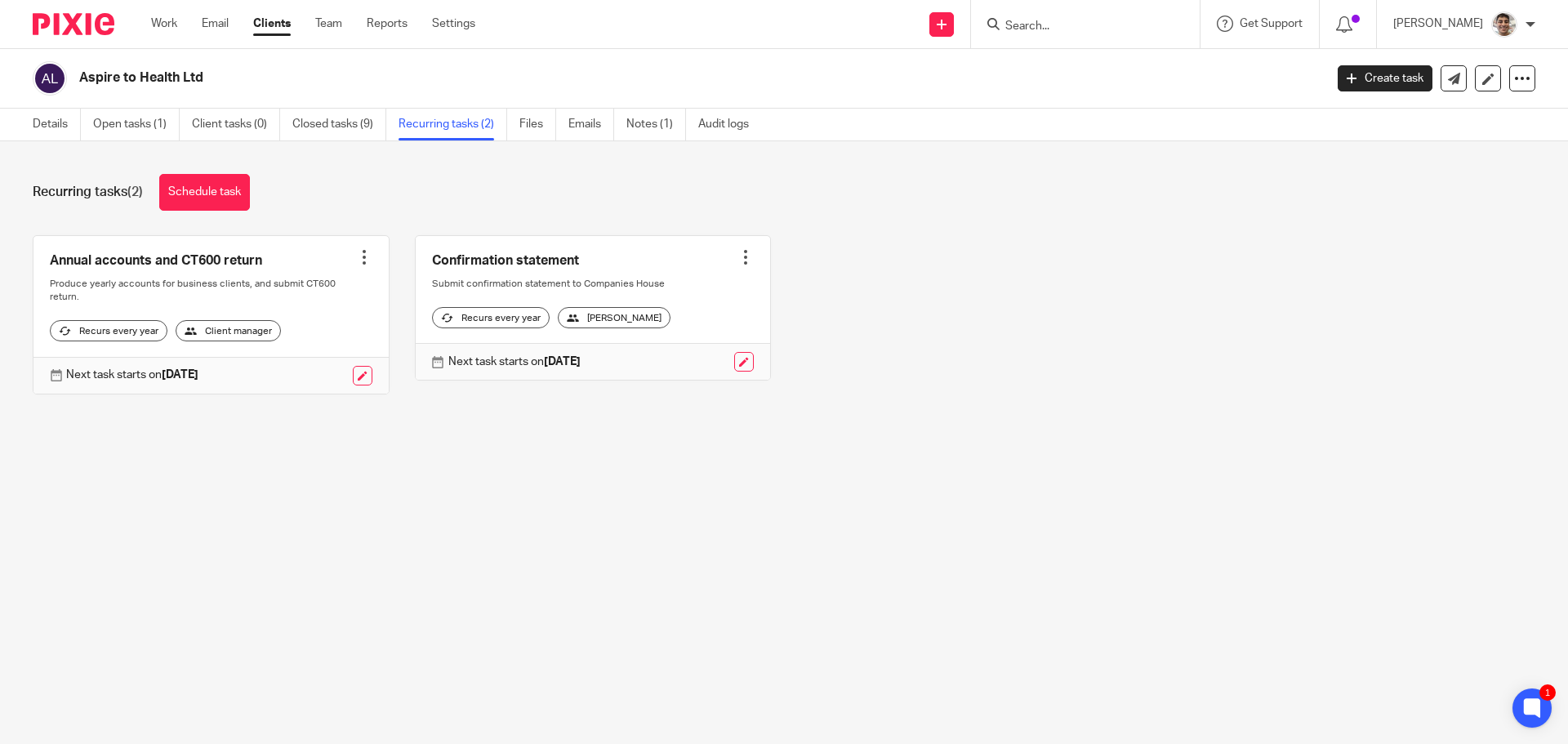
click at [738, 258] on div at bounding box center [746, 257] width 17 height 17
click at [655, 357] on span "Cancel schedule" at bounding box center [673, 361] width 85 height 11
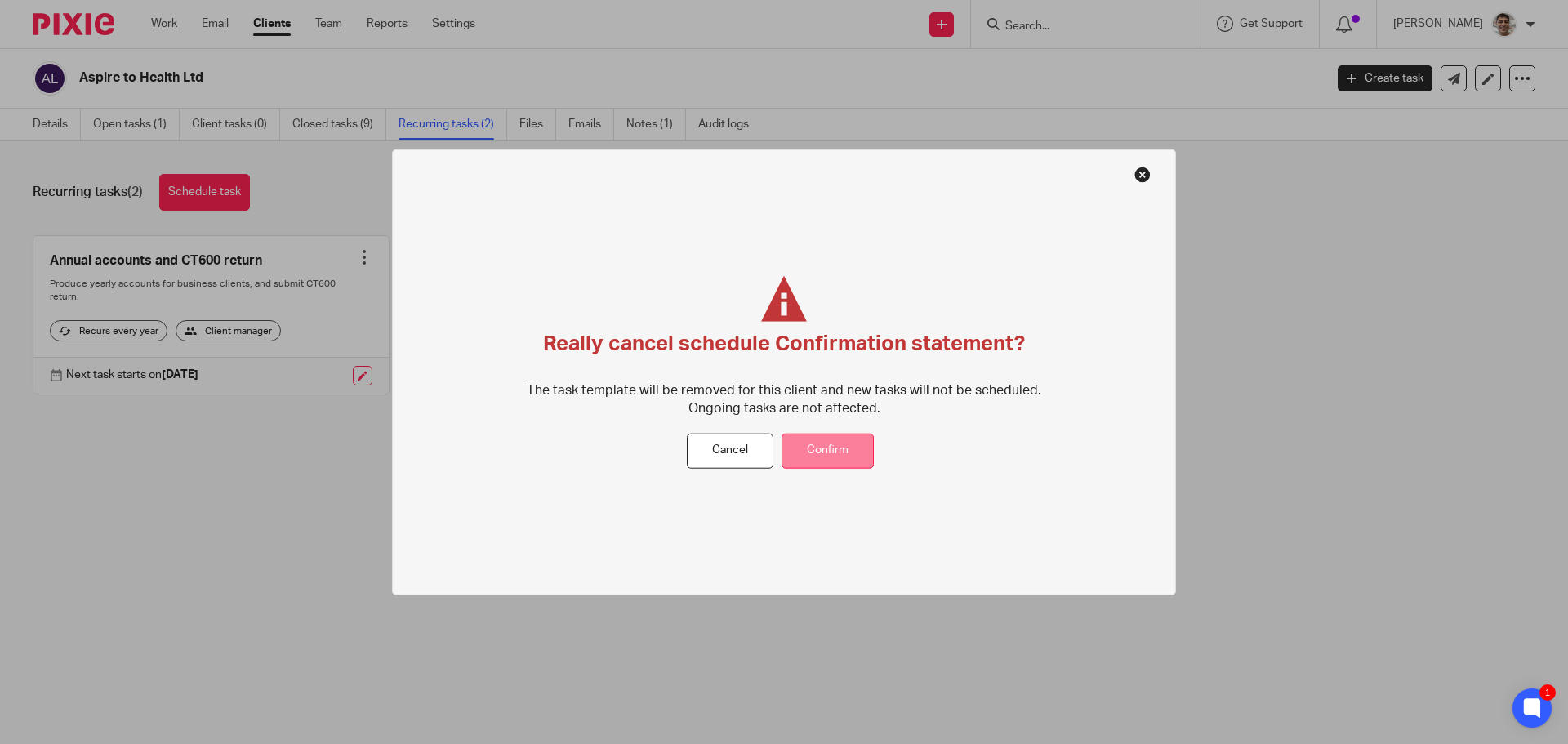
click at [819, 434] on button "Confirm" at bounding box center [828, 452] width 92 height 35
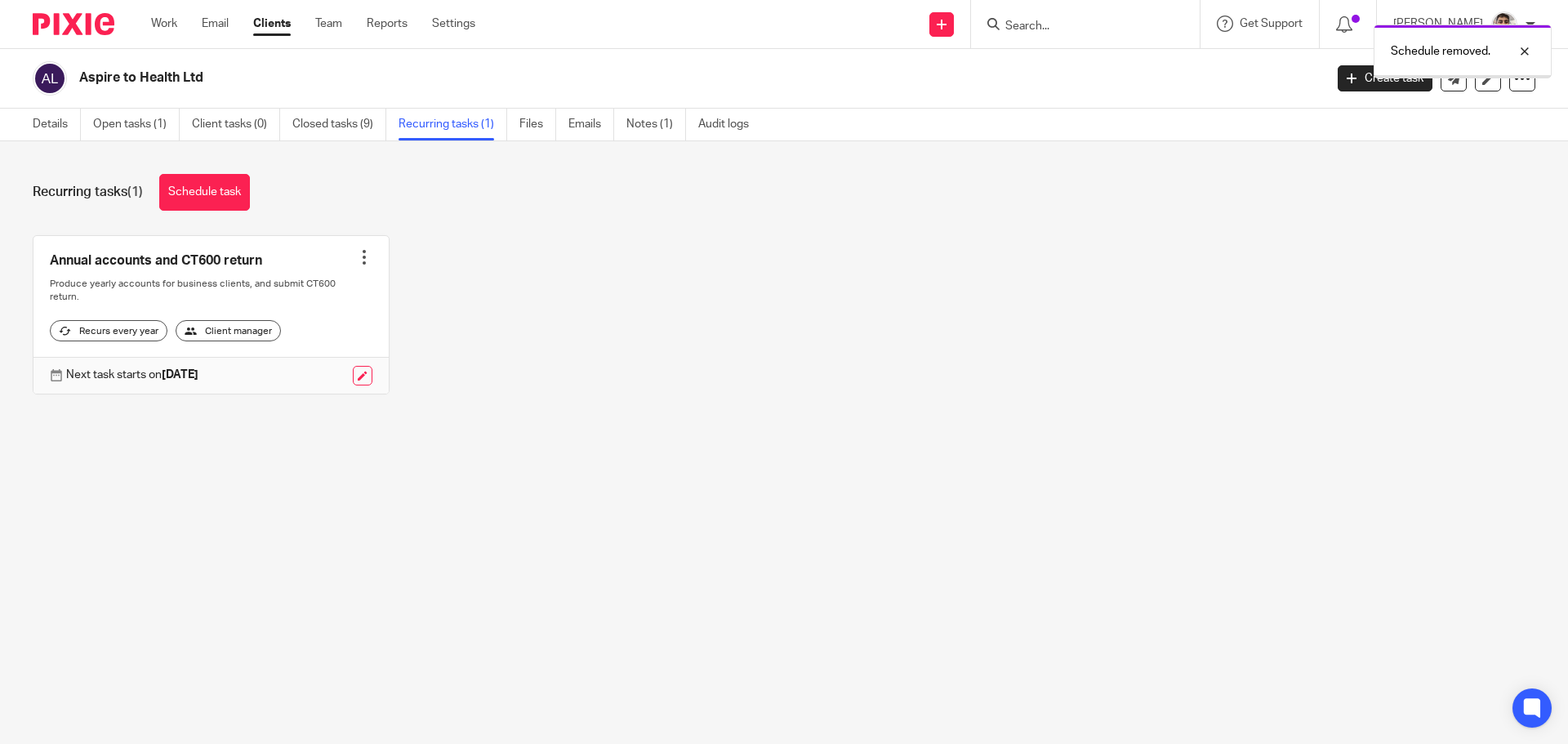
click at [356, 256] on div at bounding box center [364, 257] width 17 height 17
click at [298, 356] on span "Cancel schedule" at bounding box center [297, 361] width 85 height 11
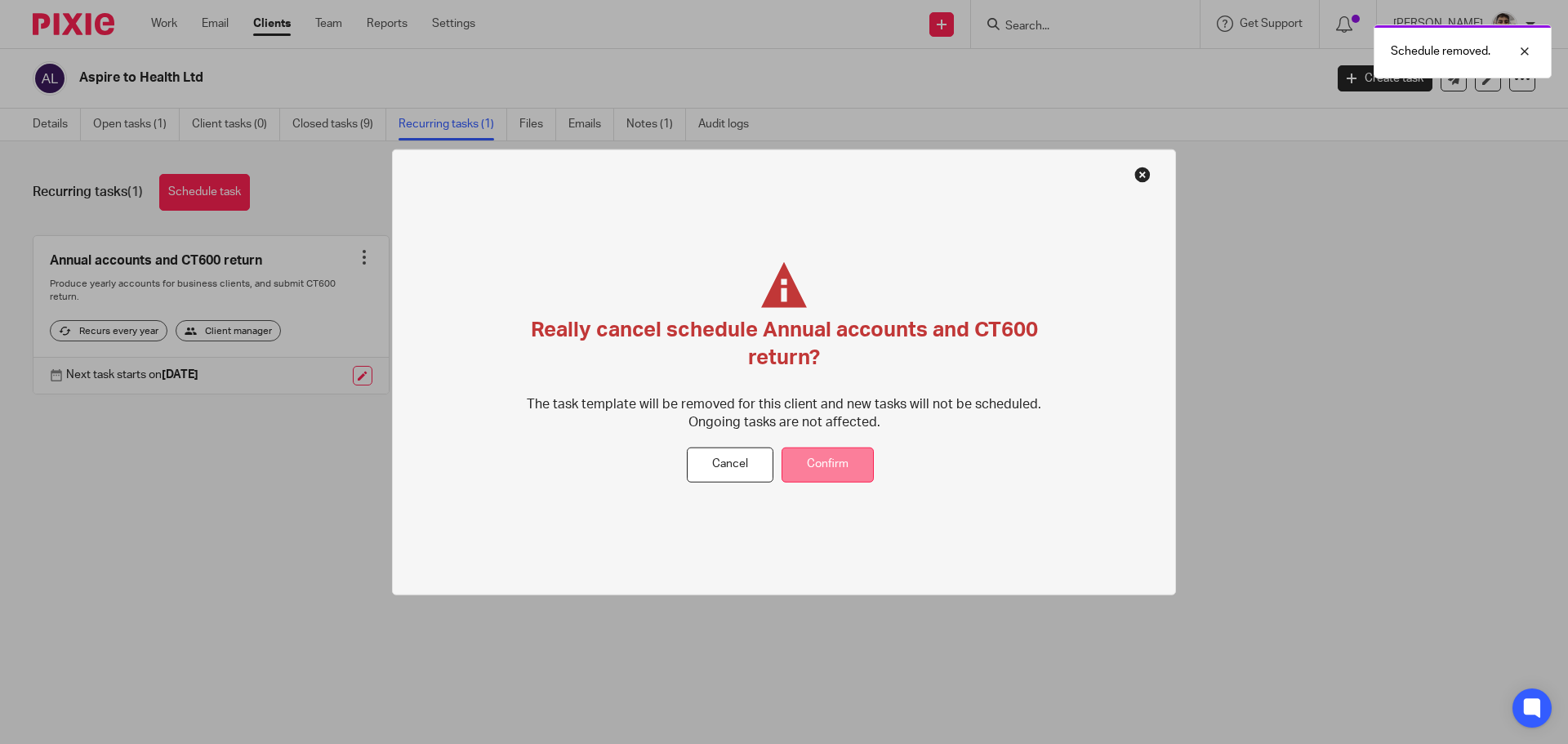
click at [861, 460] on button "Confirm" at bounding box center [828, 465] width 92 height 35
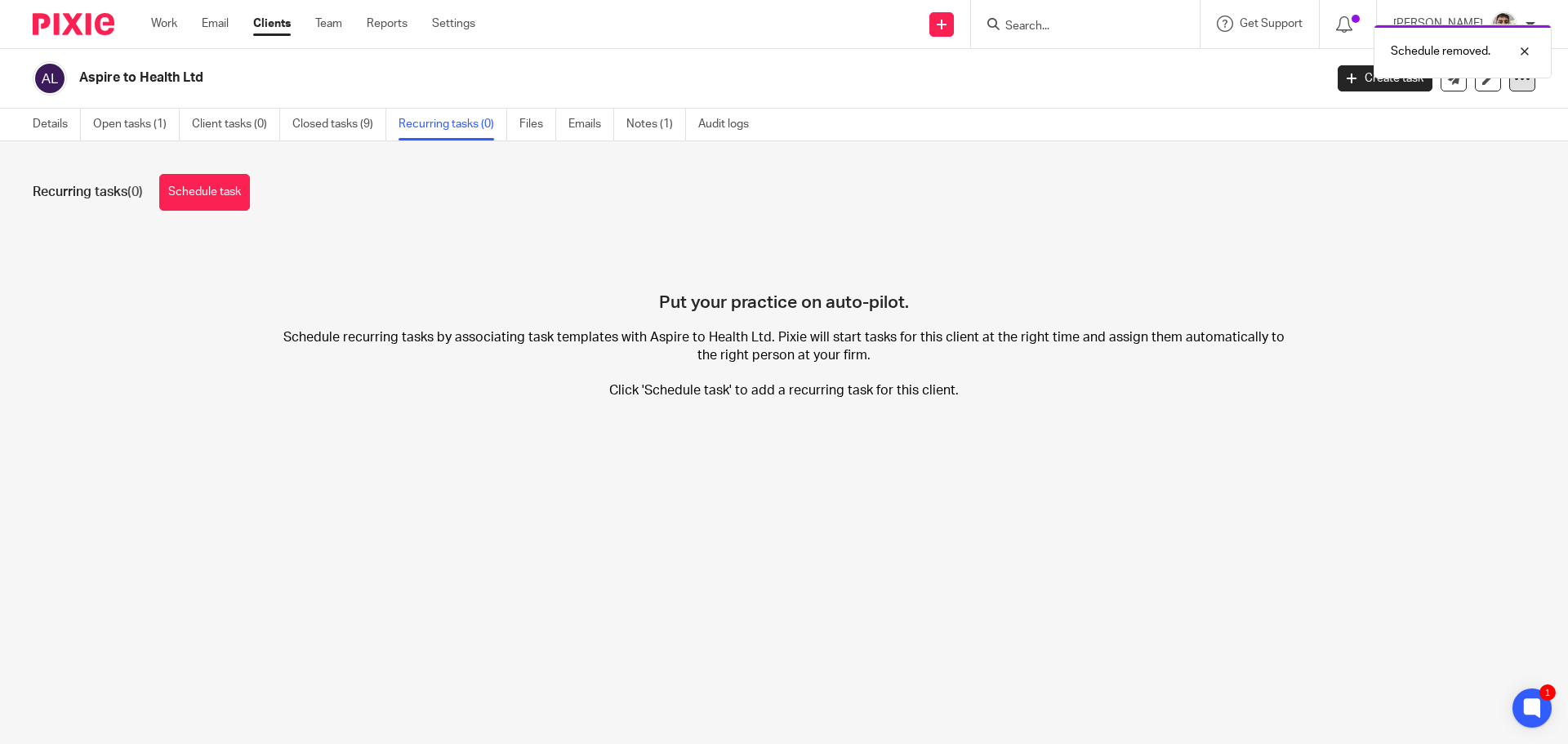
click at [1514, 84] on icon at bounding box center [1522, 78] width 17 height 17
click at [1373, 187] on button "Archive client" at bounding box center [1420, 190] width 180 height 21
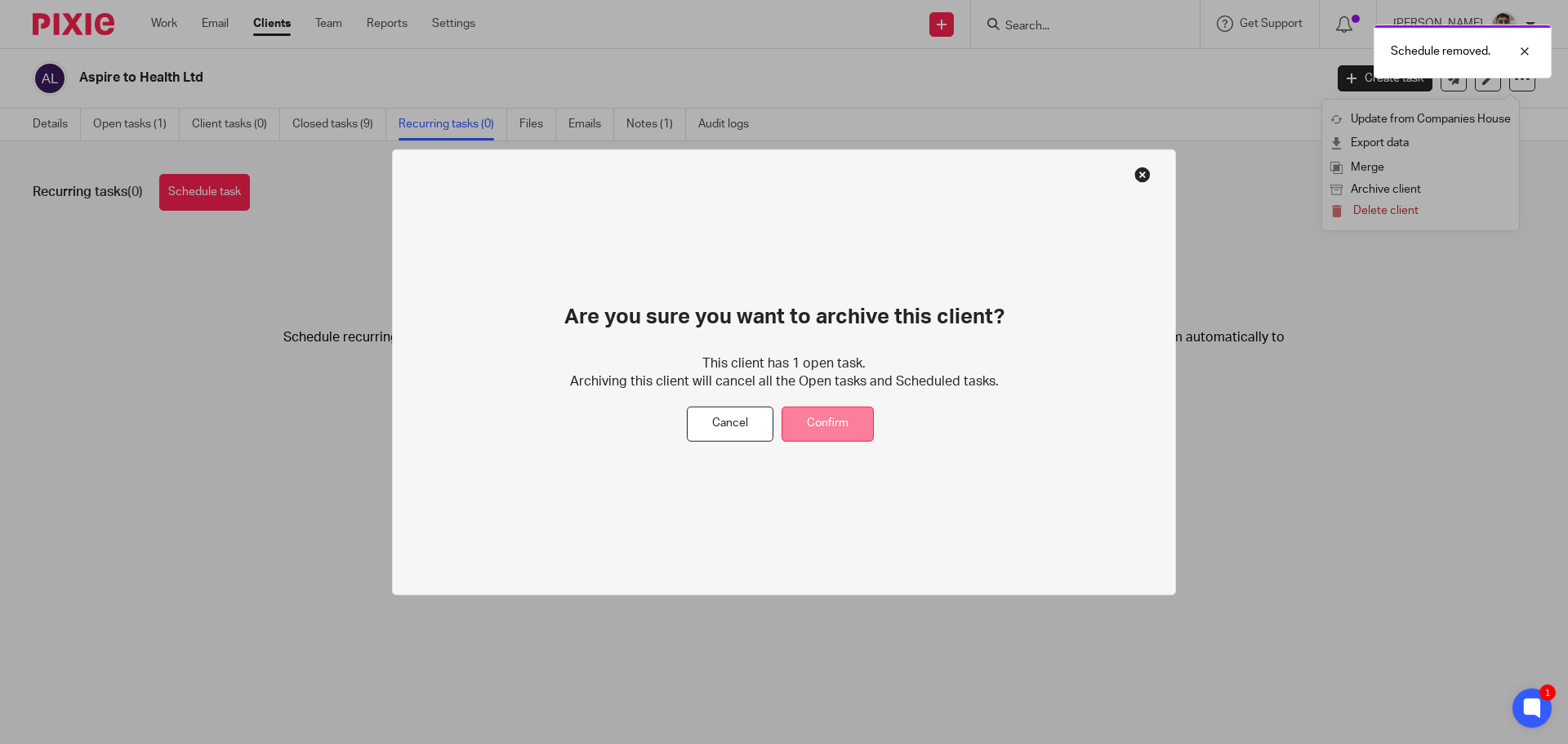
click at [796, 424] on button "Confirm" at bounding box center [828, 424] width 92 height 35
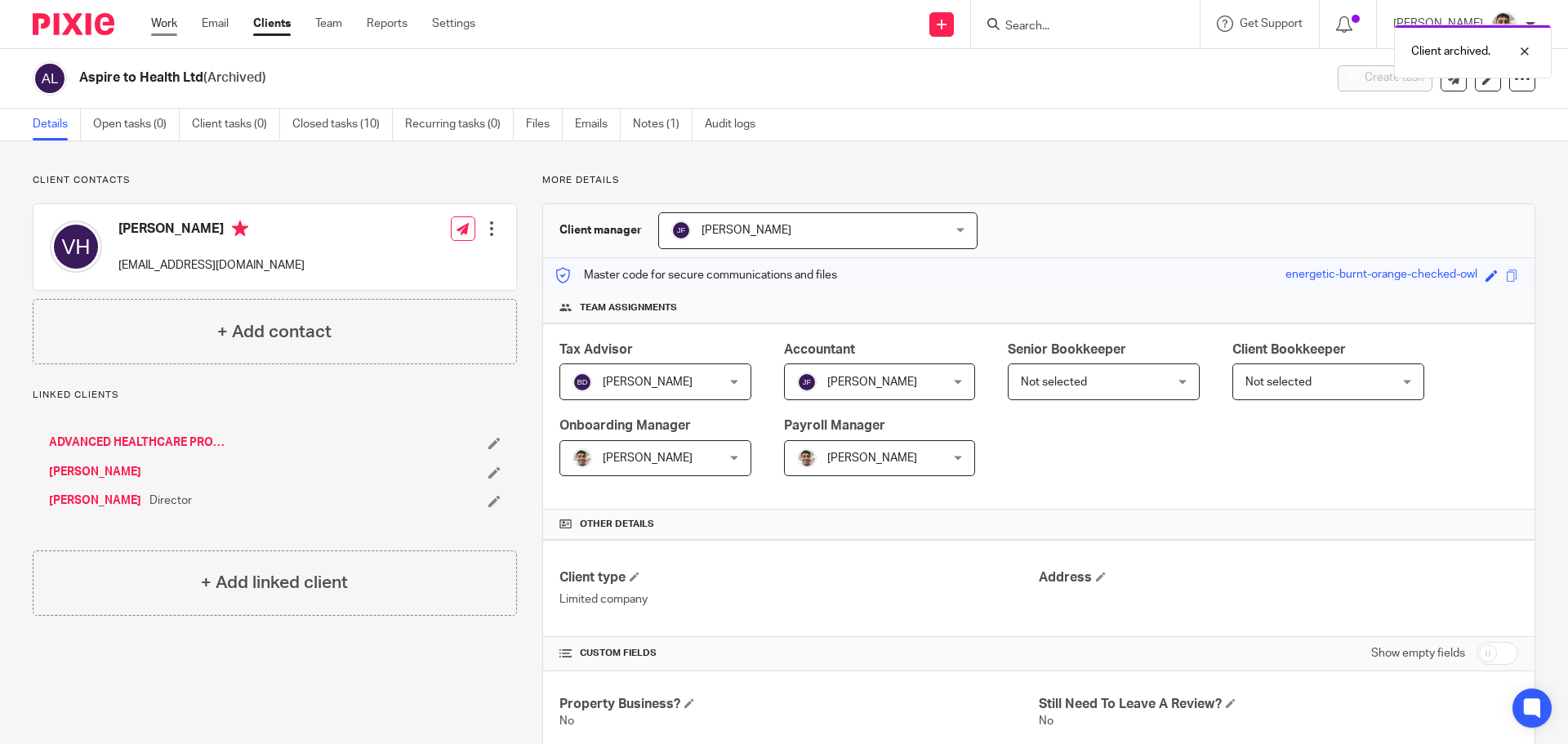
click at [166, 26] on link "Work" at bounding box center [165, 24] width 26 height 17
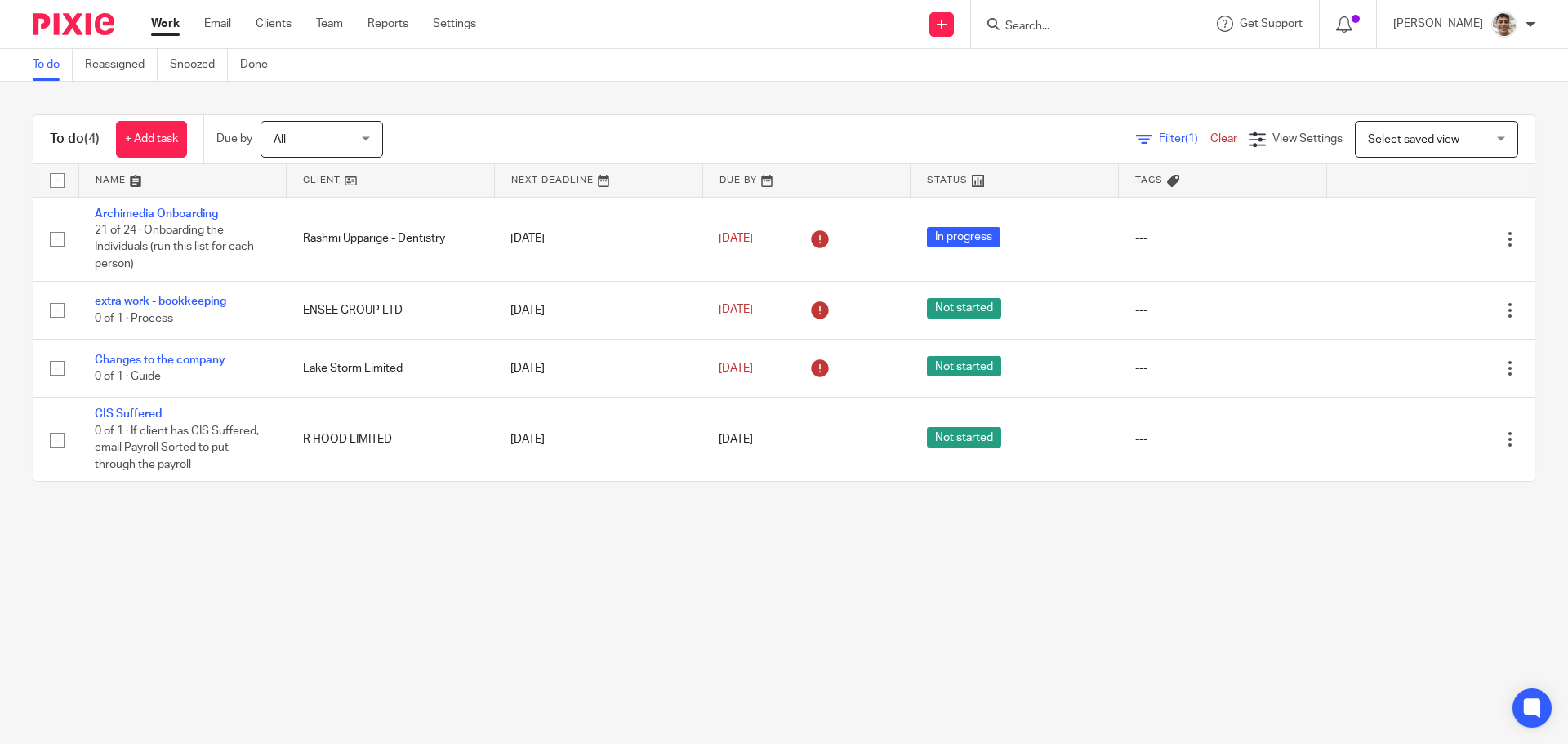
click at [369, 610] on main "To do Reassigned Snoozed Done To do (4) + Add task Due by All All Today Tomorro…" at bounding box center [784, 372] width 1568 height 744
click at [524, 583] on main "To do Reassigned Snoozed Done To do (4) + Add task Due by All All Today Tomorro…" at bounding box center [784, 372] width 1568 height 744
click at [344, 596] on main "To do Reassigned Snoozed Done To do (4) + Add task Due by All All Today Tomorro…" at bounding box center [784, 372] width 1568 height 744
click at [445, 587] on main "To do Reassigned Snoozed Done To do (4) + Add task Due by All All Today Tomorro…" at bounding box center [784, 372] width 1568 height 744
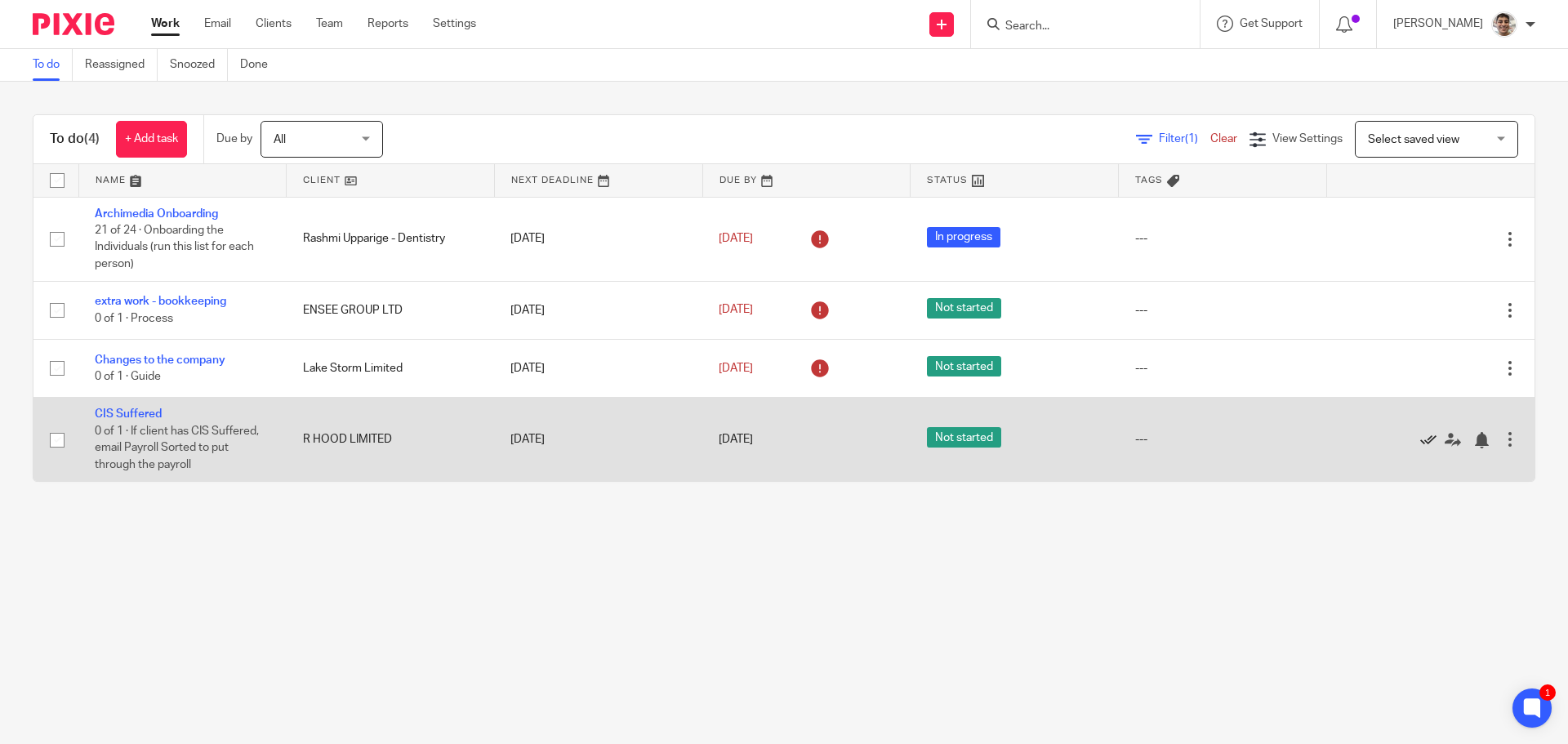
click at [1420, 438] on icon at bounding box center [1428, 440] width 17 height 17
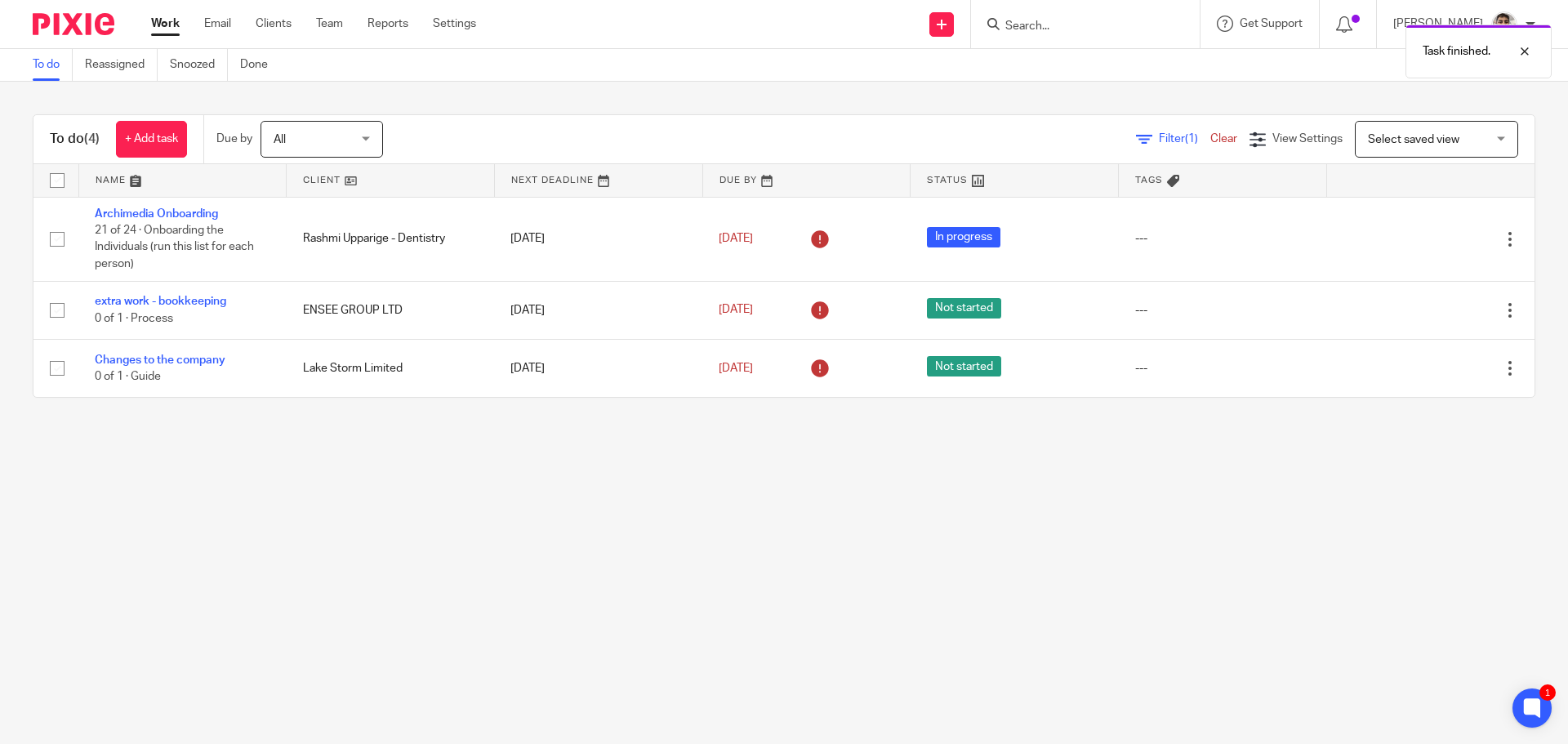
click at [504, 526] on main "To do Reassigned Snoozed Done To do (4) + Add task Due by All All Today Tomorro…" at bounding box center [784, 372] width 1568 height 744
click at [650, 519] on main "To do Reassigned Snoozed Done To do (4) + Add task Due by All All Today Tomorro…" at bounding box center [784, 372] width 1568 height 744
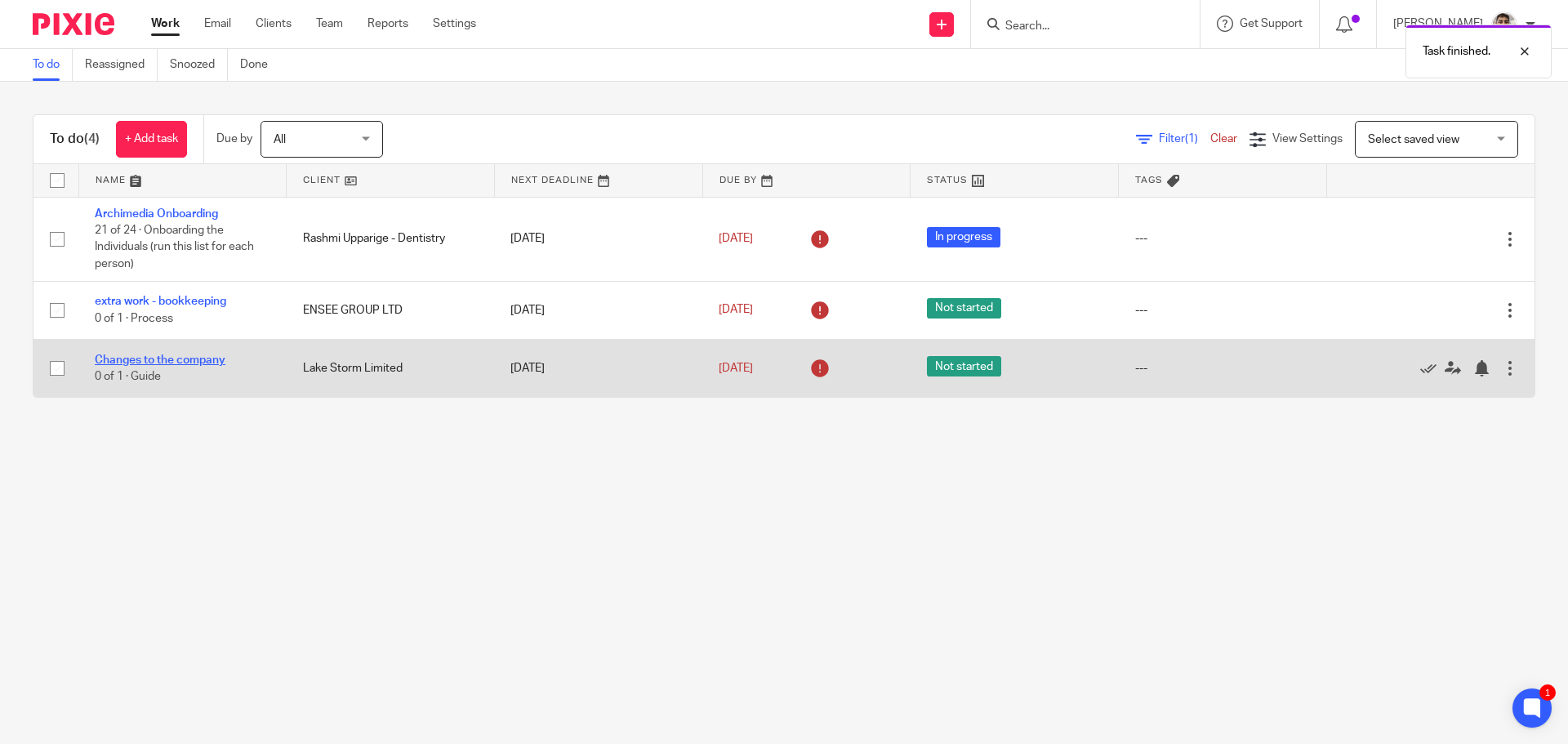
click at [122, 357] on link "Changes to the company" at bounding box center [160, 360] width 130 height 11
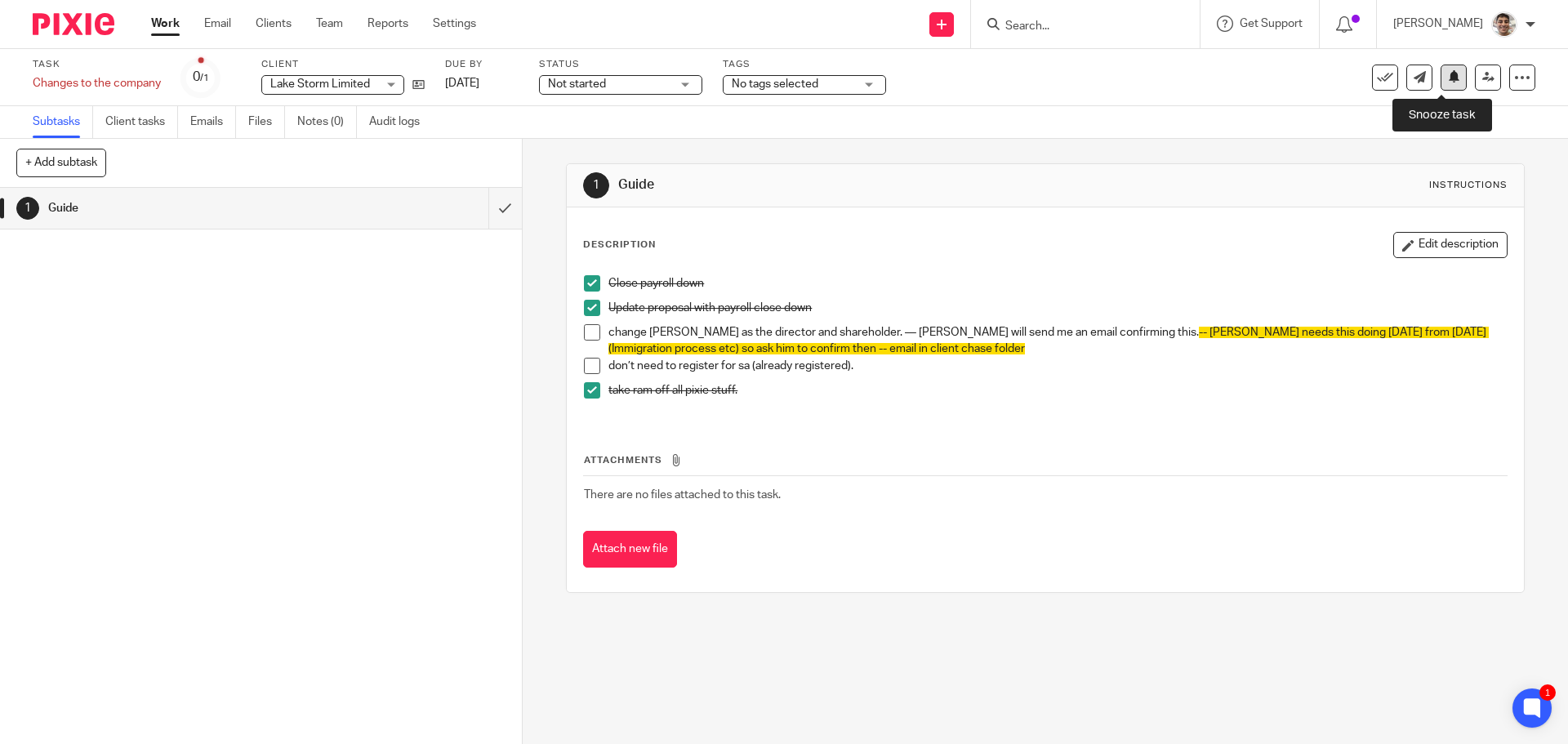
click at [1448, 80] on icon at bounding box center [1454, 77] width 12 height 12
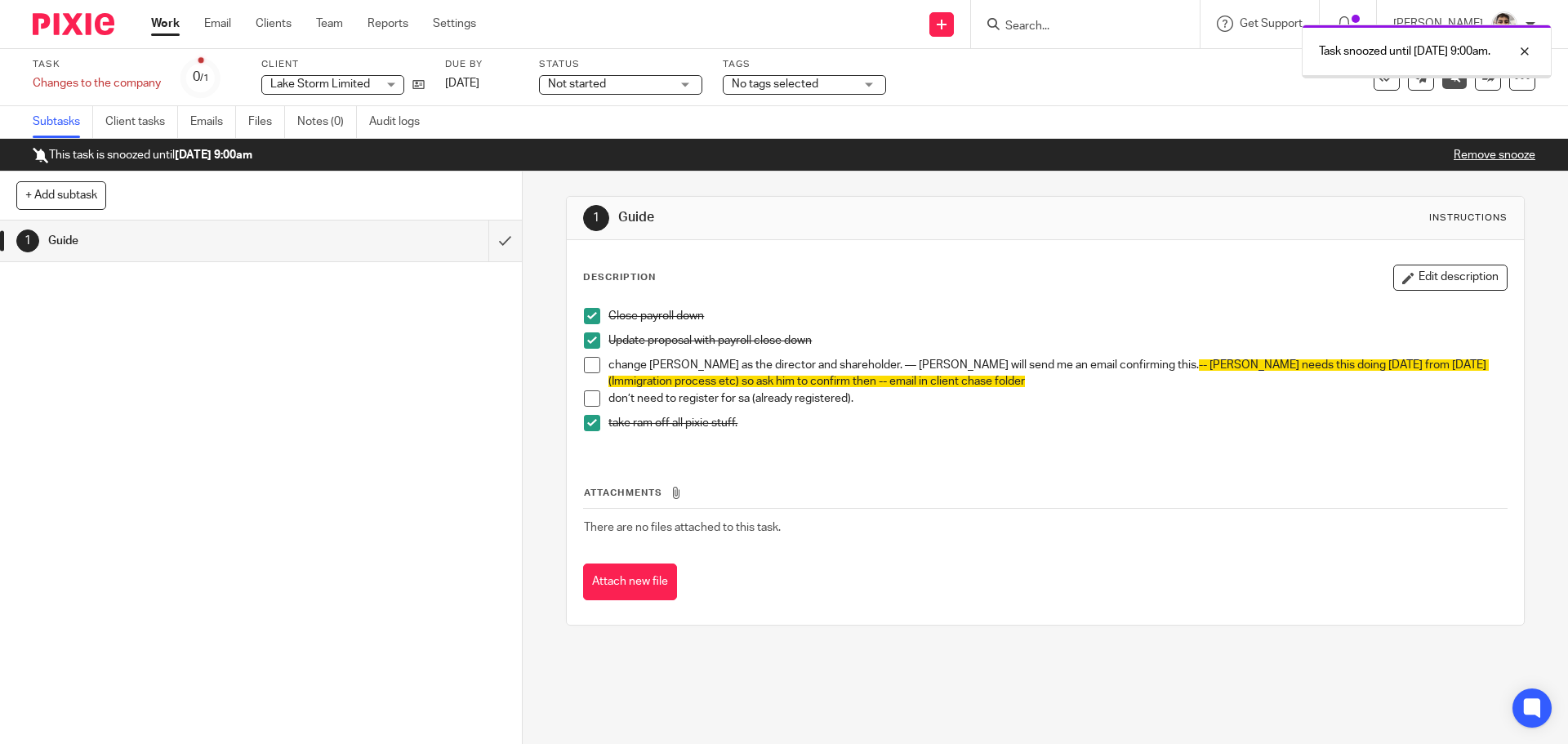
click at [152, 26] on link "Work" at bounding box center [166, 24] width 28 height 17
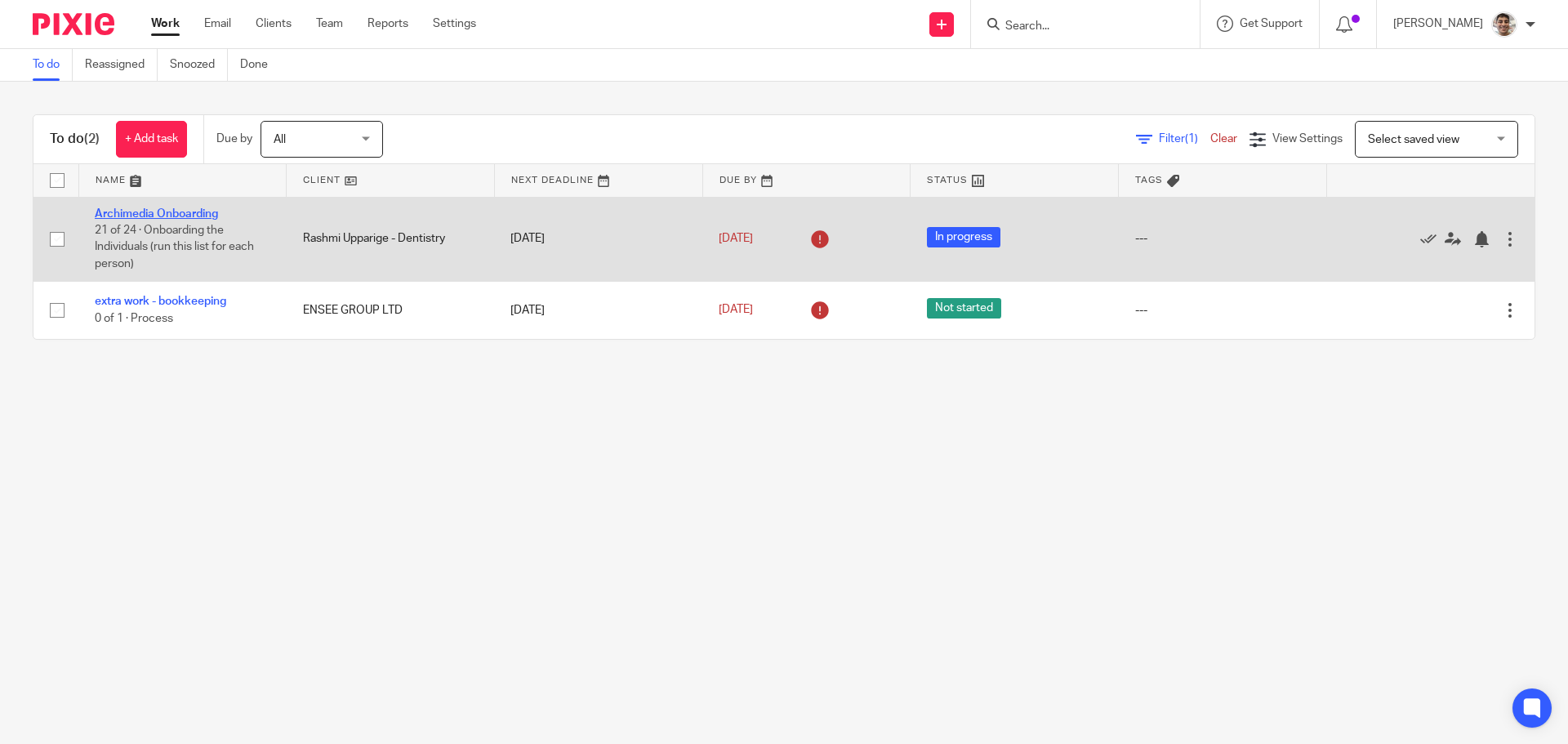
click at [182, 210] on link "Archimedia Onboarding" at bounding box center [157, 214] width 123 height 11
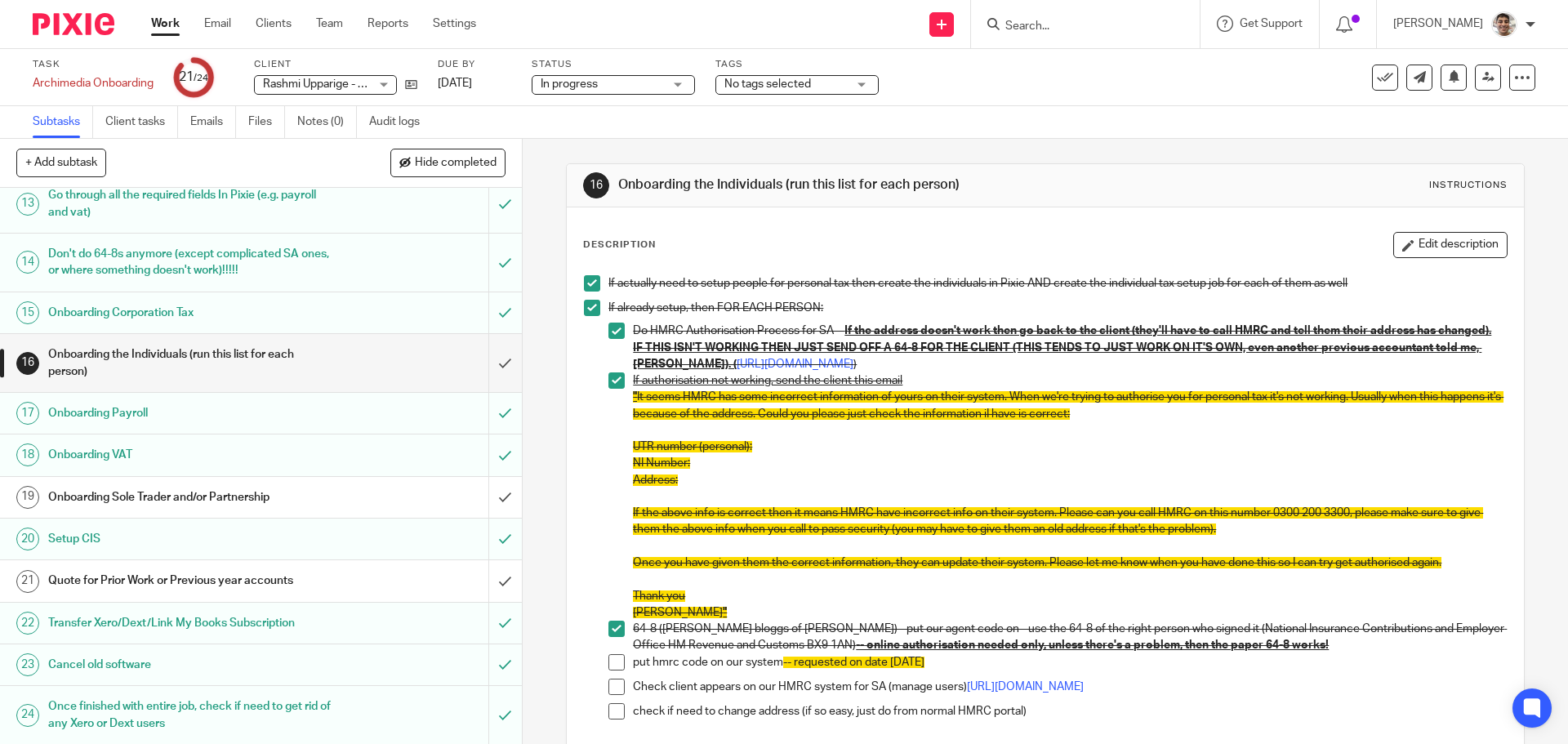
scroll to position [567, 0]
click at [1448, 82] on icon at bounding box center [1454, 77] width 12 height 12
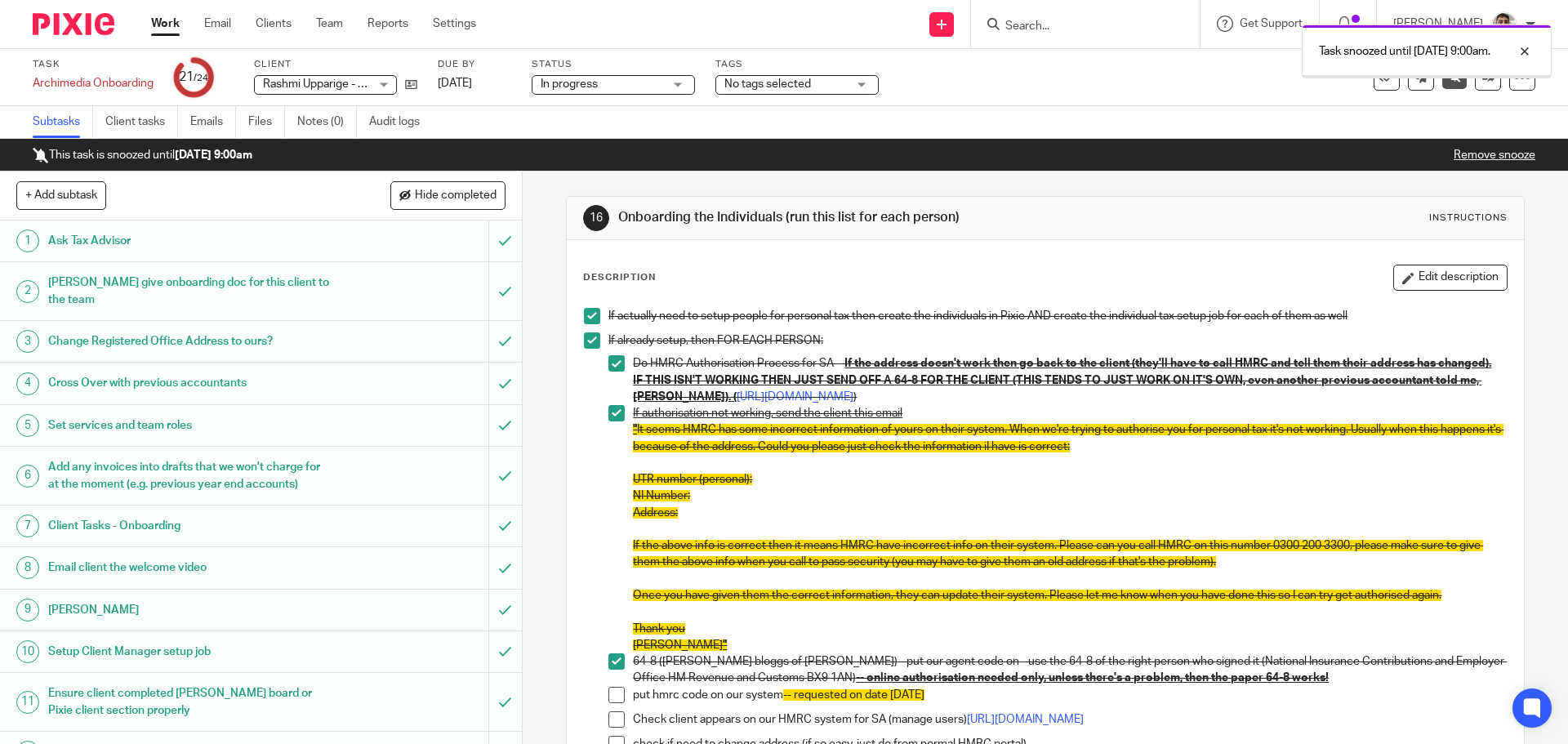
click at [164, 26] on link "Work" at bounding box center [166, 24] width 28 height 17
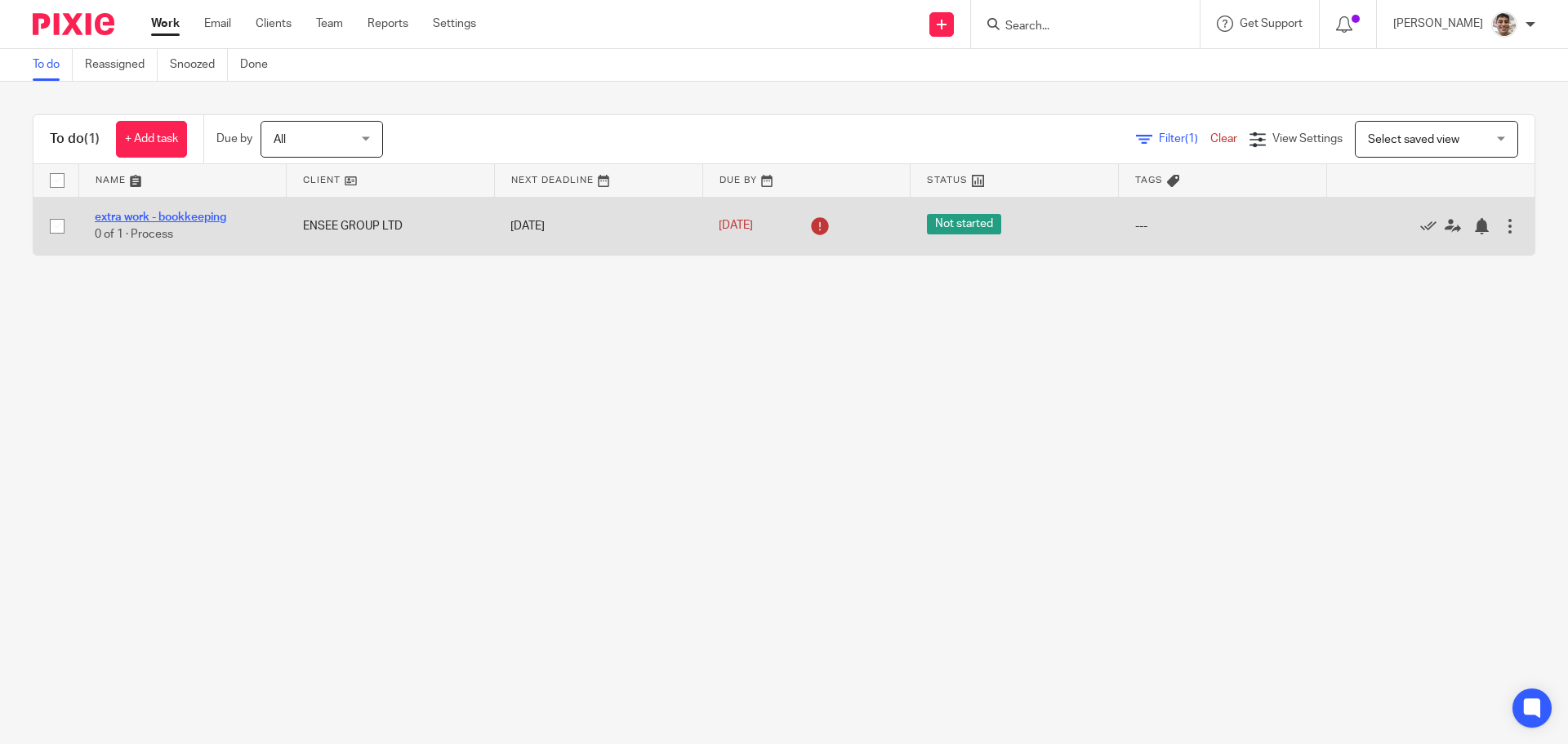
click at [187, 217] on link "extra work - bookkeeping" at bounding box center [160, 217] width 131 height 11
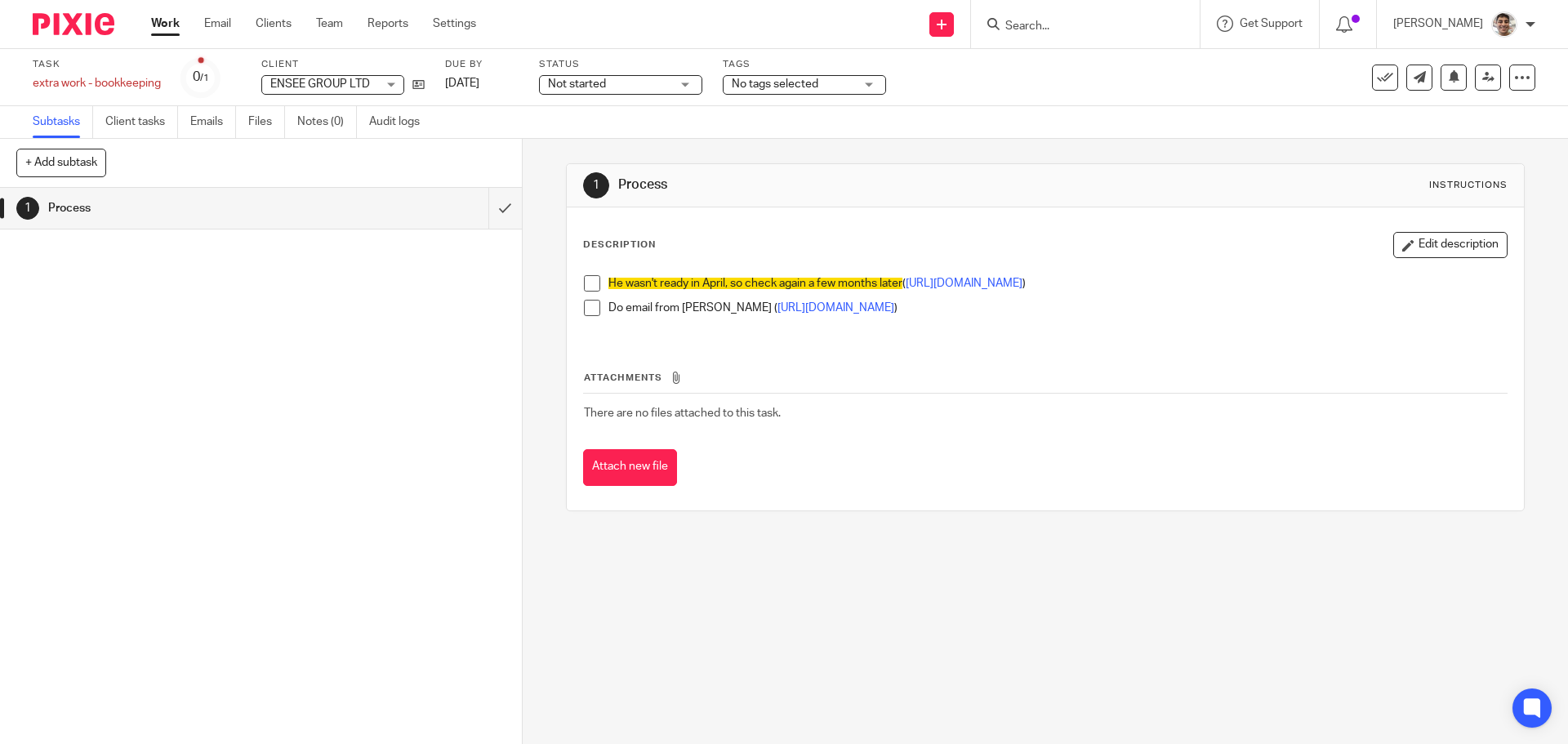
click at [898, 571] on div "1 Process Instructions Description Edit description He wasn't ready in April, s…" at bounding box center [1045, 441] width 1045 height 605
click at [996, 551] on div "1 Process Instructions Description Edit description He wasn't ready in April, s…" at bounding box center [1045, 441] width 1045 height 605
click at [1448, 77] on icon at bounding box center [1454, 77] width 12 height 12
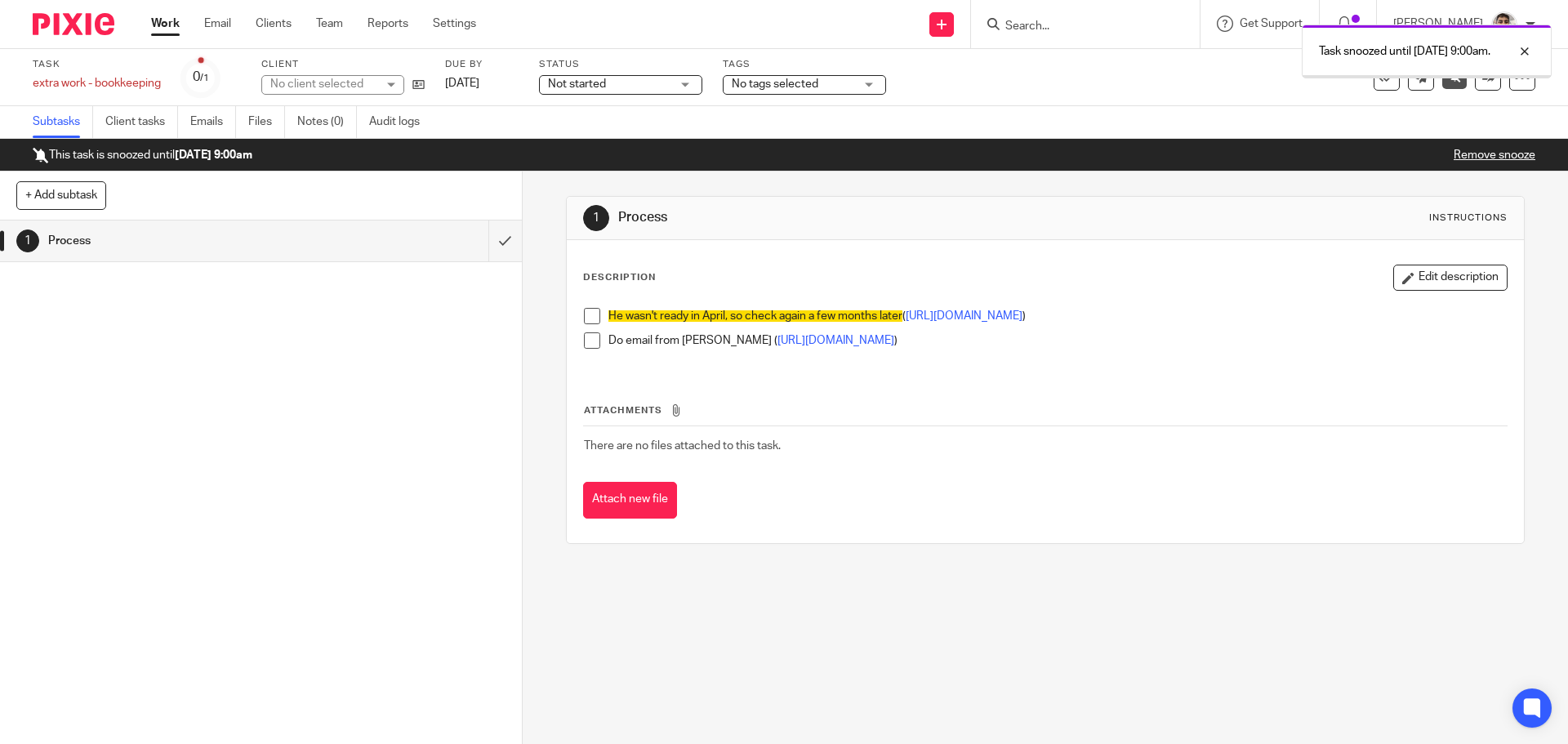
click at [168, 23] on link "Work" at bounding box center [166, 24] width 28 height 17
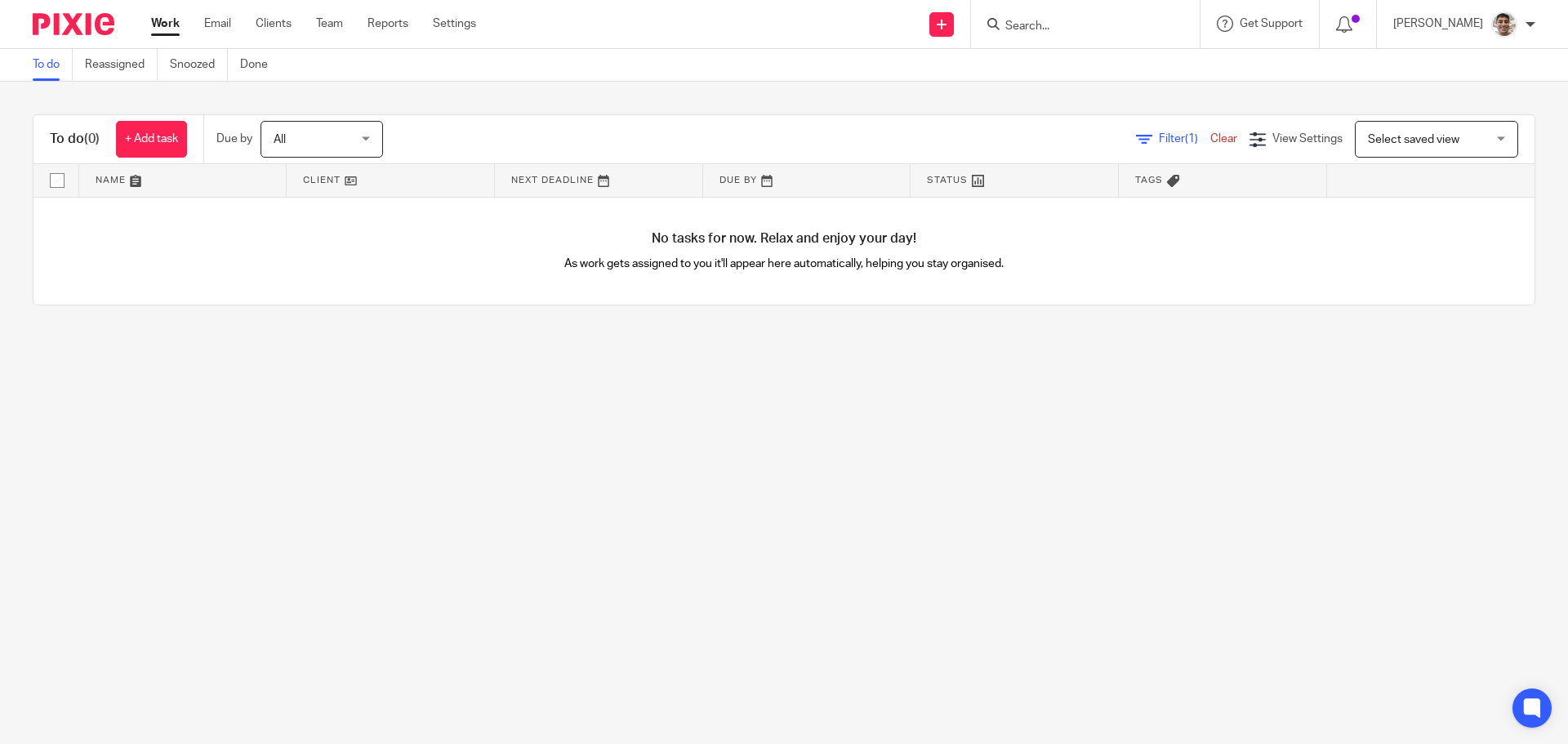
click at [977, 657] on main "To do Reassigned Snoozed Done To do (0) + Add task Due by All All [DATE] [DATE]…" at bounding box center [784, 372] width 1568 height 744
click at [813, 571] on main "To do Reassigned Snoozed Done To do (0) + Add task Due by All All [DATE] [DATE]…" at bounding box center [784, 372] width 1568 height 744
click at [896, 496] on main "To do Reassigned Snoozed Done To do (0) + Add task Due by All All [DATE] [DATE]…" at bounding box center [784, 372] width 1568 height 744
click at [865, 473] on main "To do Reassigned Snoozed Done To do (0) + Add task Due by All All [DATE] [DATE]…" at bounding box center [784, 372] width 1568 height 744
click at [644, 508] on main "To do Reassigned Snoozed Done To do (0) + Add task Due by All All [DATE] [DATE]…" at bounding box center [784, 372] width 1568 height 744
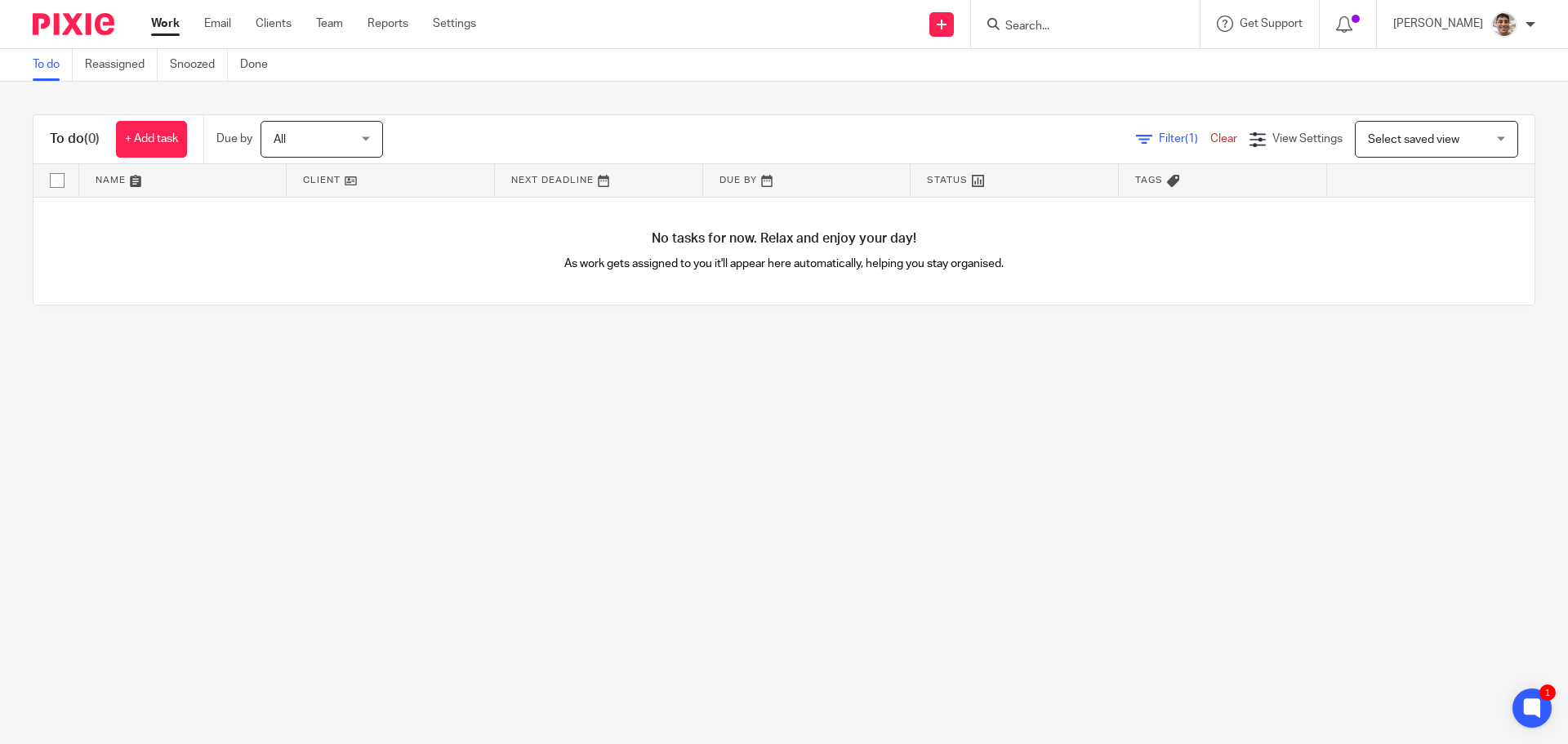
click at [764, 480] on main "To do Reassigned Snoozed Done To do (0) + Add task Due by All All [DATE] [DATE]…" at bounding box center [784, 372] width 1568 height 744
click at [282, 25] on link "Clients" at bounding box center [273, 24] width 36 height 17
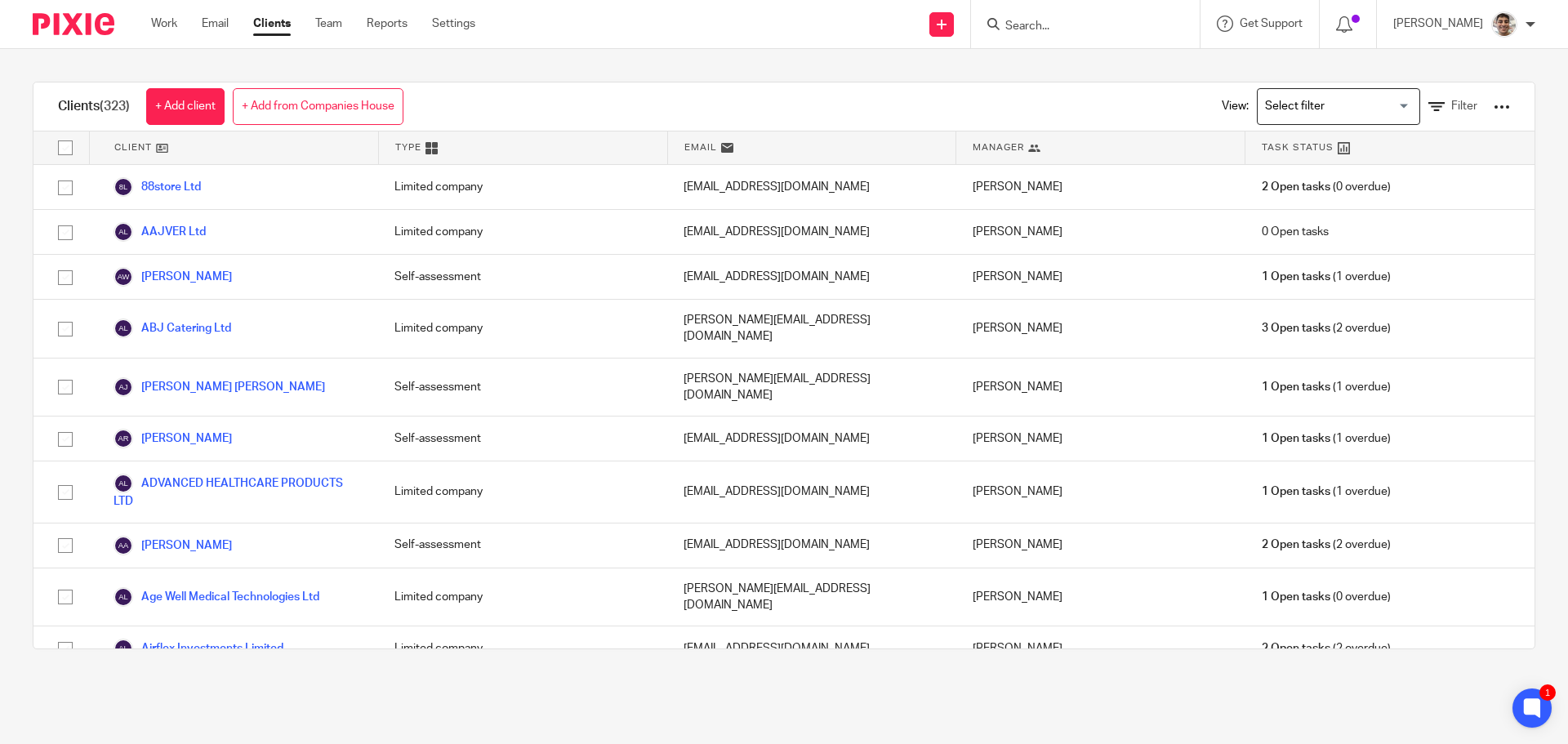
click at [1424, 97] on div "View: Loading... Filter" at bounding box center [1353, 107] width 313 height 48
click at [1416, 97] on div "View: Loading... Filter" at bounding box center [1353, 107] width 313 height 48
click at [1429, 105] on link "Filter" at bounding box center [1454, 106] width 49 height 17
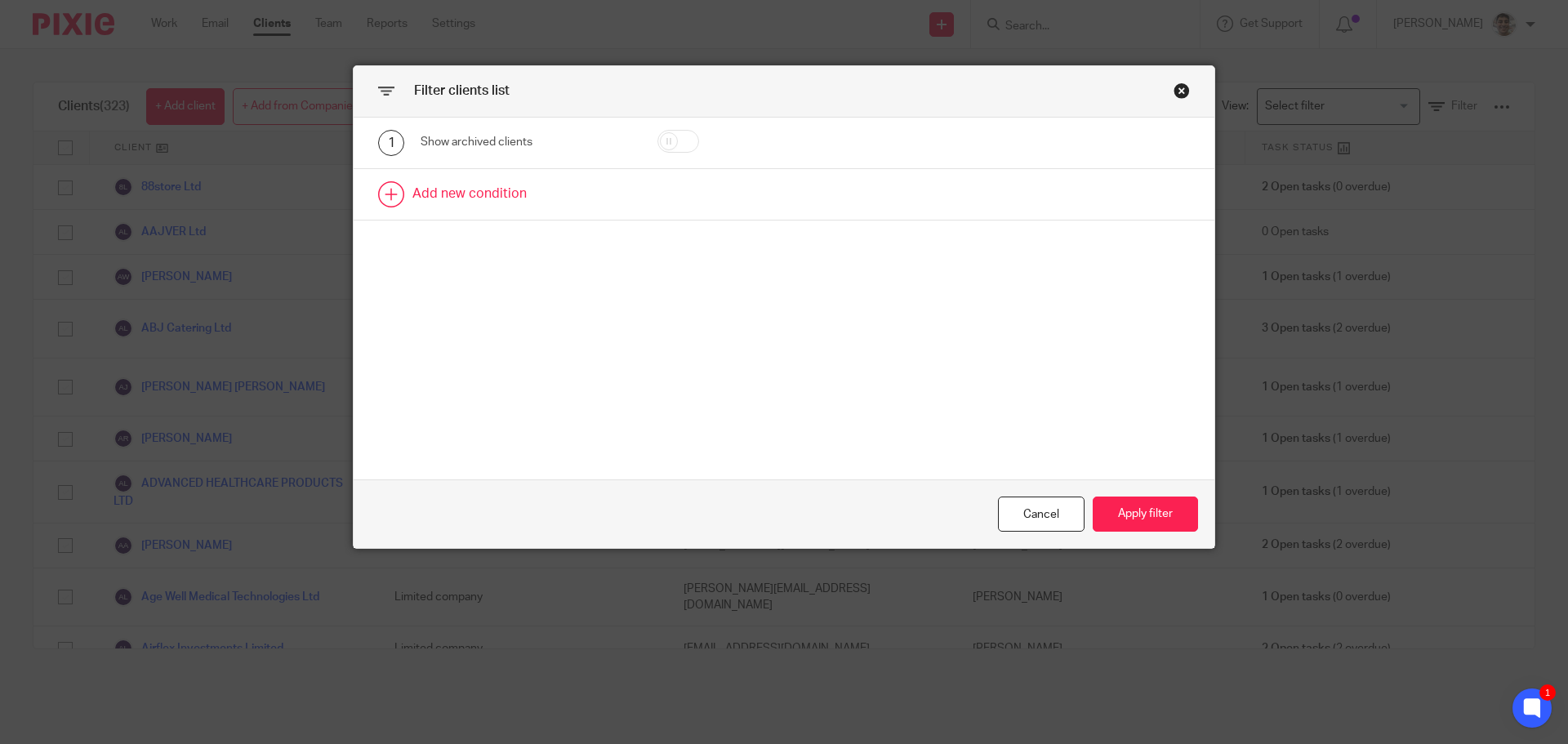
click at [462, 197] on link at bounding box center [784, 195] width 861 height 51
drag, startPoint x: 565, startPoint y: 204, endPoint x: 566, endPoint y: 225, distance: 21.0
click at [565, 204] on div "Field" at bounding box center [512, 199] width 158 height 34
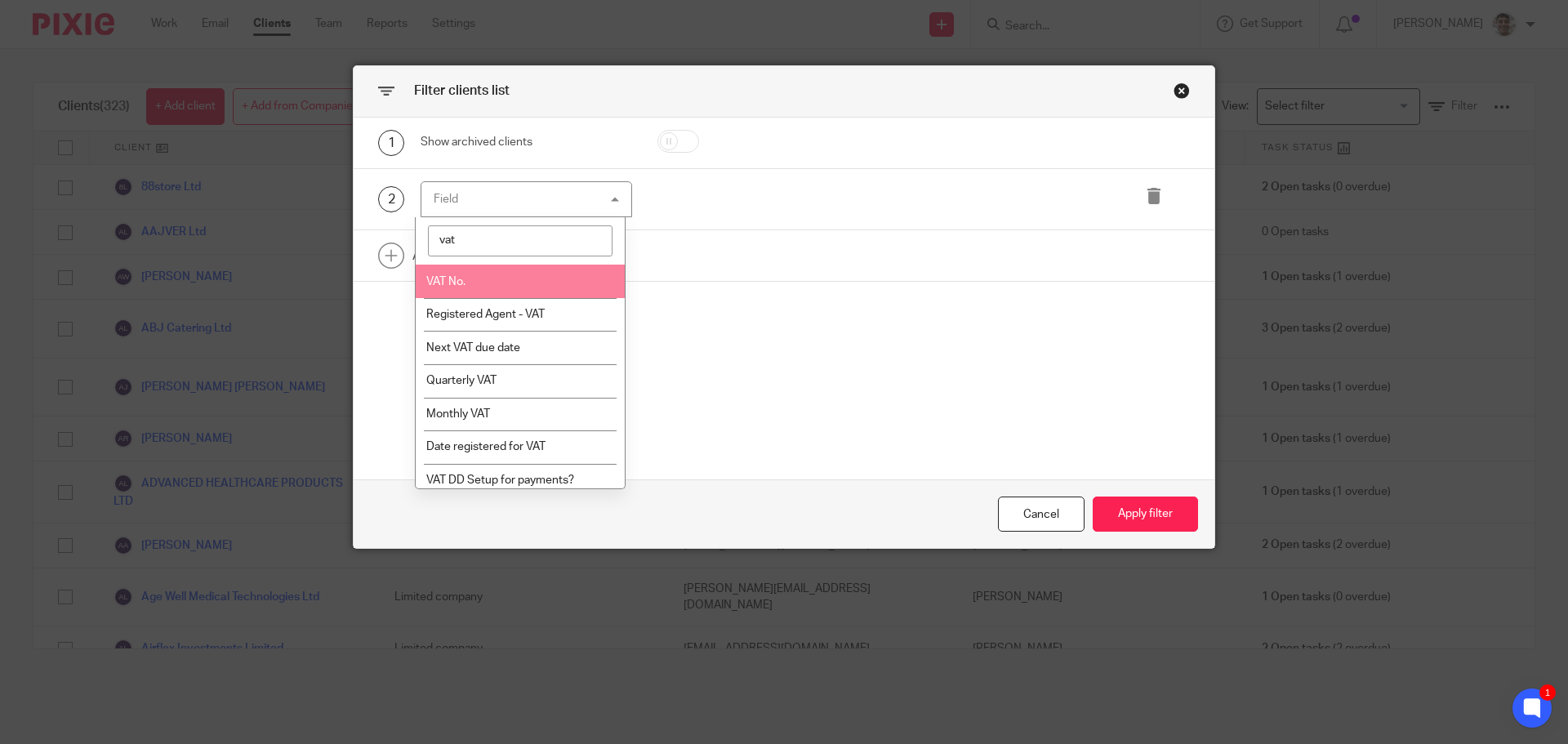
type input "vat"
click at [456, 289] on li "VAT No." at bounding box center [520, 282] width 210 height 33
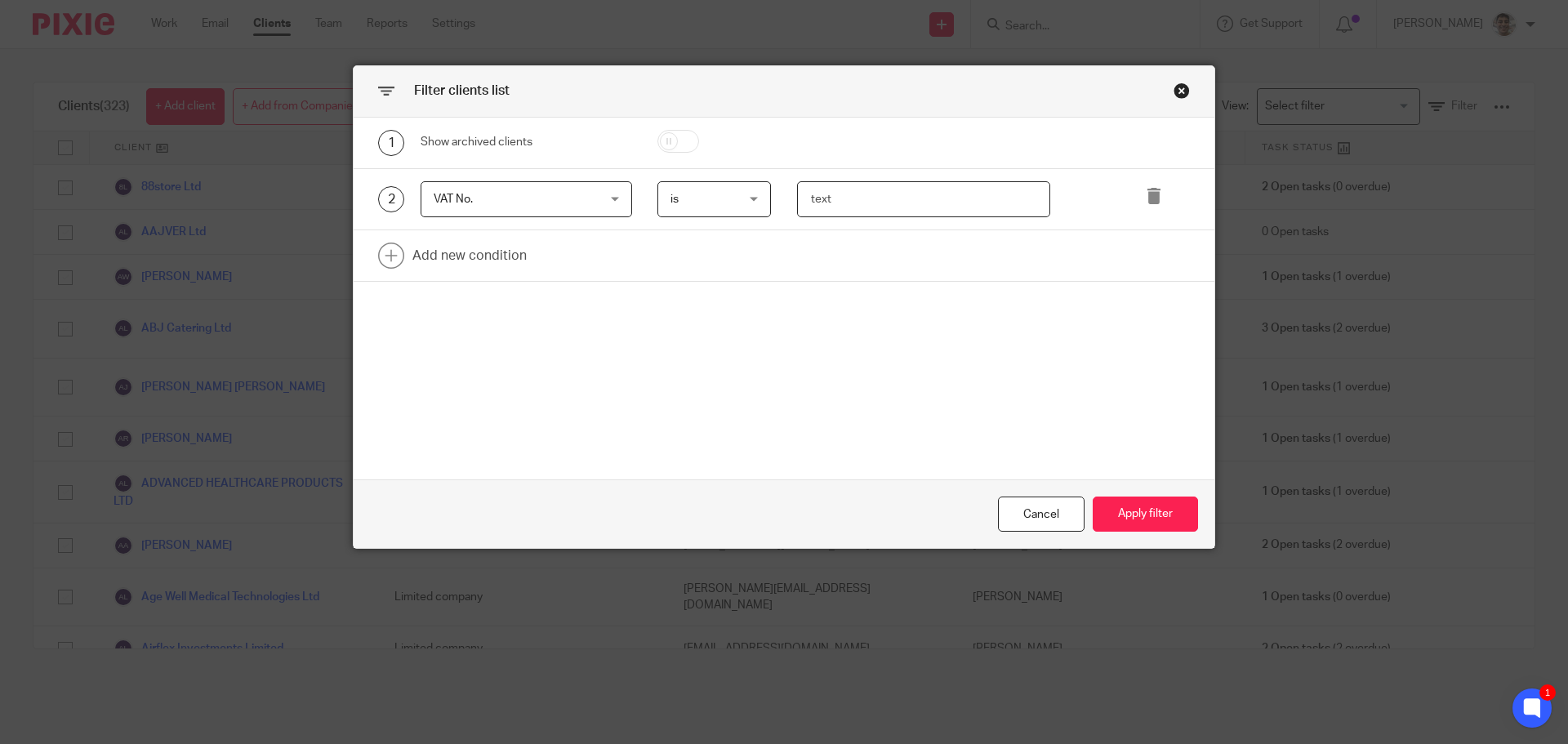
click at [847, 200] on input "text" at bounding box center [924, 200] width 254 height 37
type input "128410829"
click at [1156, 515] on button "Apply filter" at bounding box center [1145, 514] width 106 height 35
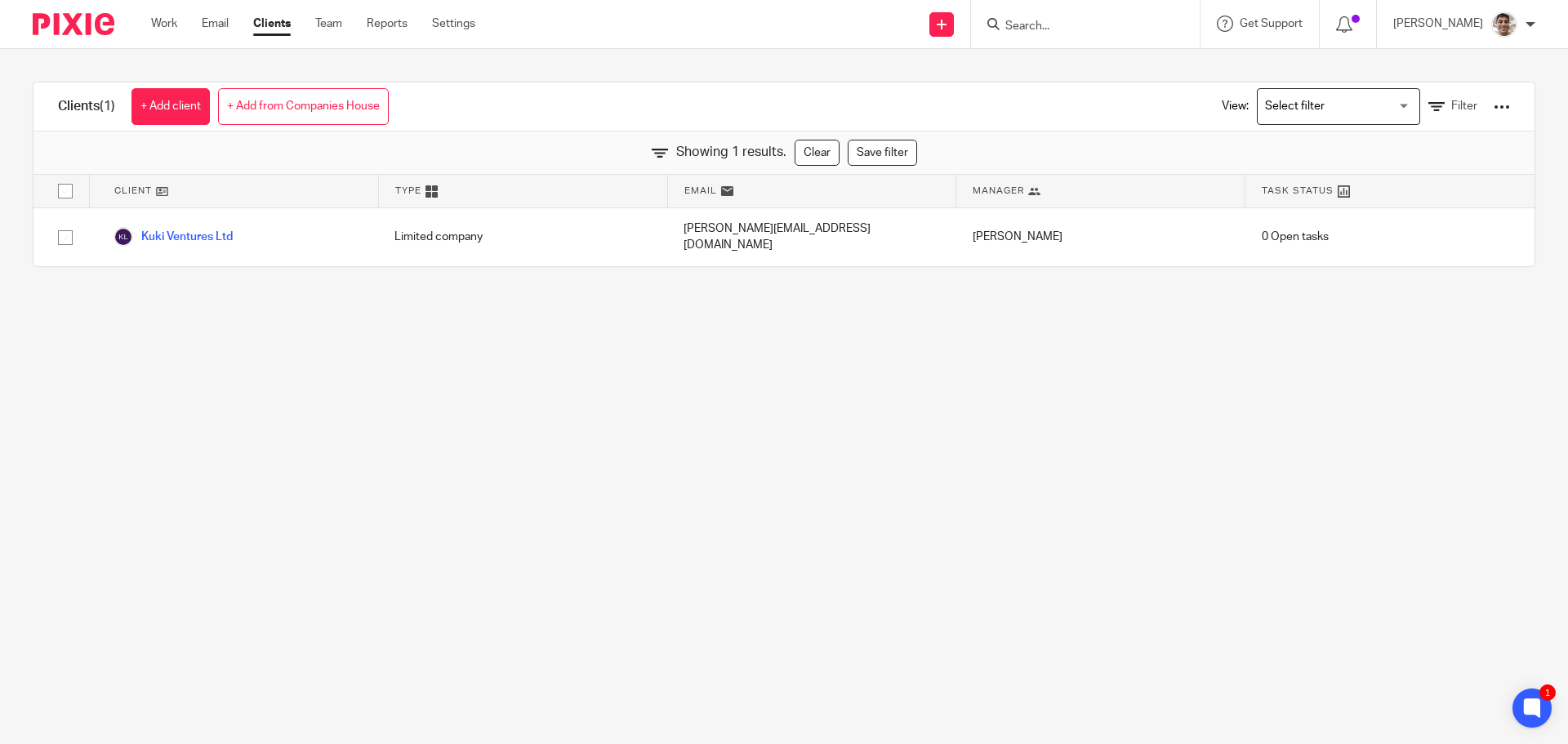
click at [704, 406] on main "Clients (1) + Add client + Add from Companies House View: Loading... Filter Sho…" at bounding box center [784, 372] width 1568 height 744
click at [802, 405] on main "Clients (1) + Add client + Add from Companies House View: Loading... Filter Sho…" at bounding box center [784, 372] width 1568 height 744
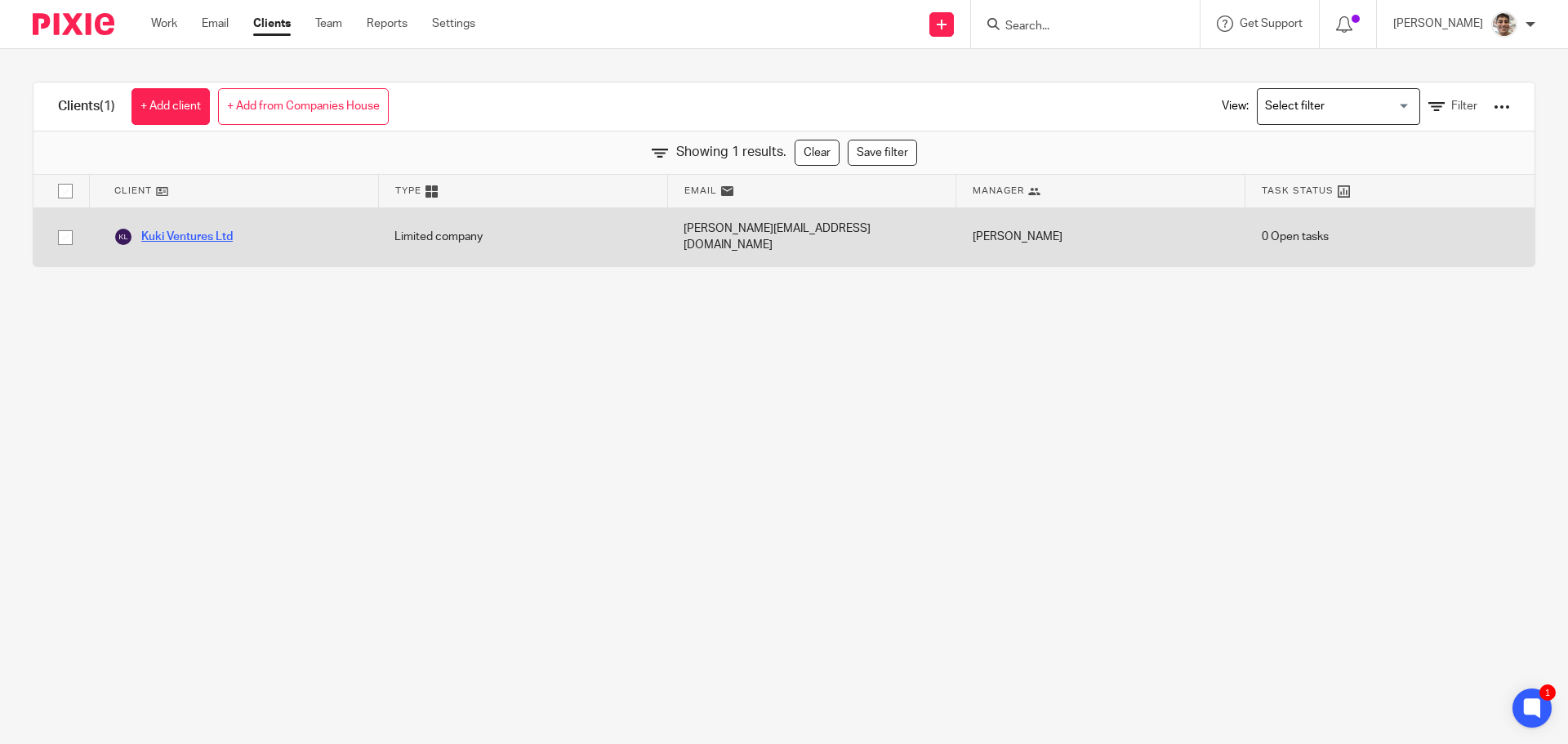
click at [209, 231] on link "Kuki Ventures Ltd" at bounding box center [173, 237] width 119 height 19
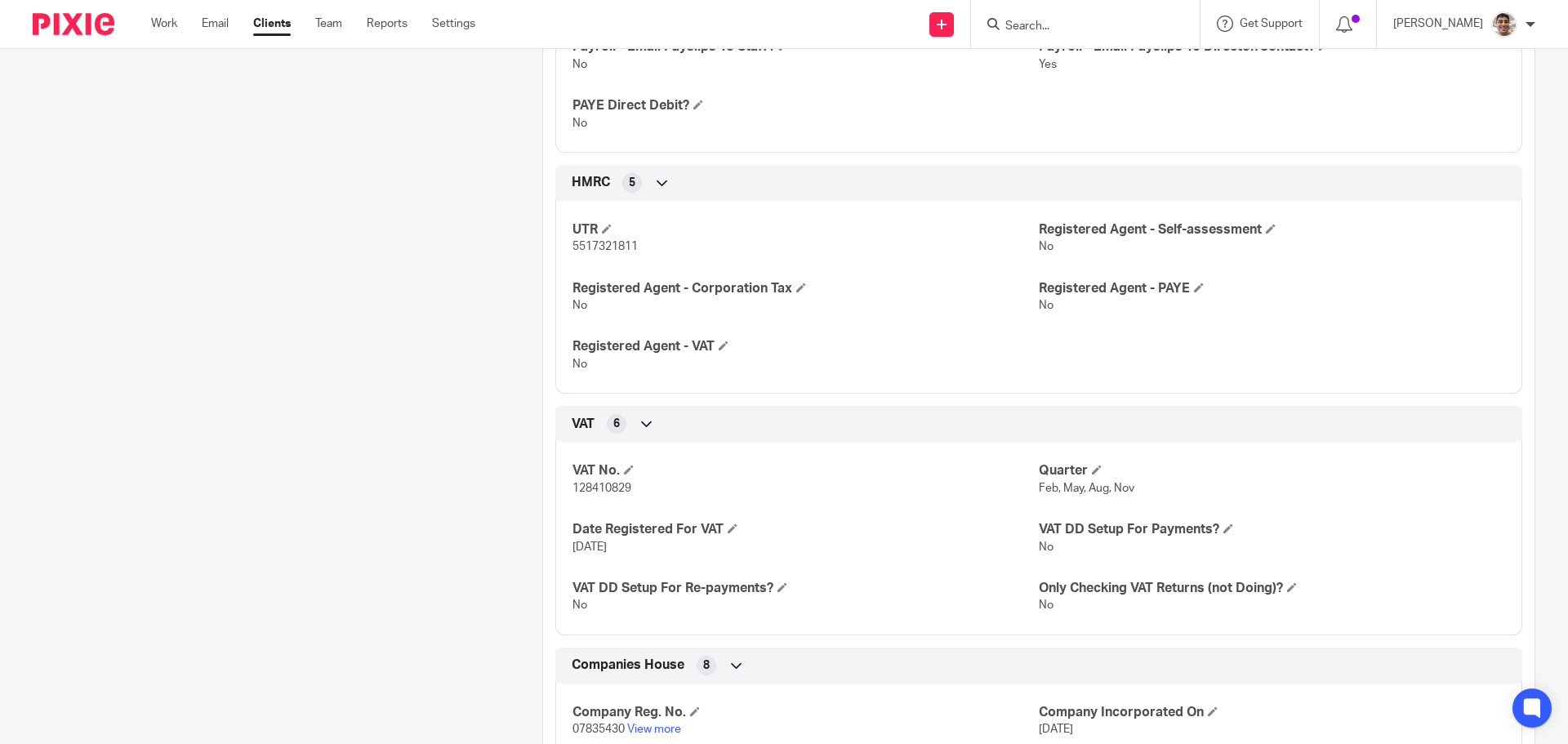
scroll to position [1089, 0]
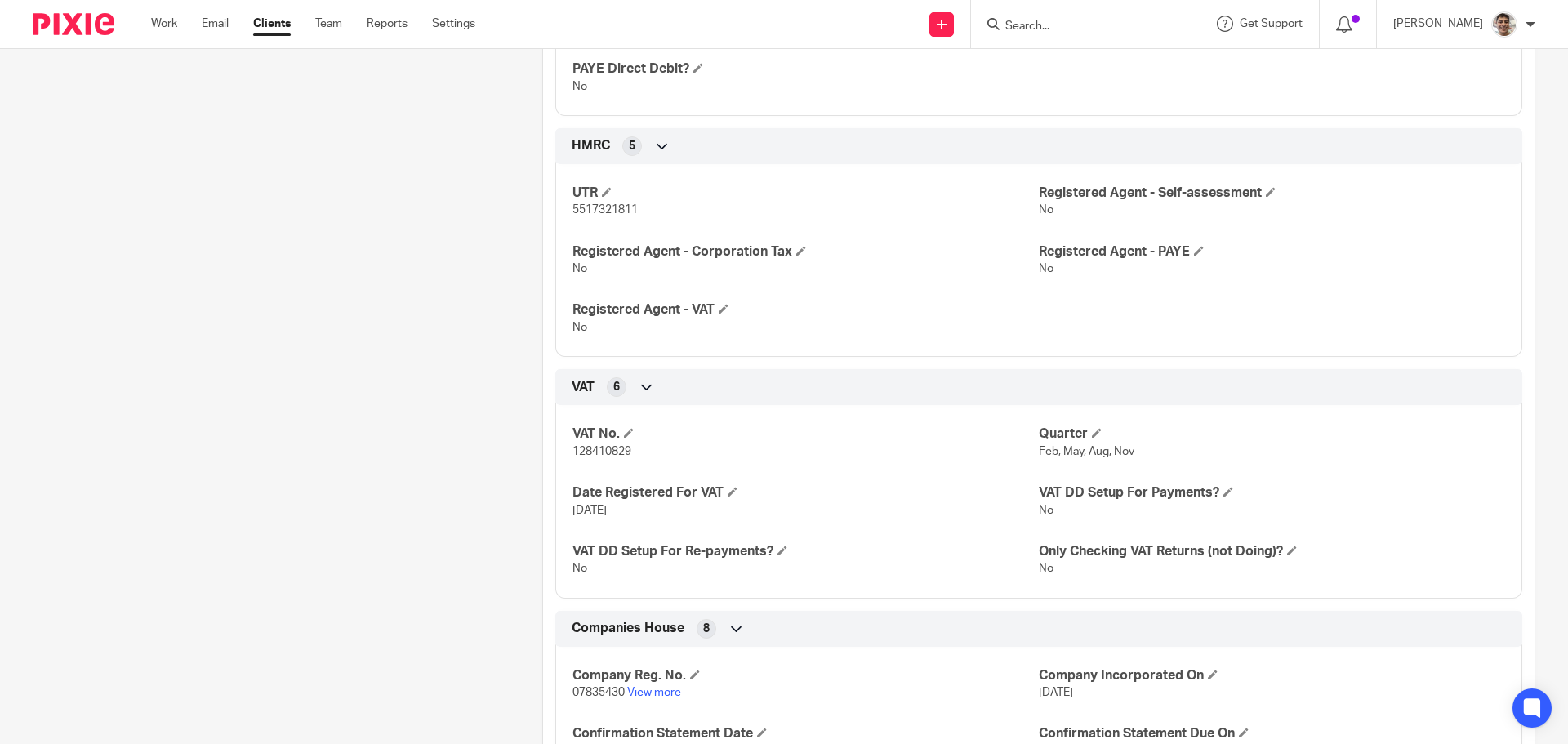
click at [313, 503] on div "Client contacts [PERSON_NAME] 07957870023 / 01159417213 [PERSON_NAME][EMAIL_ADD…" at bounding box center [261, 47] width 510 height 1923
click at [342, 449] on div "Client contacts Duncan Bradford 07957870023 / 01159417213 duncan@kukidigital.co…" at bounding box center [261, 47] width 510 height 1923
click at [613, 445] on p "128410829" at bounding box center [806, 452] width 467 height 17
click at [604, 450] on span "128410829" at bounding box center [601, 452] width 59 height 11
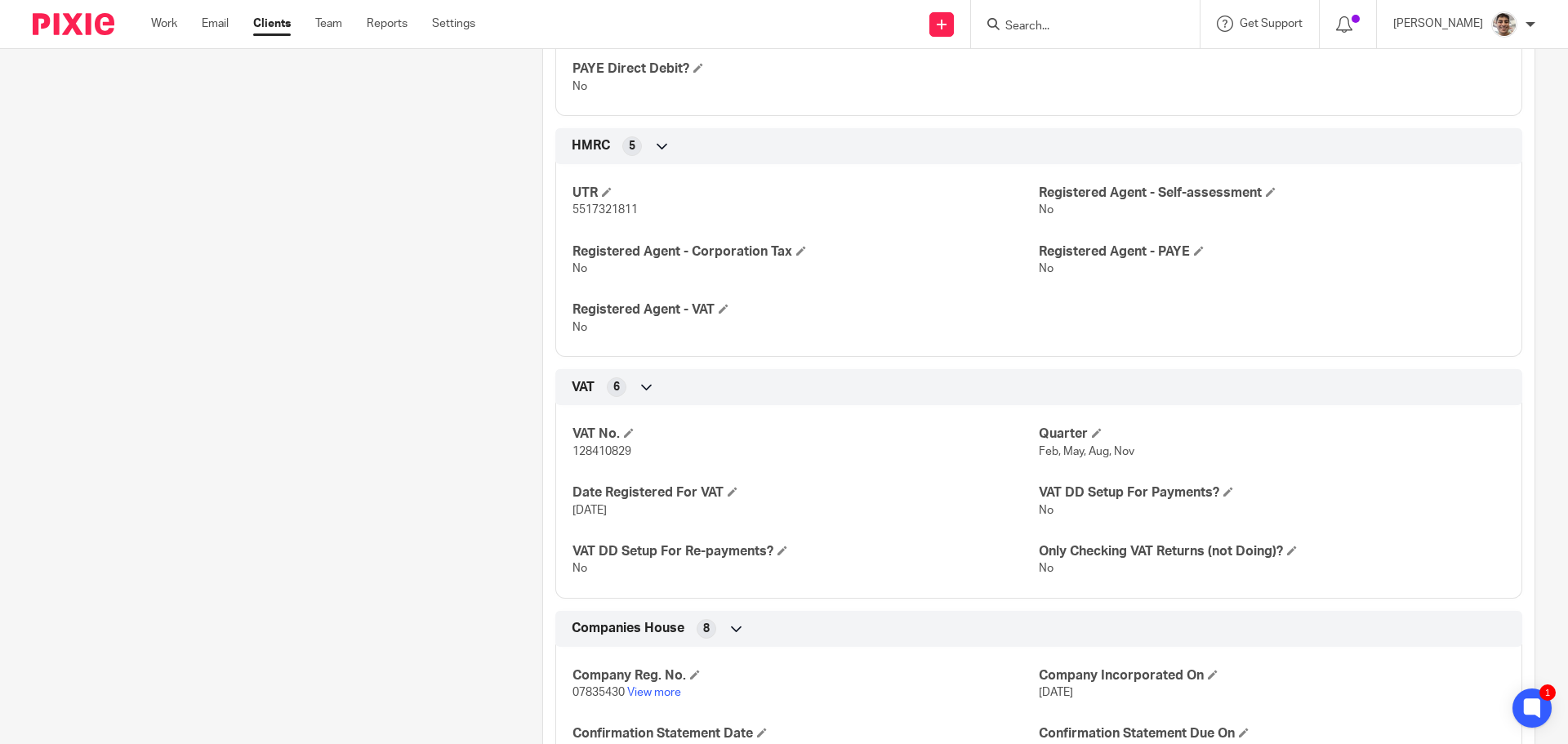
click at [324, 455] on div "Client contacts Duncan Bradford 07957870023 / 01159417213 duncan@kukidigital.co…" at bounding box center [261, 47] width 510 height 1923
click at [311, 499] on div "Client contacts Duncan Bradford 07957870023 / 01159417213 duncan@kukidigital.co…" at bounding box center [261, 47] width 510 height 1923
click at [350, 441] on div "Client contacts Duncan Bradford 07957870023 / 01159417213 duncan@kukidigital.co…" at bounding box center [261, 47] width 510 height 1923
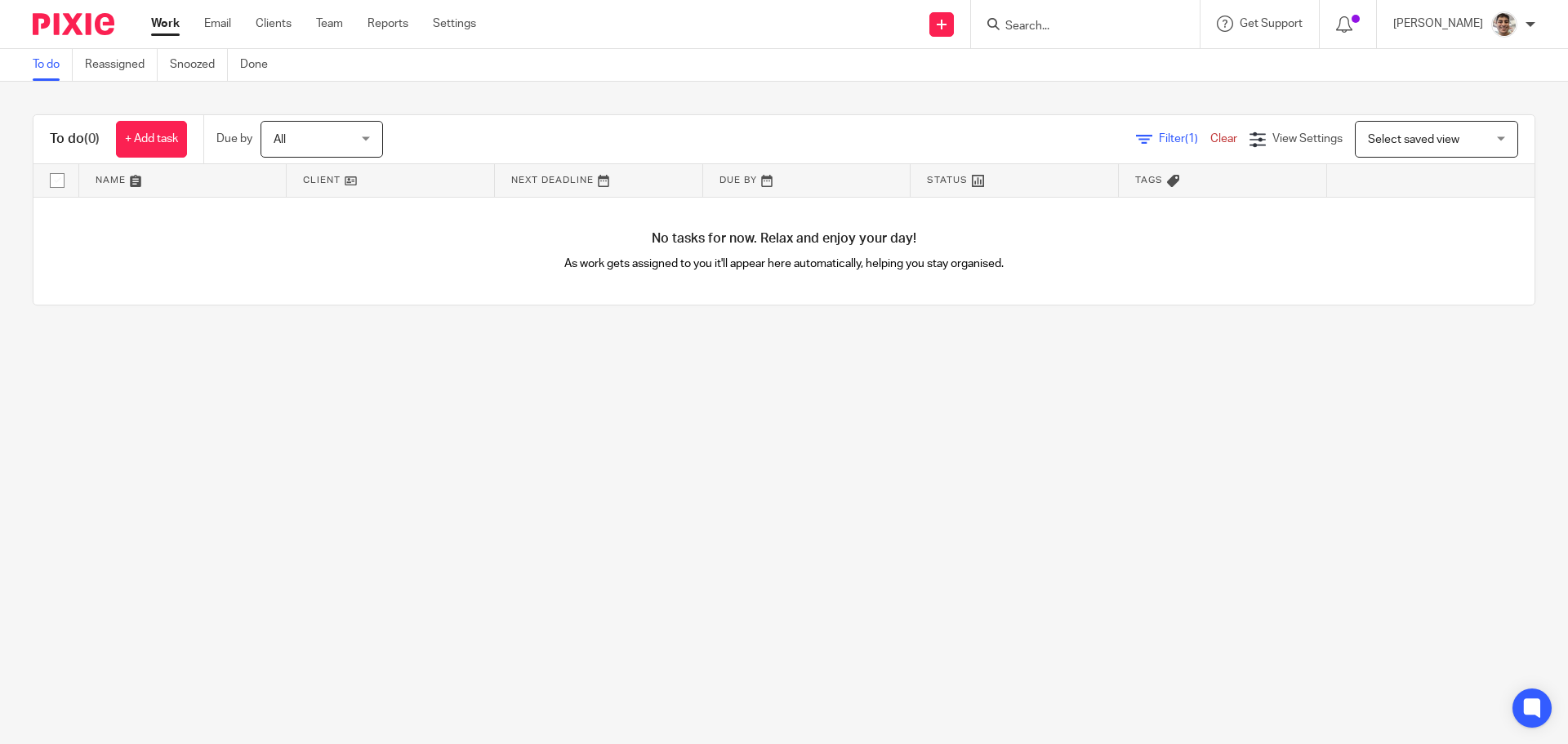
click at [694, 446] on main "To do Reassigned Snoozed Done To do (0) + Add task Due by All All [DATE] [DATE]…" at bounding box center [784, 372] width 1568 height 744
click at [886, 420] on main "To do Reassigned Snoozed Done To do (0) + Add task Due by All All [DATE] [DATE]…" at bounding box center [784, 372] width 1568 height 744
click at [975, 453] on main "To do Reassigned Snoozed Done To do (0) + Add task Due by All All [DATE] [DATE]…" at bounding box center [784, 372] width 1568 height 744
click at [1211, 449] on main "To do Reassigned Snoozed Done To do (0) + Add task Due by All All [DATE] [DATE]…" at bounding box center [784, 372] width 1568 height 744
click at [1061, 481] on main "To do Reassigned Snoozed Done To do (0) + Add task Due by All All [DATE] [DATE]…" at bounding box center [784, 372] width 1568 height 744
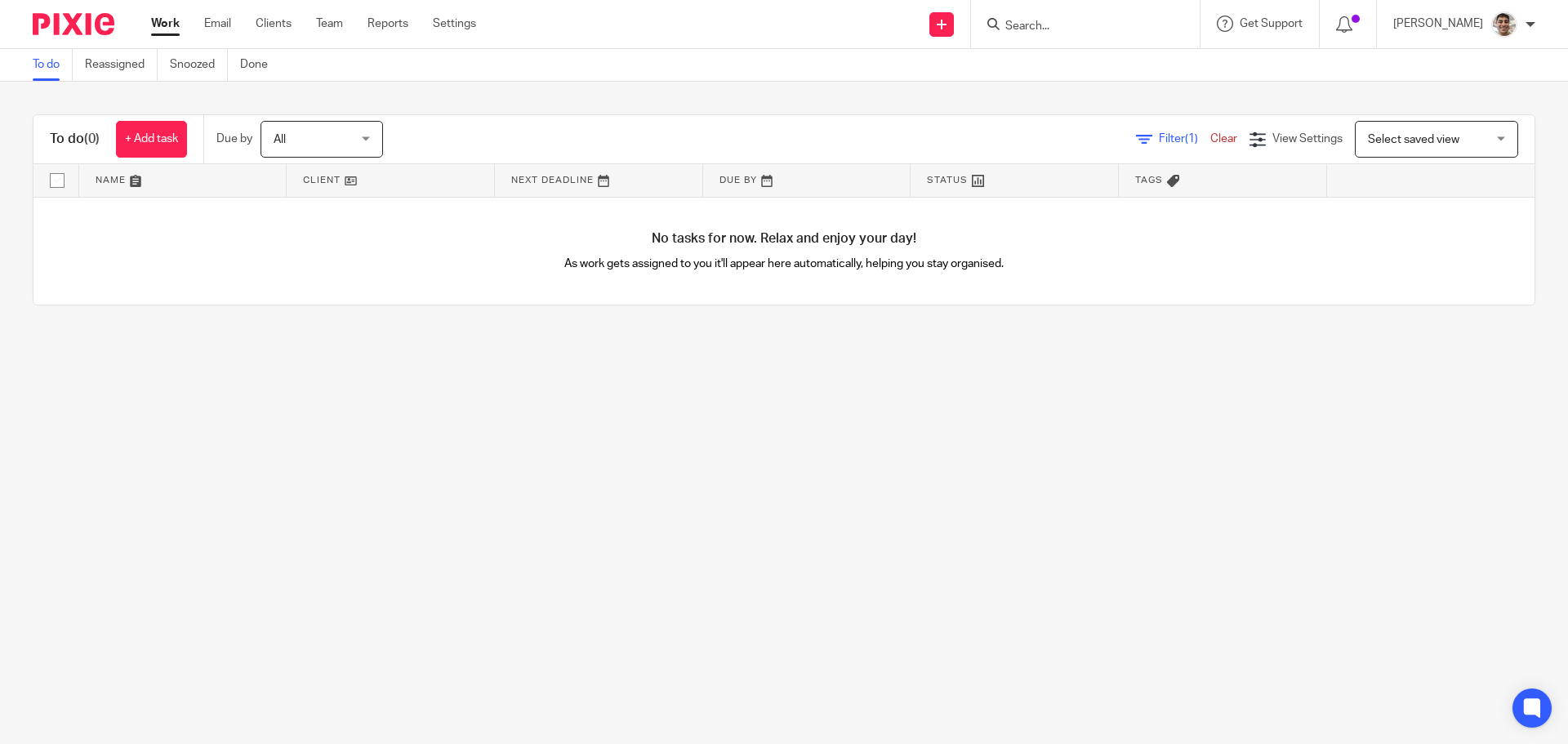
click at [1242, 468] on main "To do Reassigned Snoozed Done To do (0) + Add task Due by All All Today Tomorro…" at bounding box center [784, 372] width 1568 height 744
click at [1180, 514] on main "To do Reassigned Snoozed Done To do (0) + Add task Due by All All Today Tomorro…" at bounding box center [784, 372] width 1568 height 744
click at [525, 466] on main "To do Reassigned Snoozed Done To do (0) + Add task Due by All All Today Tomorro…" at bounding box center [784, 372] width 1568 height 744
click at [684, 383] on main "To do Reassigned Snoozed Done To do (0) + Add task Due by All All Today Tomorro…" at bounding box center [784, 372] width 1568 height 744
click at [1027, 469] on main "To do Reassigned Snoozed Done To do (0) + Add task Due by All All Today Tomorro…" at bounding box center [784, 372] width 1568 height 744
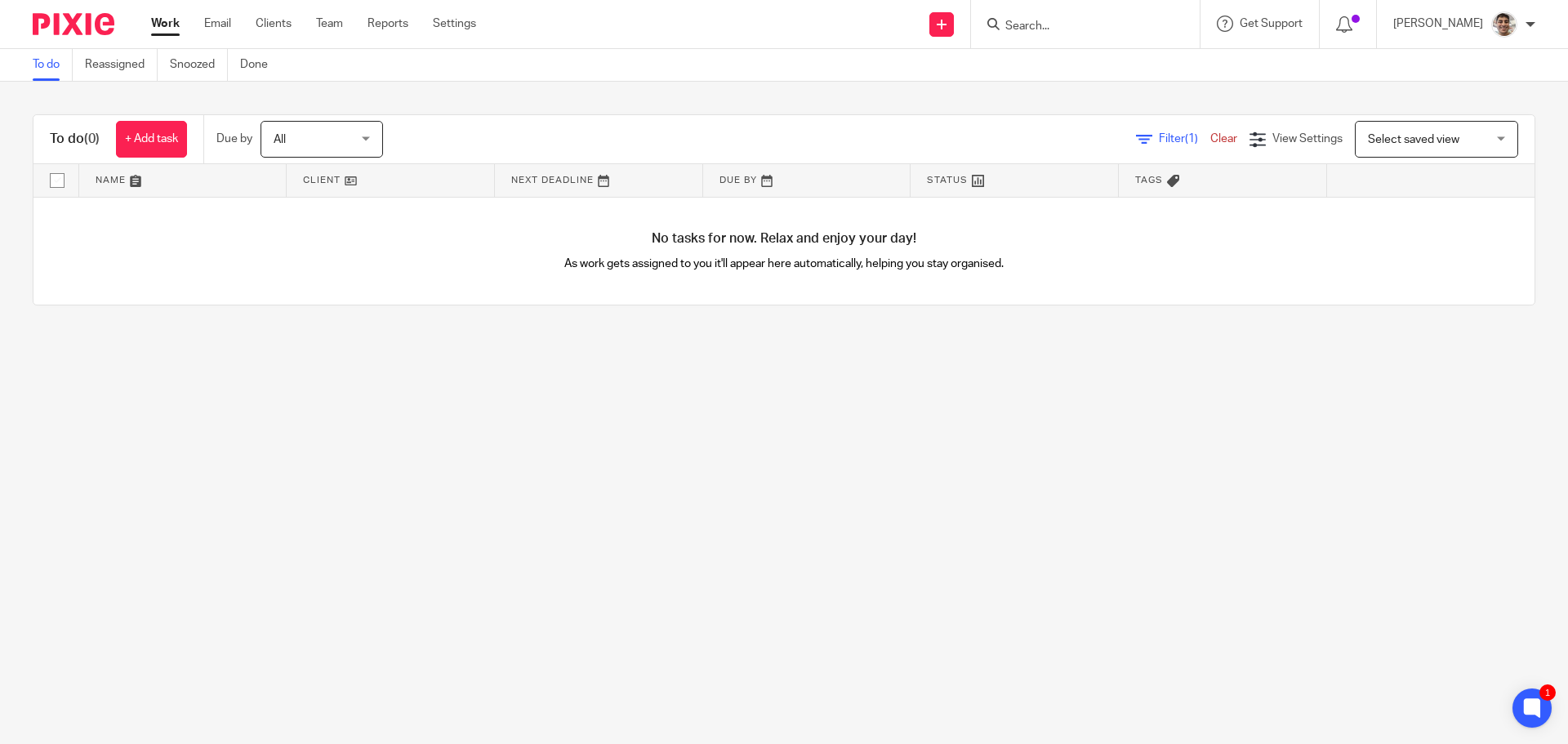
click at [629, 431] on main "To do Reassigned Snoozed Done To do (0) + Add task Due by All All Today Tomorro…" at bounding box center [784, 372] width 1568 height 744
click at [721, 424] on main "To do Reassigned Snoozed Done To do (0) + Add task Due by All All Today Tomorro…" at bounding box center [784, 372] width 1568 height 744
click at [622, 487] on main "To do Reassigned Snoozed Done To do (0) + Add task Due by All All Today Tomorro…" at bounding box center [784, 372] width 1568 height 744
click at [992, 454] on main "To do Reassigned Snoozed Done To do (0) + Add task Due by All All Today Tomorro…" at bounding box center [784, 372] width 1568 height 744
click at [751, 552] on main "To do Reassigned Snoozed Done To do (0) + Add task Due by All All Today Tomorro…" at bounding box center [784, 372] width 1568 height 744
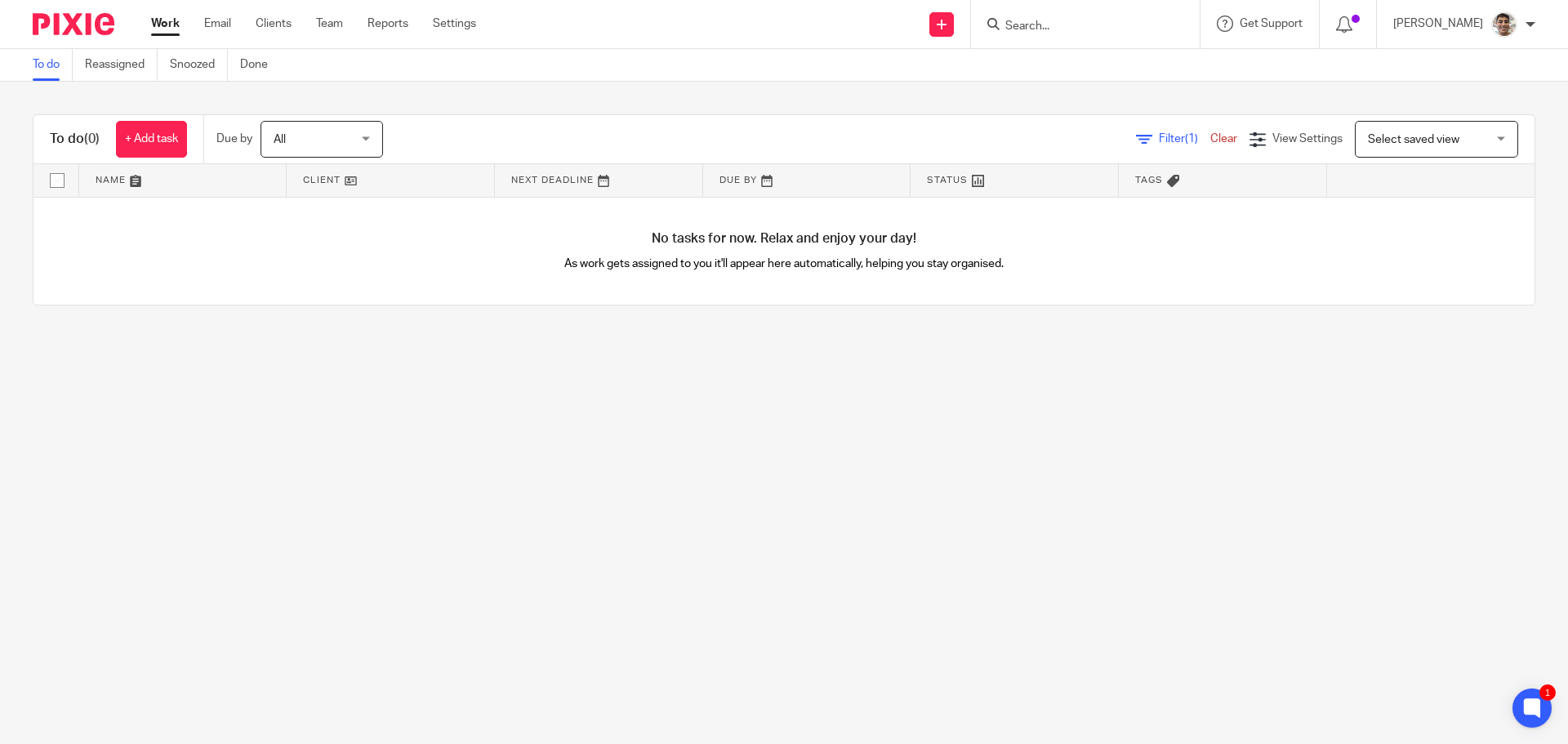
click at [970, 473] on main "To do Reassigned Snoozed Done To do (0) + Add task Due by All All Today Tomorro…" at bounding box center [784, 372] width 1568 height 744
click at [828, 520] on main "To do Reassigned Snoozed Done To do (0) + Add task Due by All All Today Tomorro…" at bounding box center [784, 372] width 1568 height 744
click at [904, 483] on main "To do Reassigned Snoozed Done To do (0) + Add task Due by All All Today Tomorro…" at bounding box center [784, 372] width 1568 height 744
click at [577, 541] on main "To do Reassigned Snoozed Done To do (0) + Add task Due by All All Today Tomorro…" at bounding box center [784, 372] width 1568 height 744
click at [756, 474] on main "To do Reassigned Snoozed Done To do (0) + Add task Due by All All Today Tomorro…" at bounding box center [784, 372] width 1568 height 744
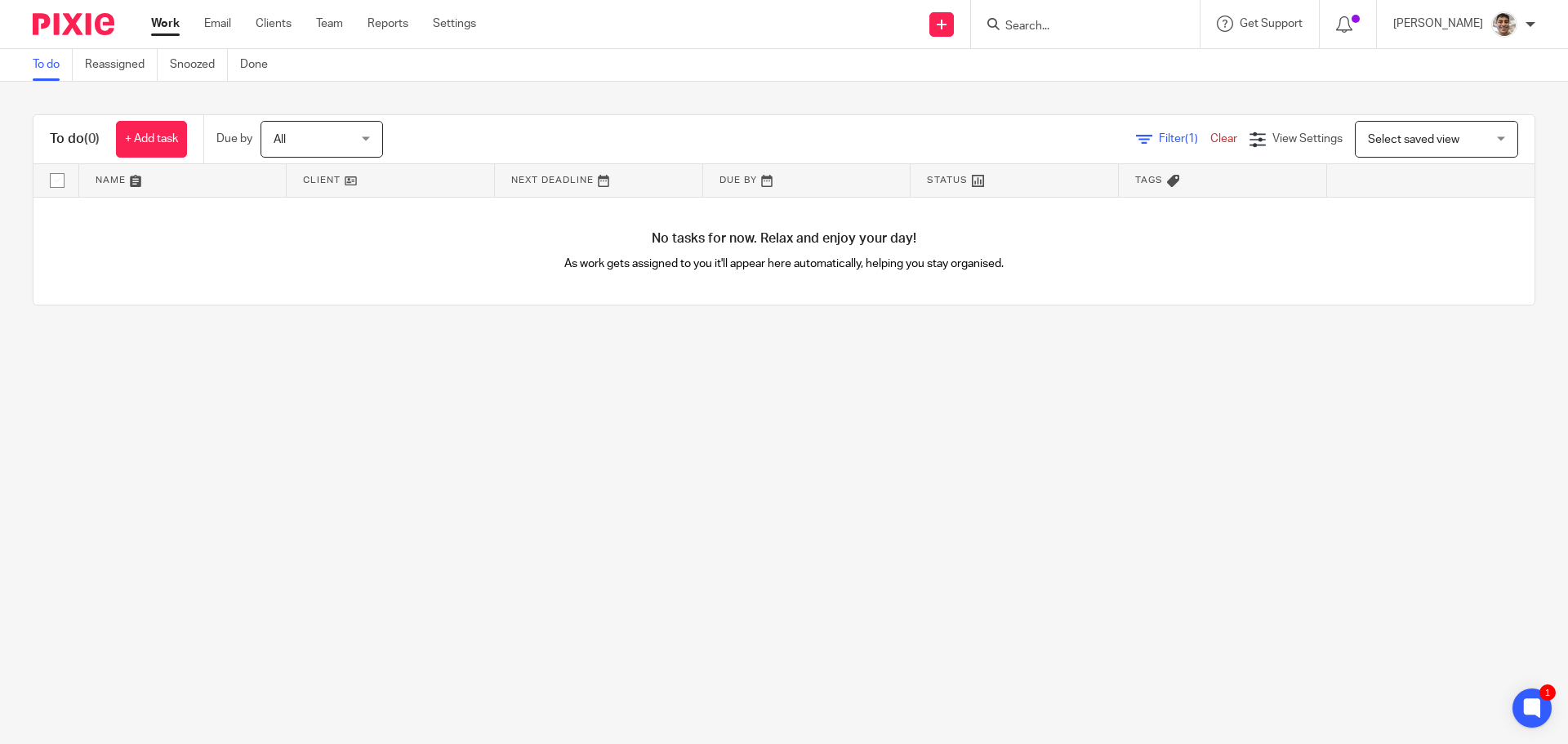
click at [628, 549] on main "To do Reassigned Snoozed Done To do (0) + Add task Due by All All Today Tomorro…" at bounding box center [784, 372] width 1568 height 744
click at [466, 517] on main "To do Reassigned Snoozed Done To do (0) + Add task Due by All All Today Tomorro…" at bounding box center [784, 372] width 1568 height 744
click at [832, 475] on main "To do Reassigned Snoozed Done To do (0) + Add task Due by All All Today Tomorro…" at bounding box center [784, 372] width 1568 height 744
click at [772, 541] on main "To do Reassigned Snoozed Done To do (0) + Add task Due by All All Today Tomorro…" at bounding box center [784, 372] width 1568 height 744
click at [863, 503] on main "To do Reassigned Snoozed Done To do (0) + Add task Due by All All Today Tomorro…" at bounding box center [784, 372] width 1568 height 744
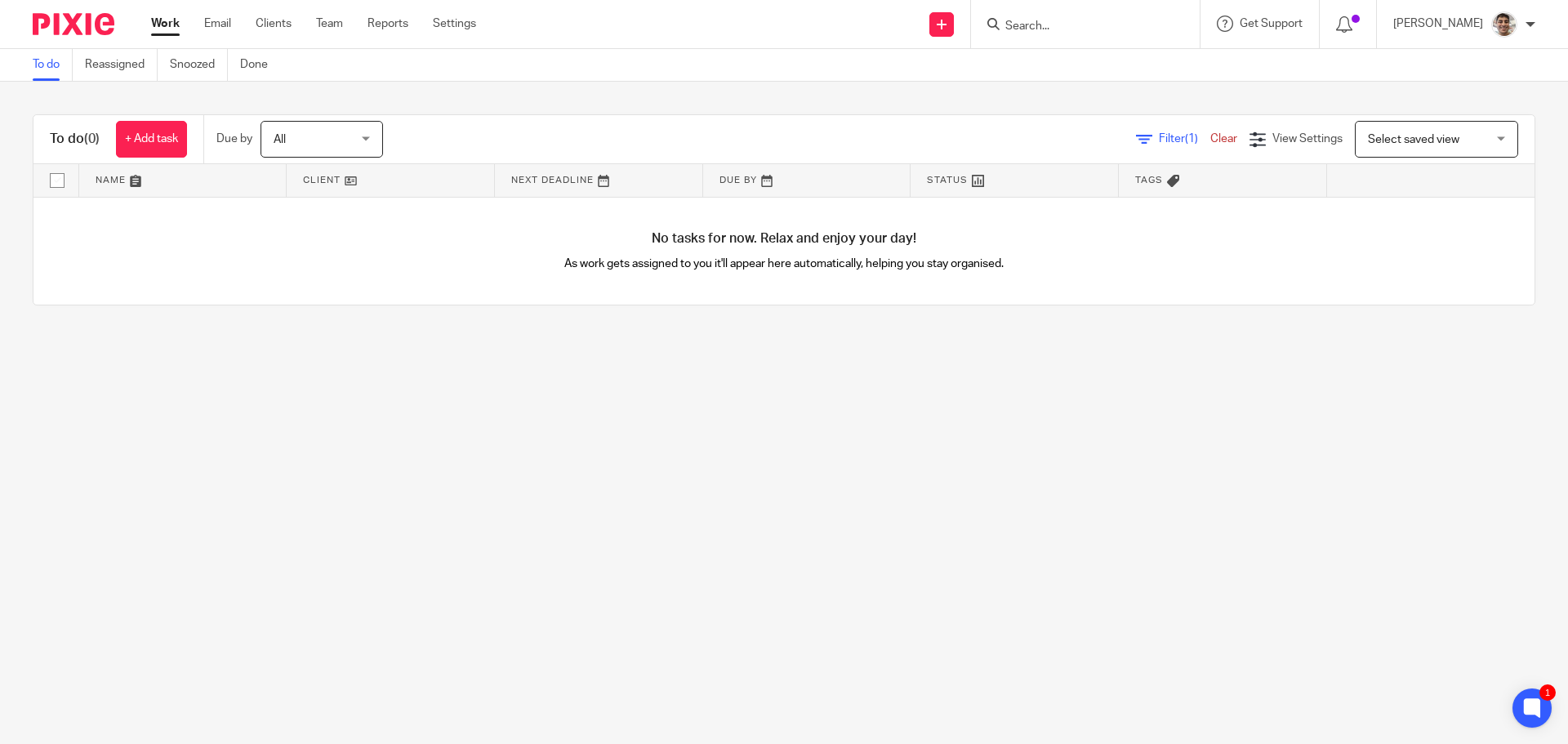
click at [880, 576] on main "To do Reassigned Snoozed Done To do (0) + Add task Due by All All Today Tomorro…" at bounding box center [784, 372] width 1568 height 744
click at [1034, 26] on input "Search" at bounding box center [1077, 26] width 147 height 15
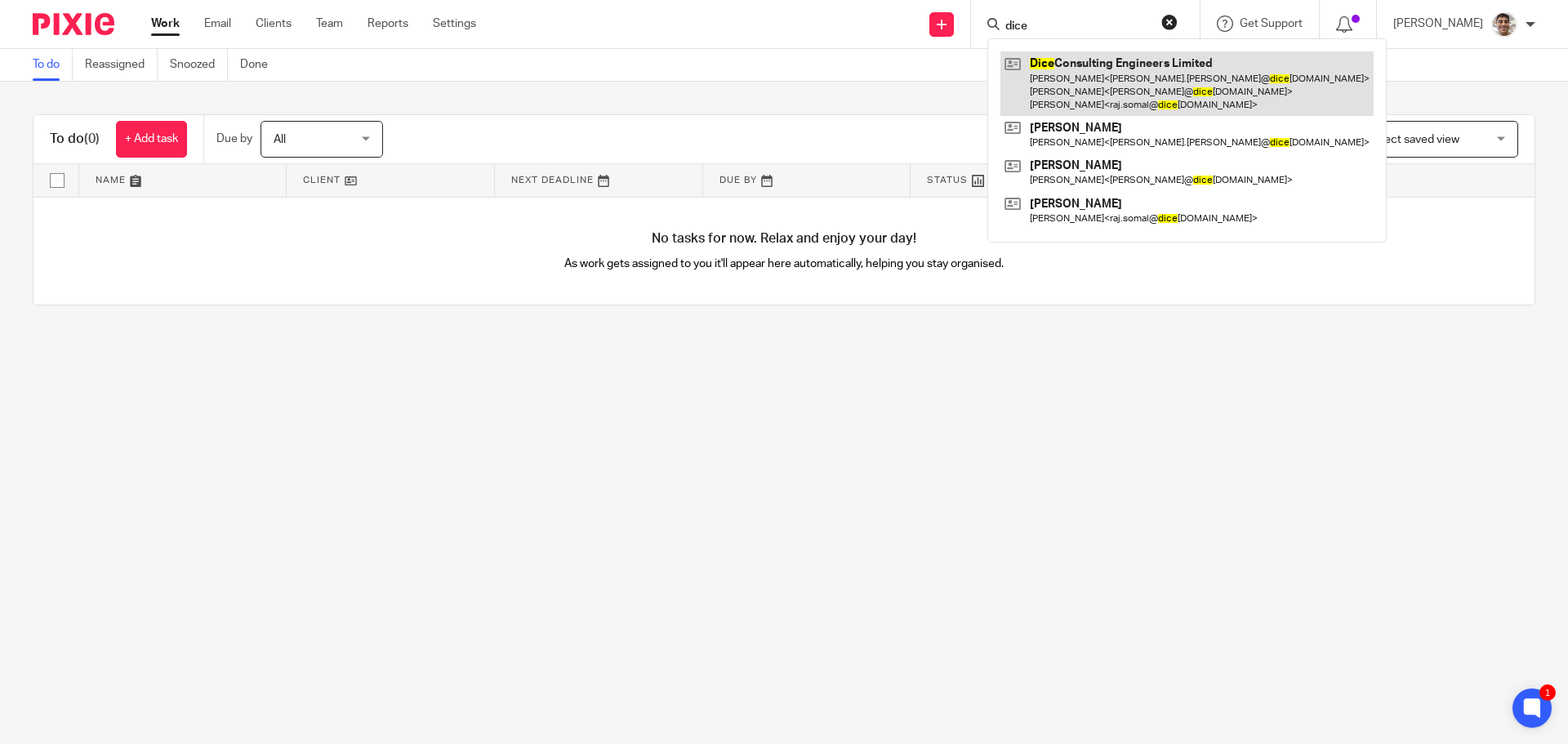
type input "dice"
click at [1156, 73] on link at bounding box center [1187, 83] width 373 height 64
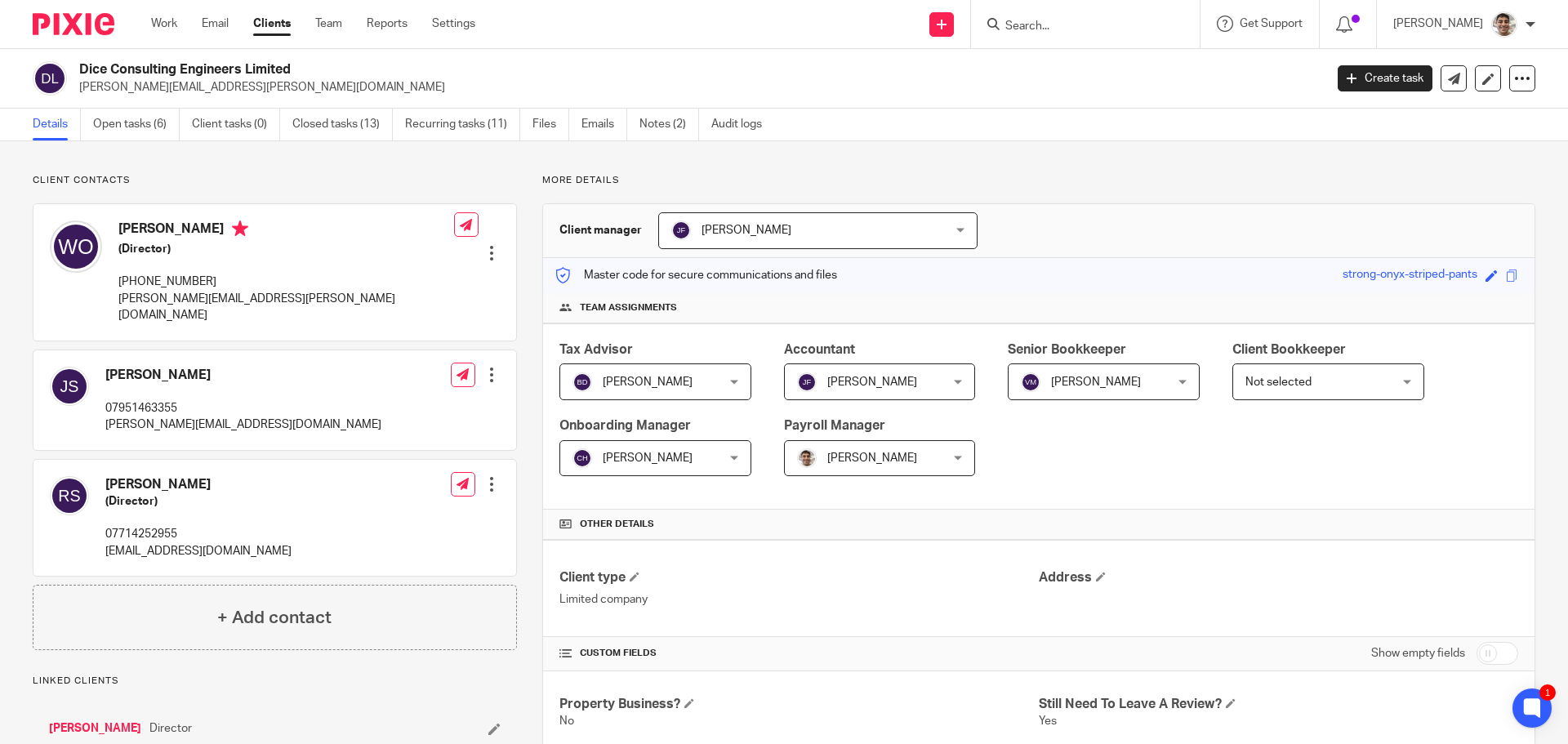
click at [92, 26] on img at bounding box center [73, 24] width 82 height 22
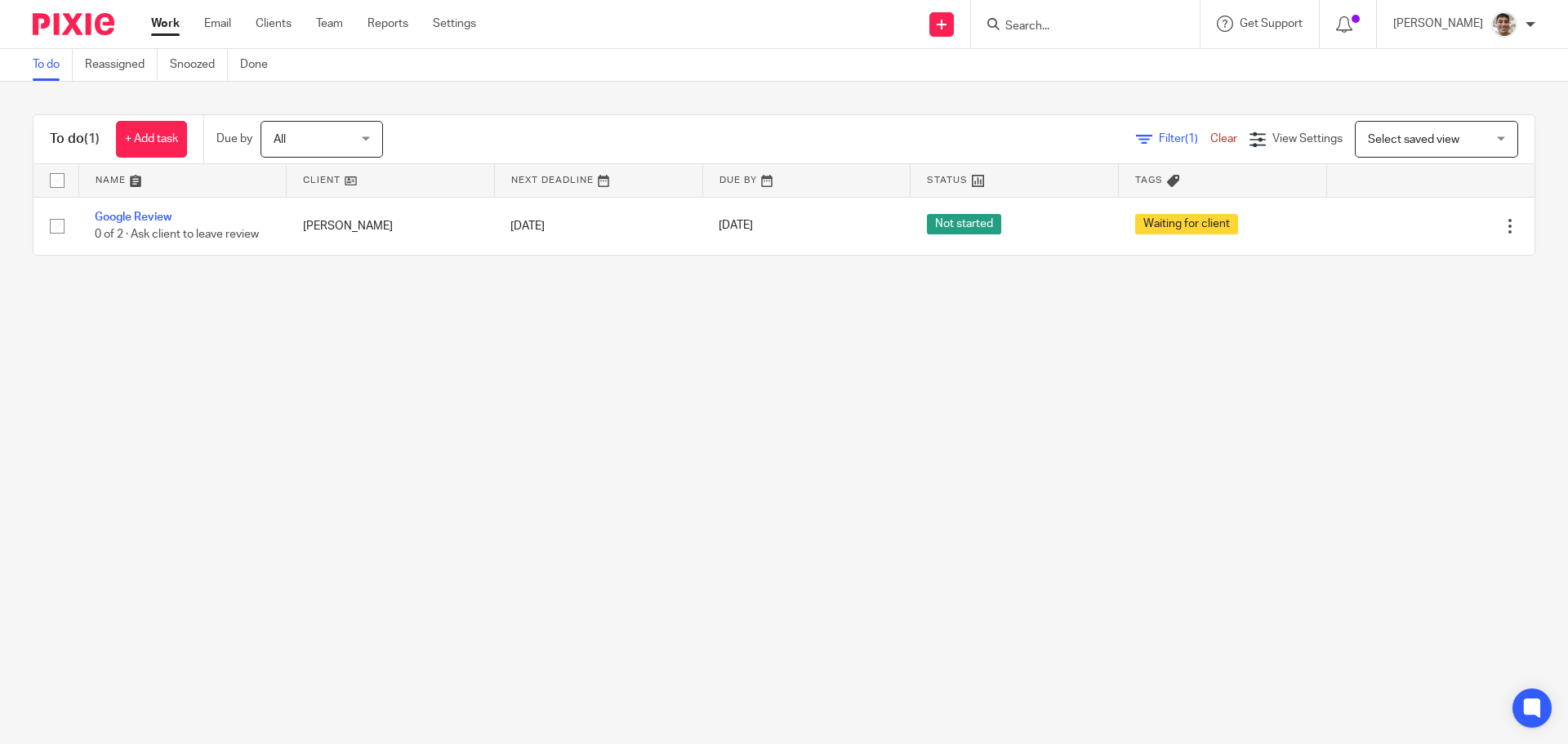
click at [1092, 468] on main "To do Reassigned Snoozed Done To do (1) + Add task Due by All All [DATE] [DATE]…" at bounding box center [784, 372] width 1568 height 744
click at [830, 416] on main "To do Reassigned Snoozed Done To do (1) + Add task Due by All All [DATE] [DATE]…" at bounding box center [784, 372] width 1568 height 744
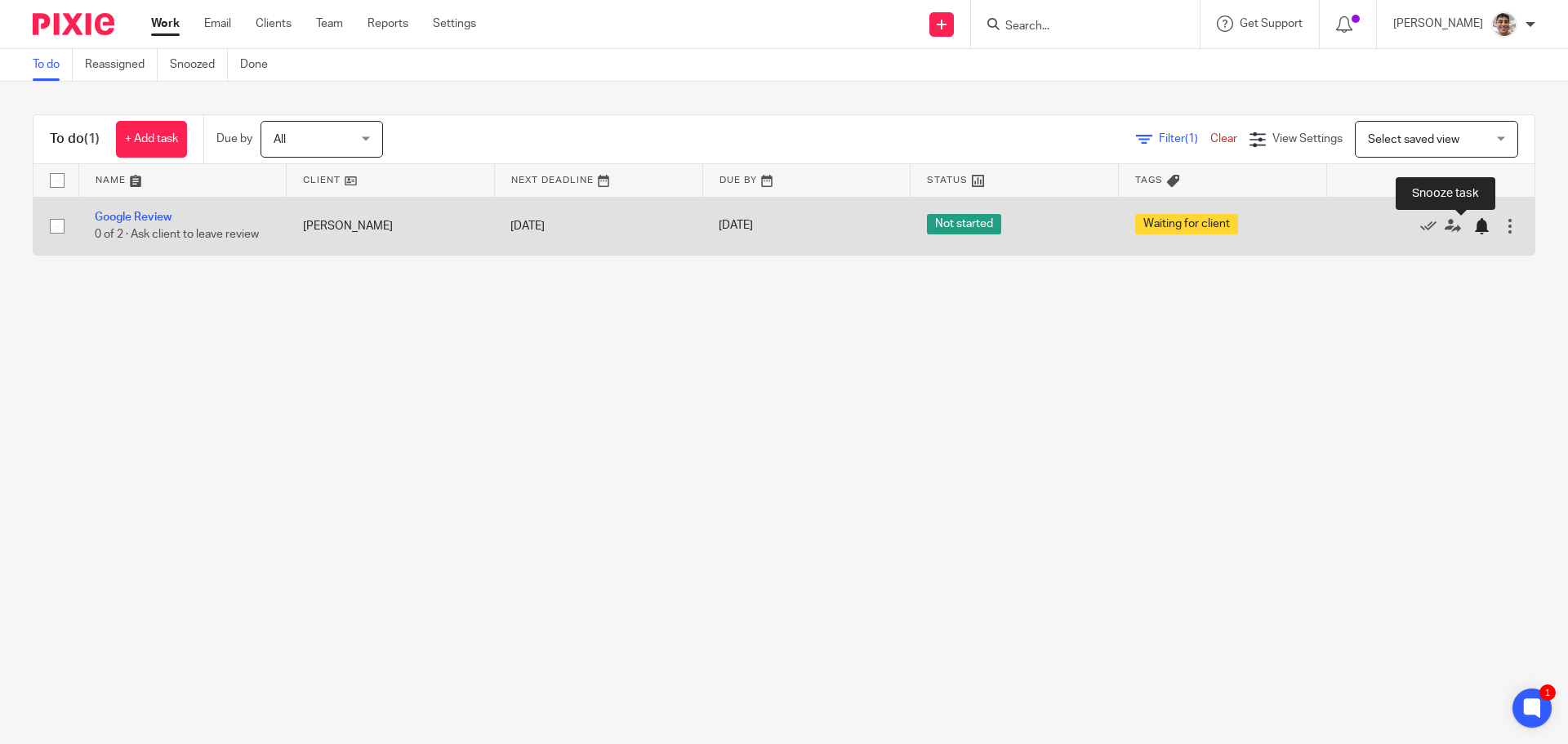
click at [1474, 226] on div at bounding box center [1482, 226] width 17 height 17
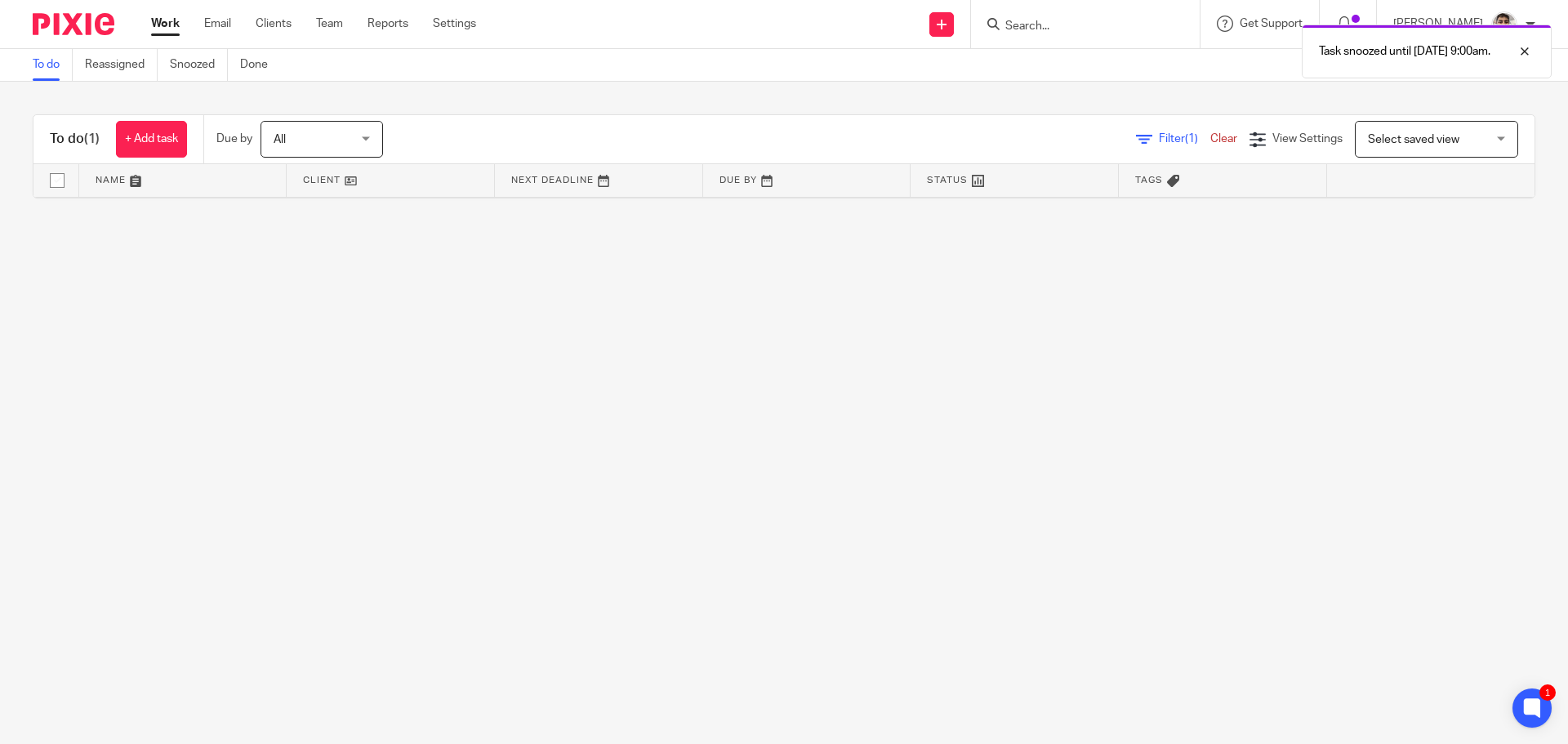
click at [957, 480] on main "To do Reassigned Snoozed Done To do (1) + Add task Due by All All [DATE] [DATE]…" at bounding box center [784, 372] width 1568 height 744
